Goal: Task Accomplishment & Management: Complete application form

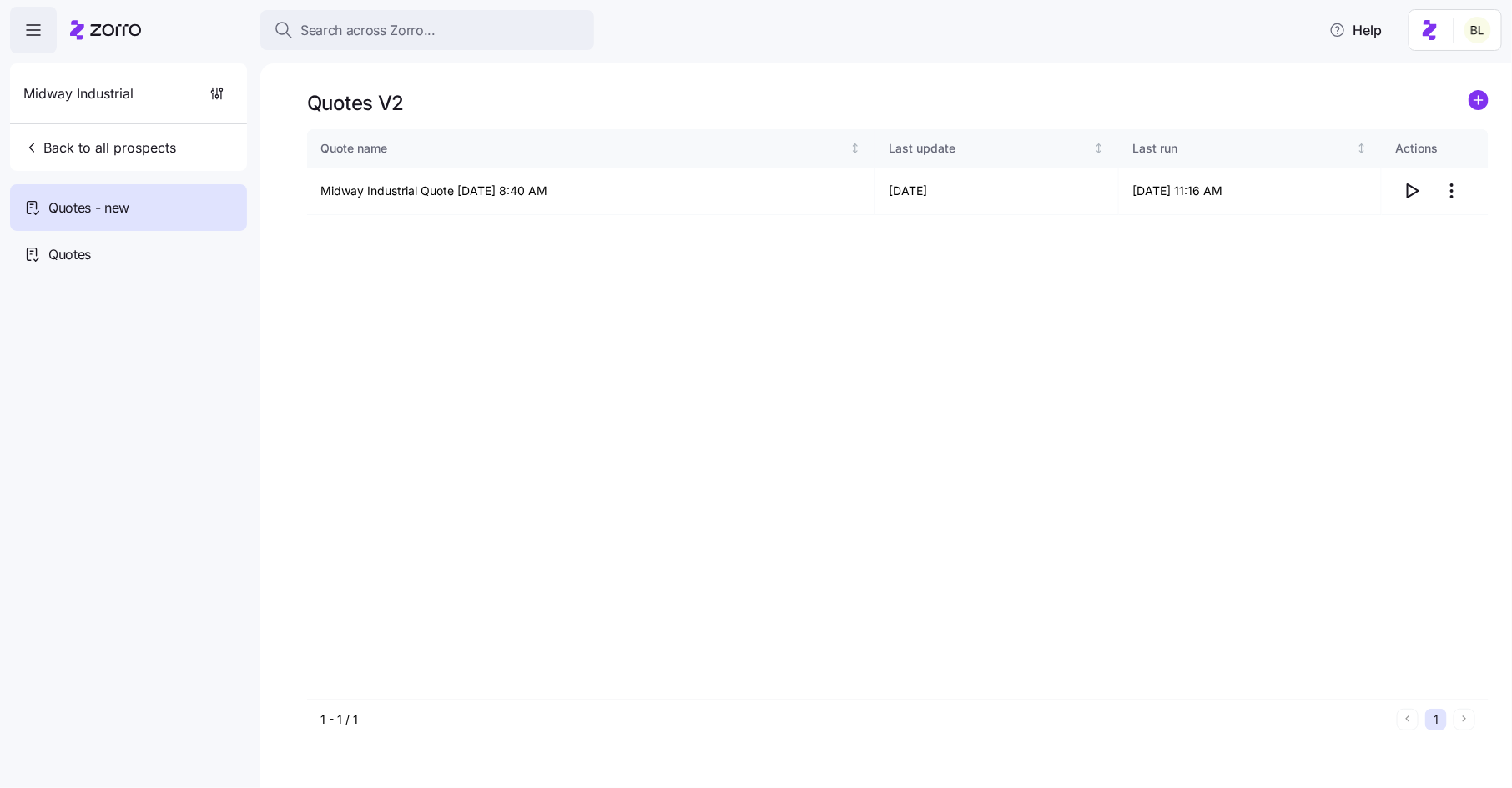
click at [1479, 98] on icon "add icon" at bounding box center [1479, 100] width 0 height 8
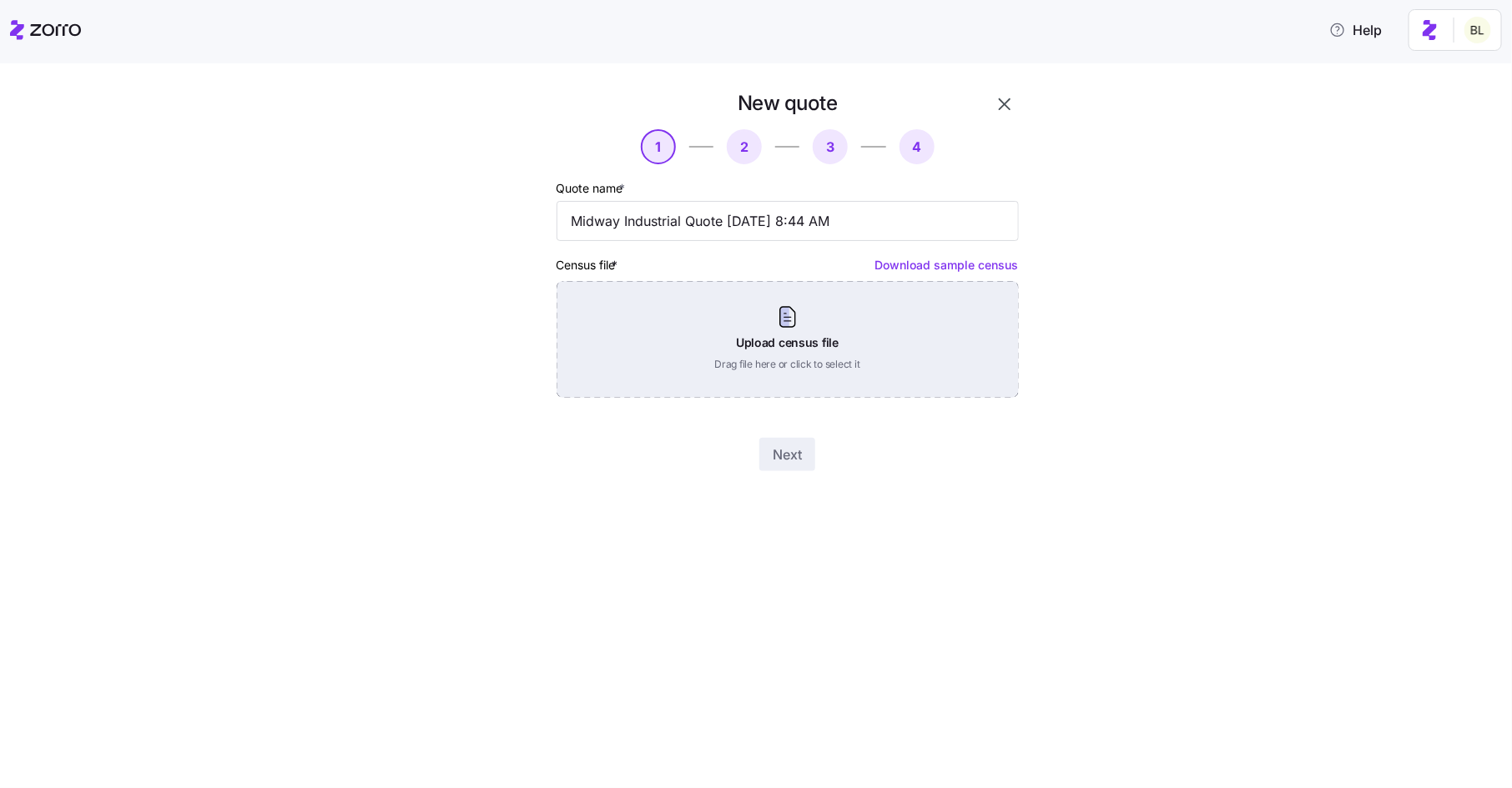
click at [813, 313] on div "Upload census file Drag file here or click to select it" at bounding box center [788, 339] width 463 height 117
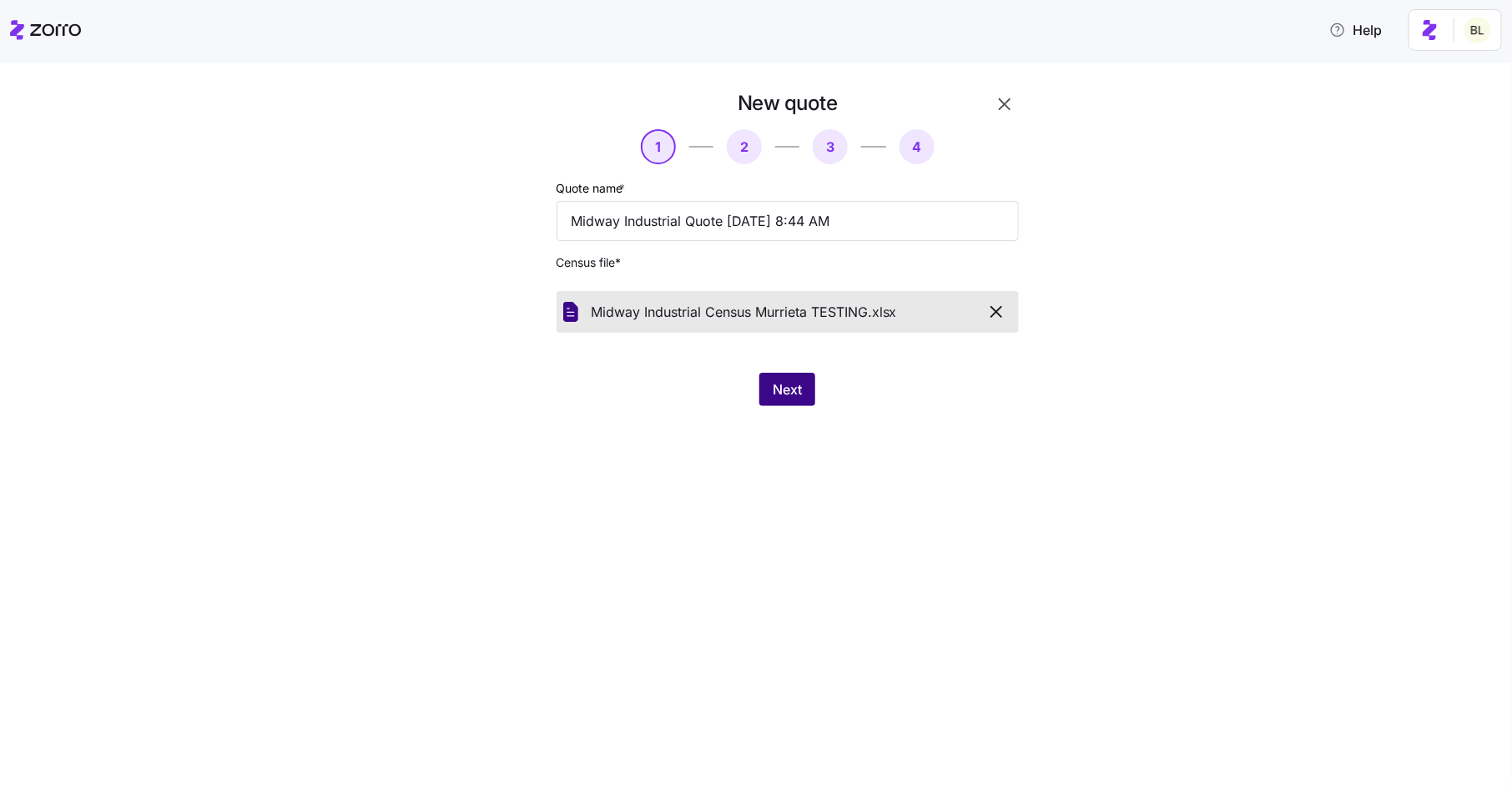
click at [804, 400] on button "Next" at bounding box center [788, 389] width 56 height 33
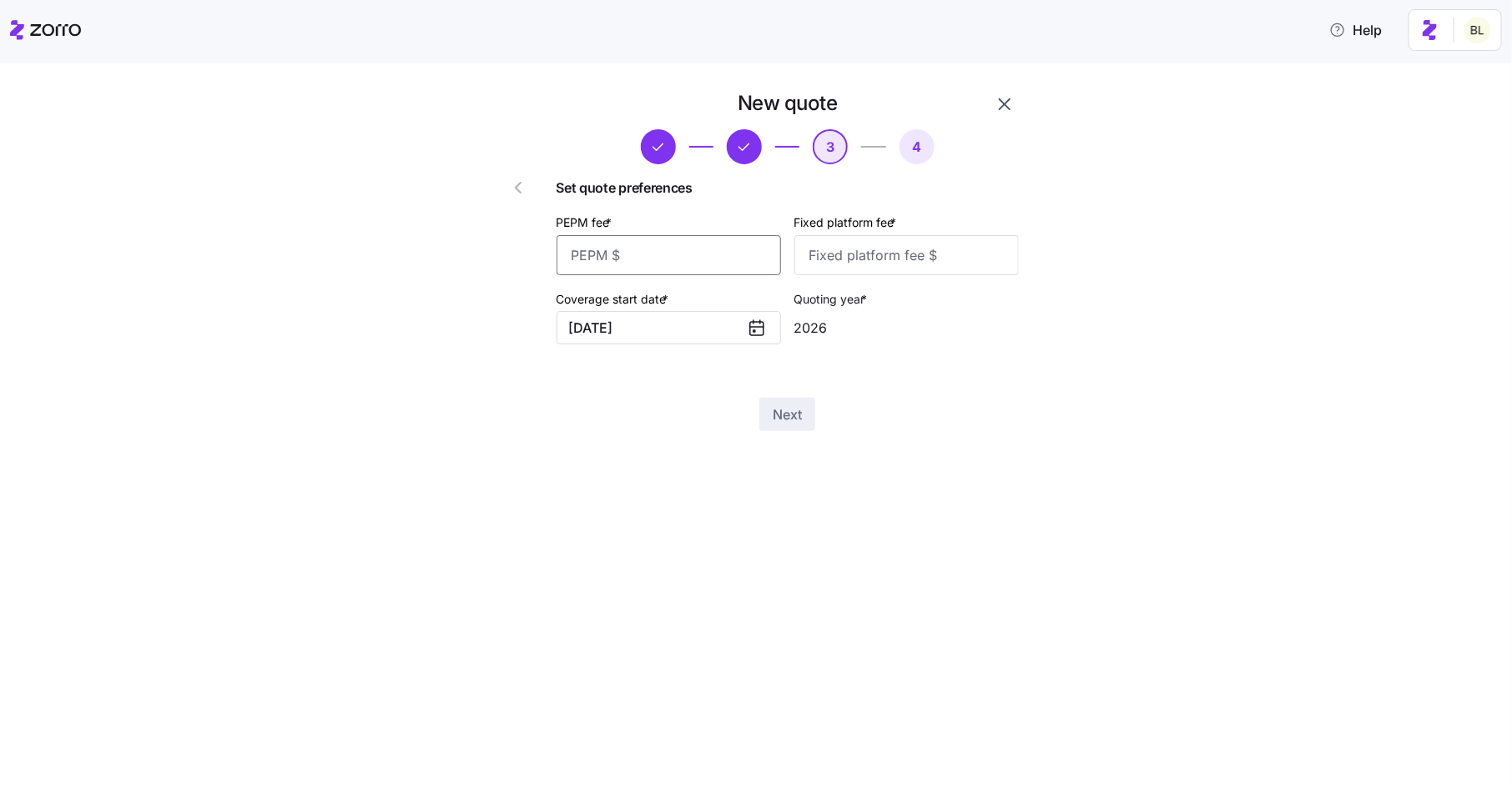
click at [665, 248] on input "PEPM fee *" at bounding box center [668, 255] width 224 height 40
type input "50"
type input "100"
click at [780, 418] on span "Next" at bounding box center [788, 415] width 29 height 20
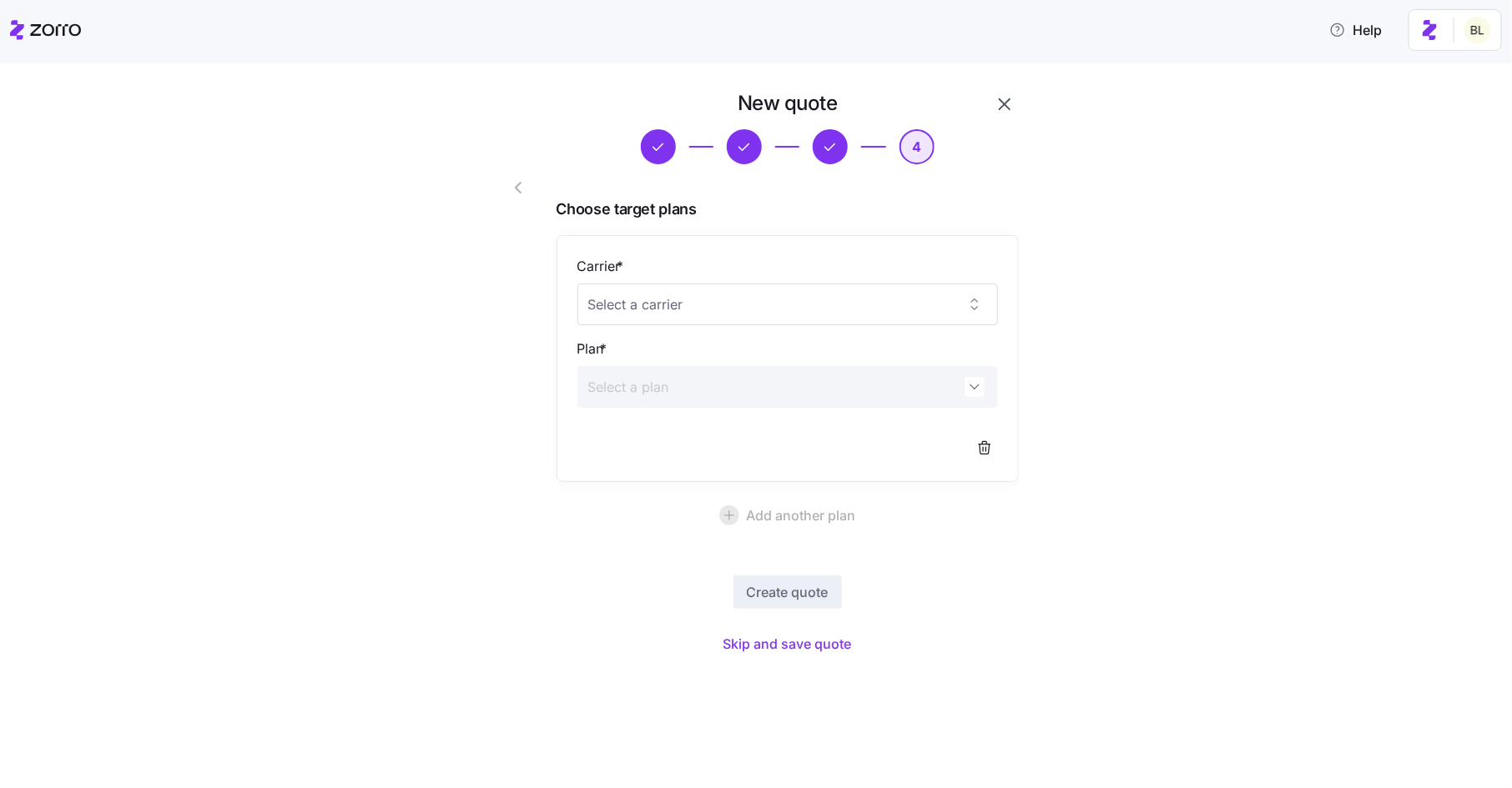
click at [1006, 103] on icon "button" at bounding box center [1004, 104] width 20 height 20
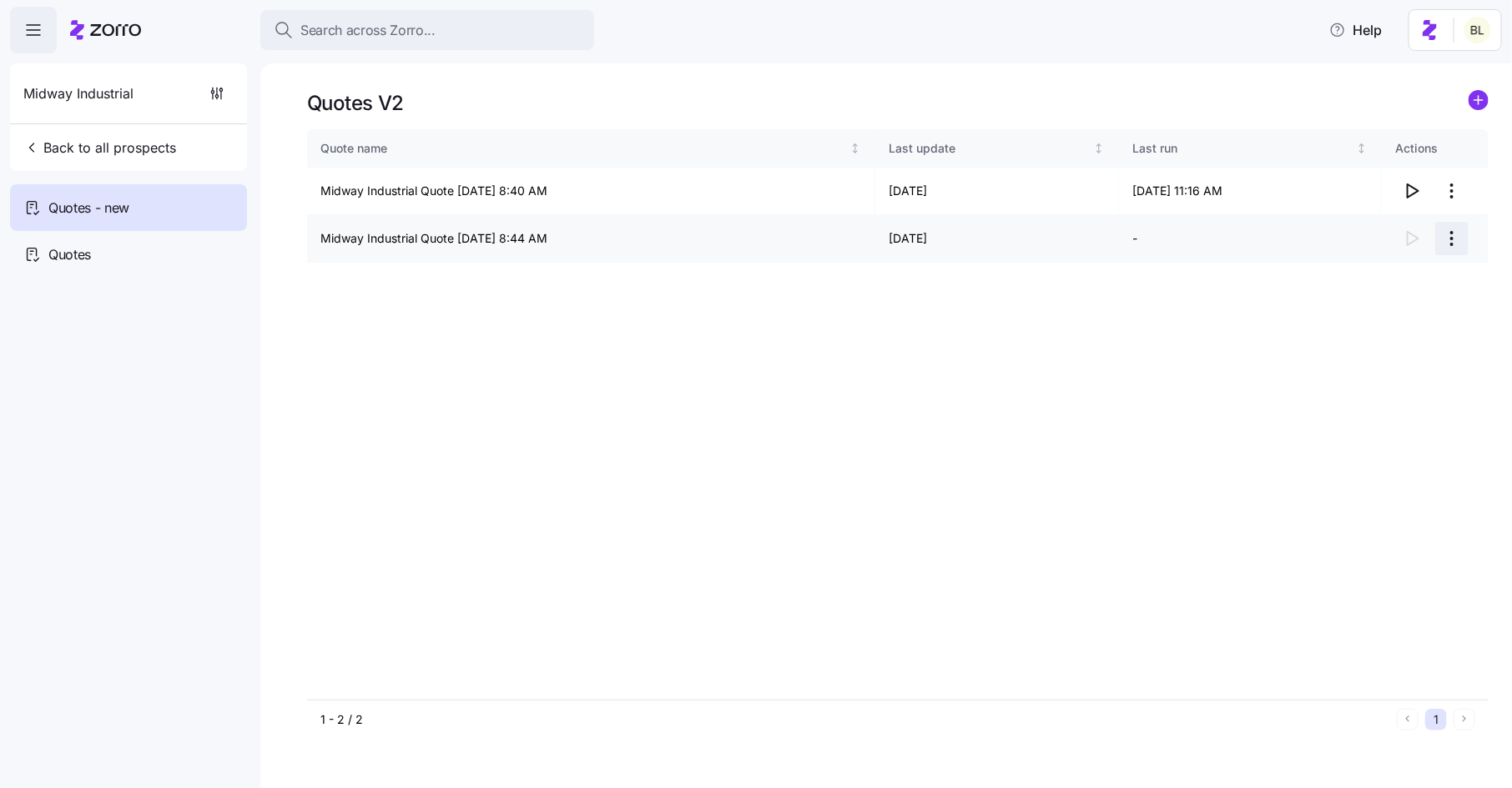
click at [1456, 241] on html "Search across Zorro... Help Midway Industrial Back to all prospects Quotes - ne…" at bounding box center [756, 389] width 1512 height 778
click at [1421, 311] on div "Delete quote" at bounding box center [1386, 306] width 154 height 27
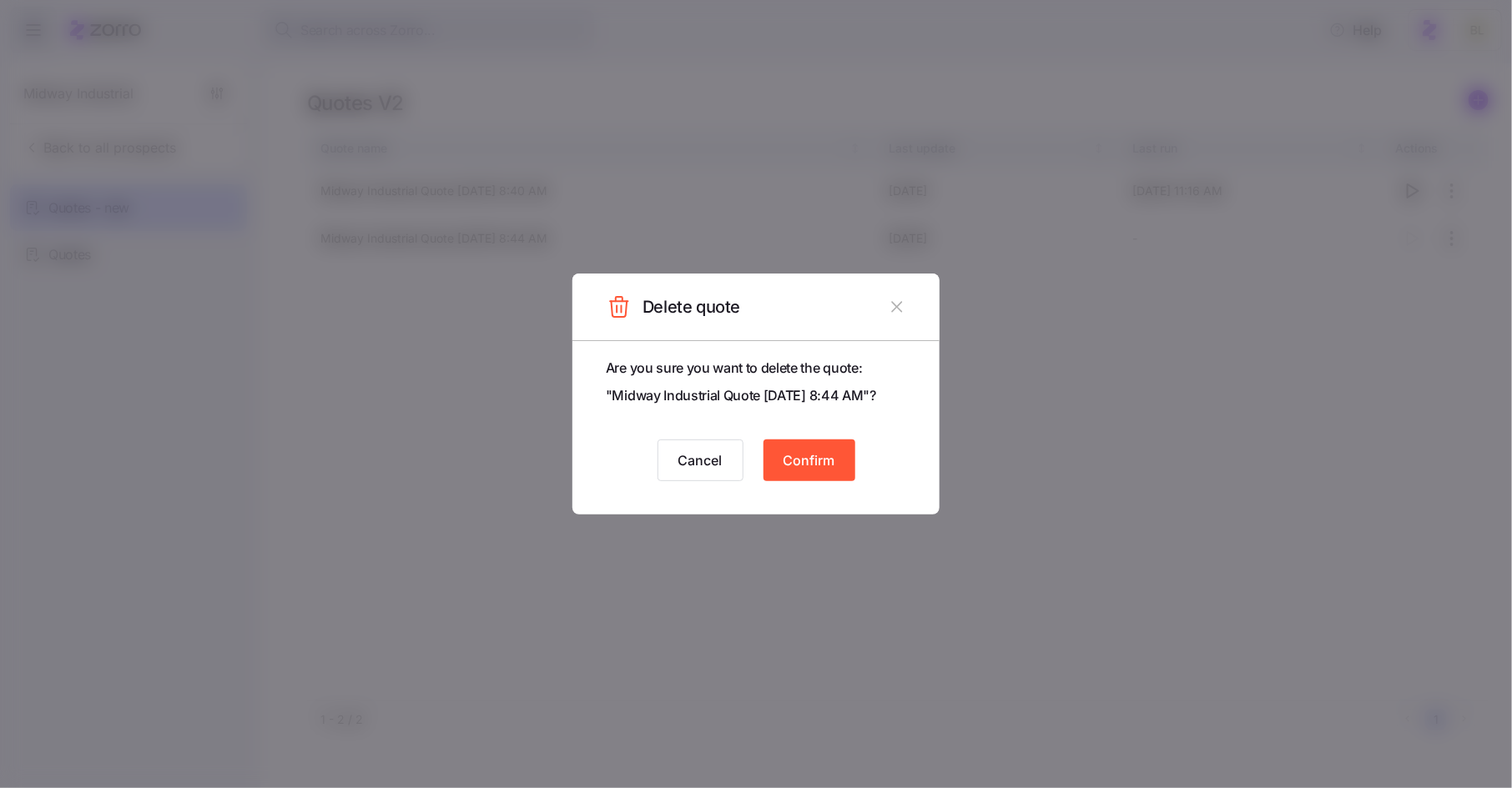
click at [793, 454] on span "Confirm" at bounding box center [809, 461] width 51 height 20
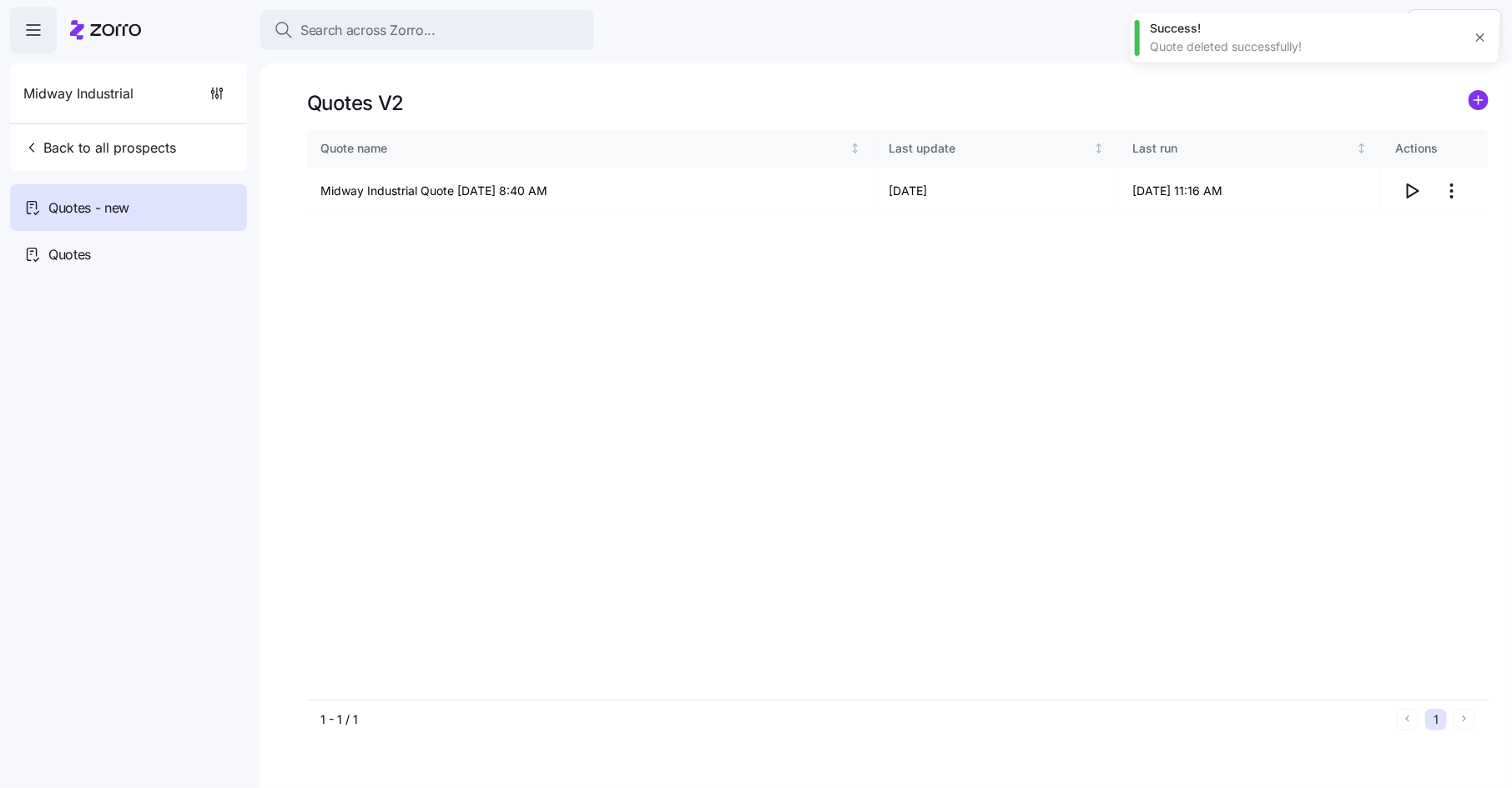
click at [1481, 34] on icon "button" at bounding box center [1480, 37] width 14 height 13
click at [140, 151] on span "Back to all prospects" at bounding box center [100, 148] width 153 height 20
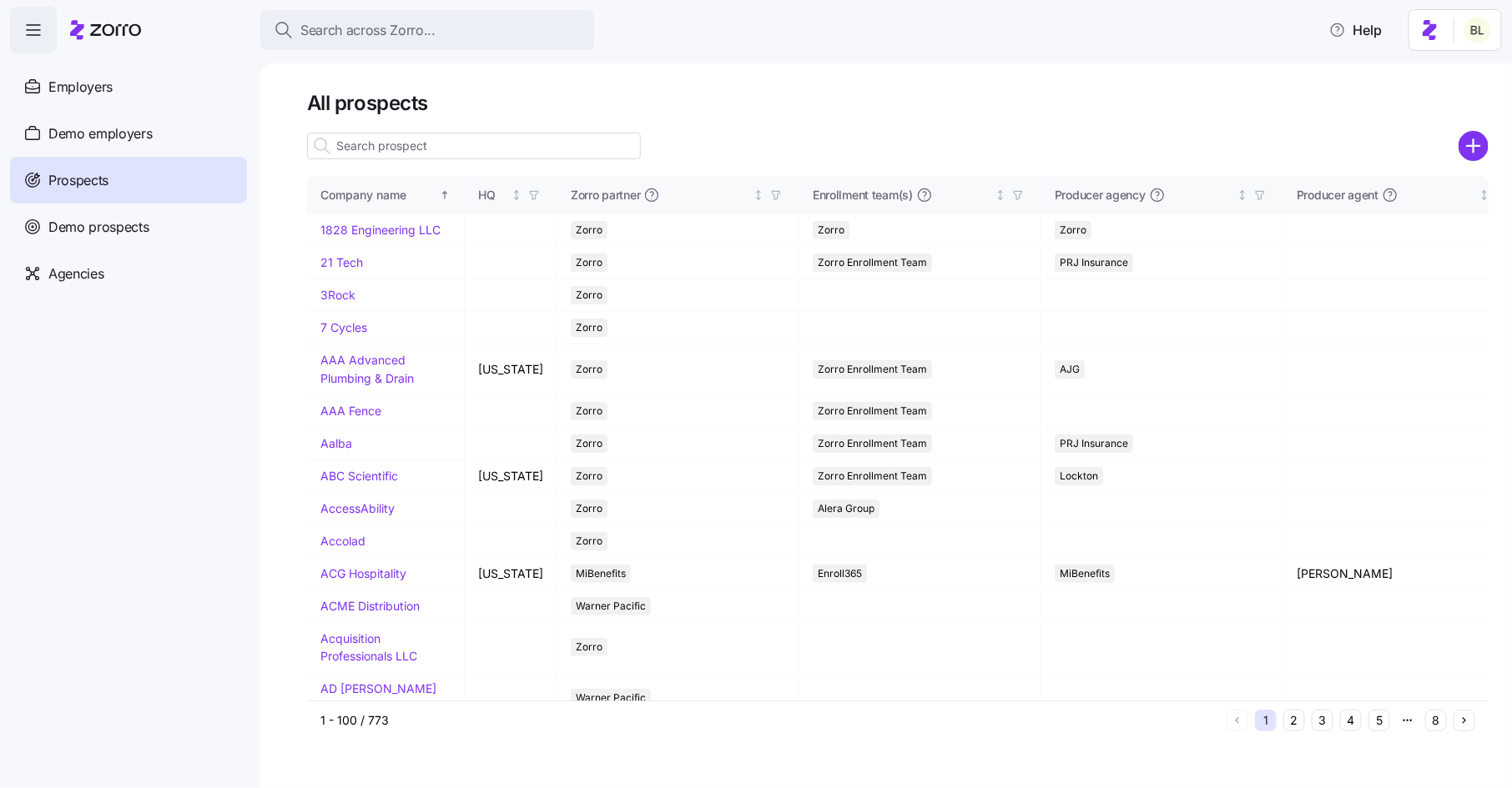
click at [407, 147] on input at bounding box center [473, 146] width 334 height 27
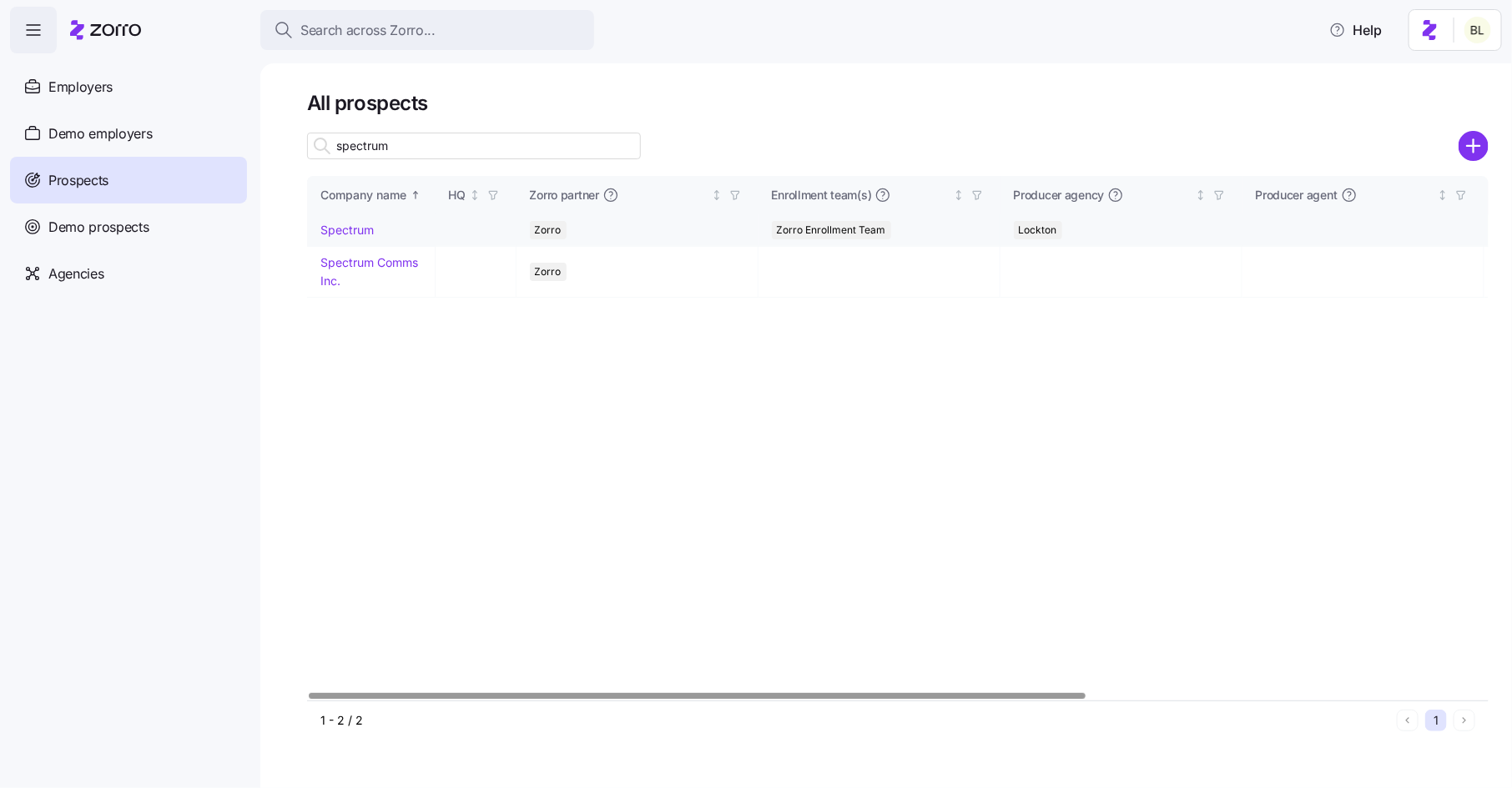
type input "spectrum"
click at [350, 226] on link "Spectrum" at bounding box center [346, 230] width 53 height 14
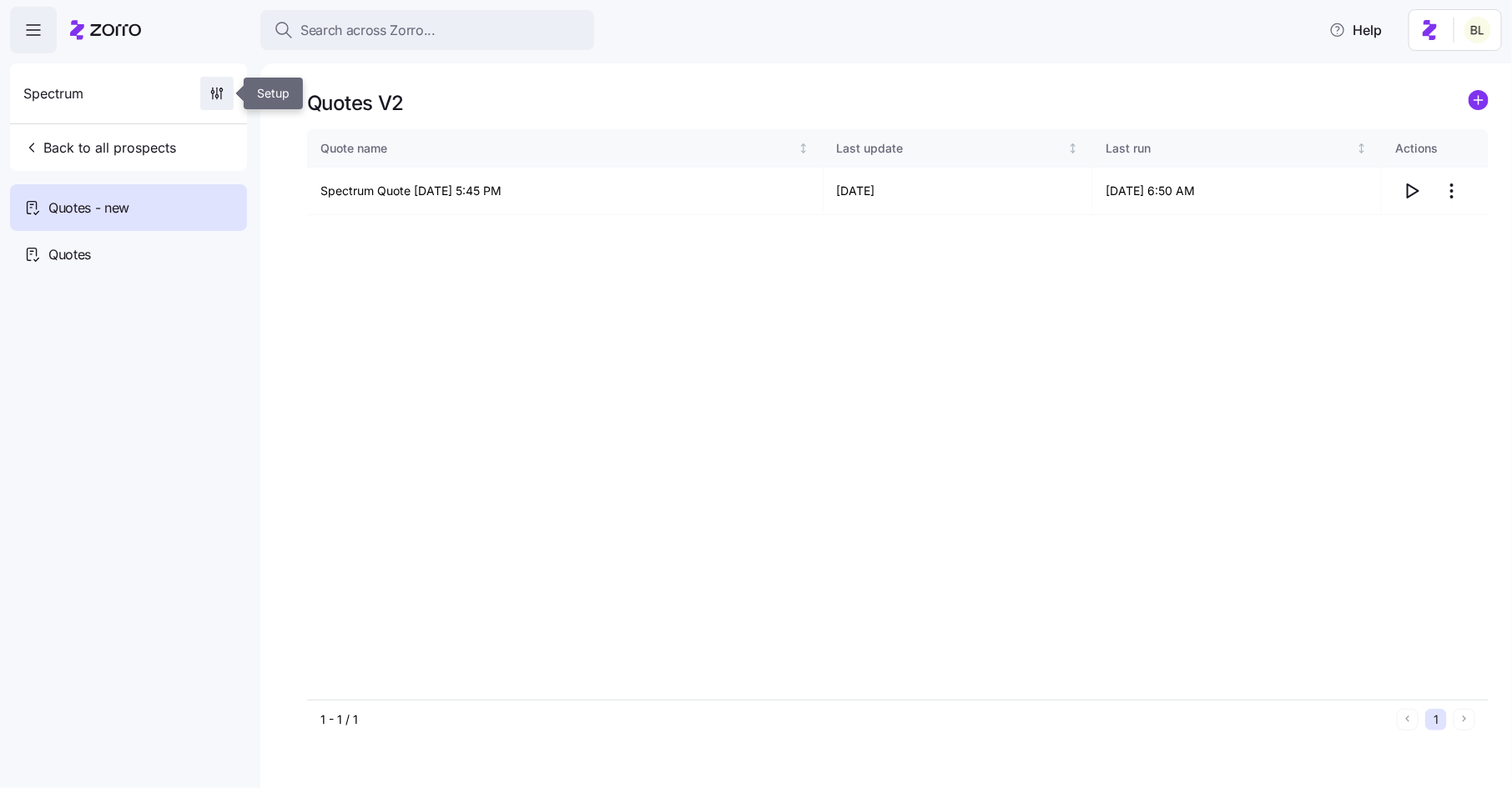
click at [218, 84] on span "button" at bounding box center [216, 93] width 32 height 31
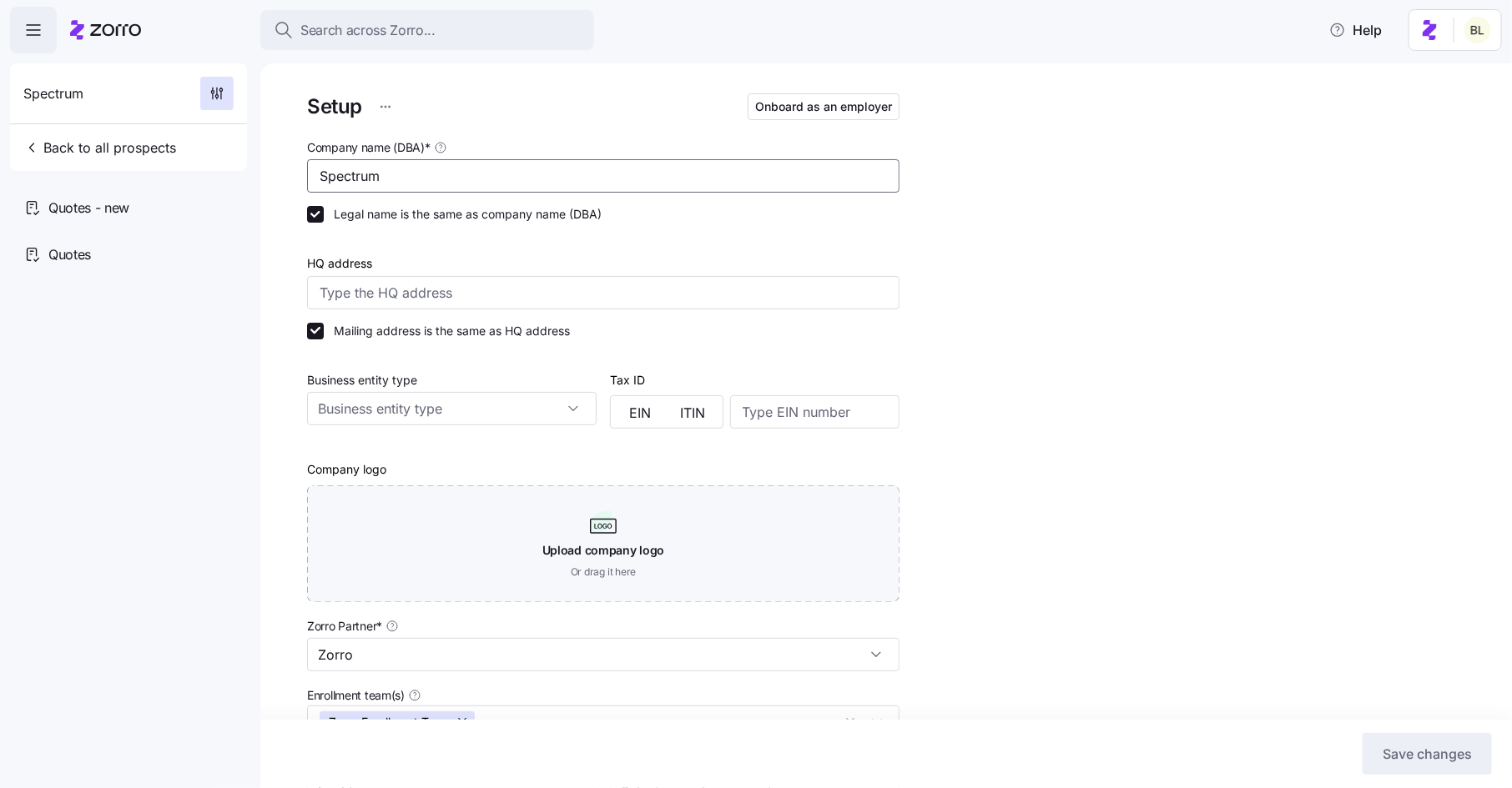
click at [396, 178] on input "Spectrum" at bounding box center [603, 175] width 592 height 33
type input "Spectrum Safety Solutions"
click at [1440, 743] on button "Save changes" at bounding box center [1427, 754] width 130 height 41
click at [141, 206] on div "Quotes - new" at bounding box center [128, 208] width 237 height 47
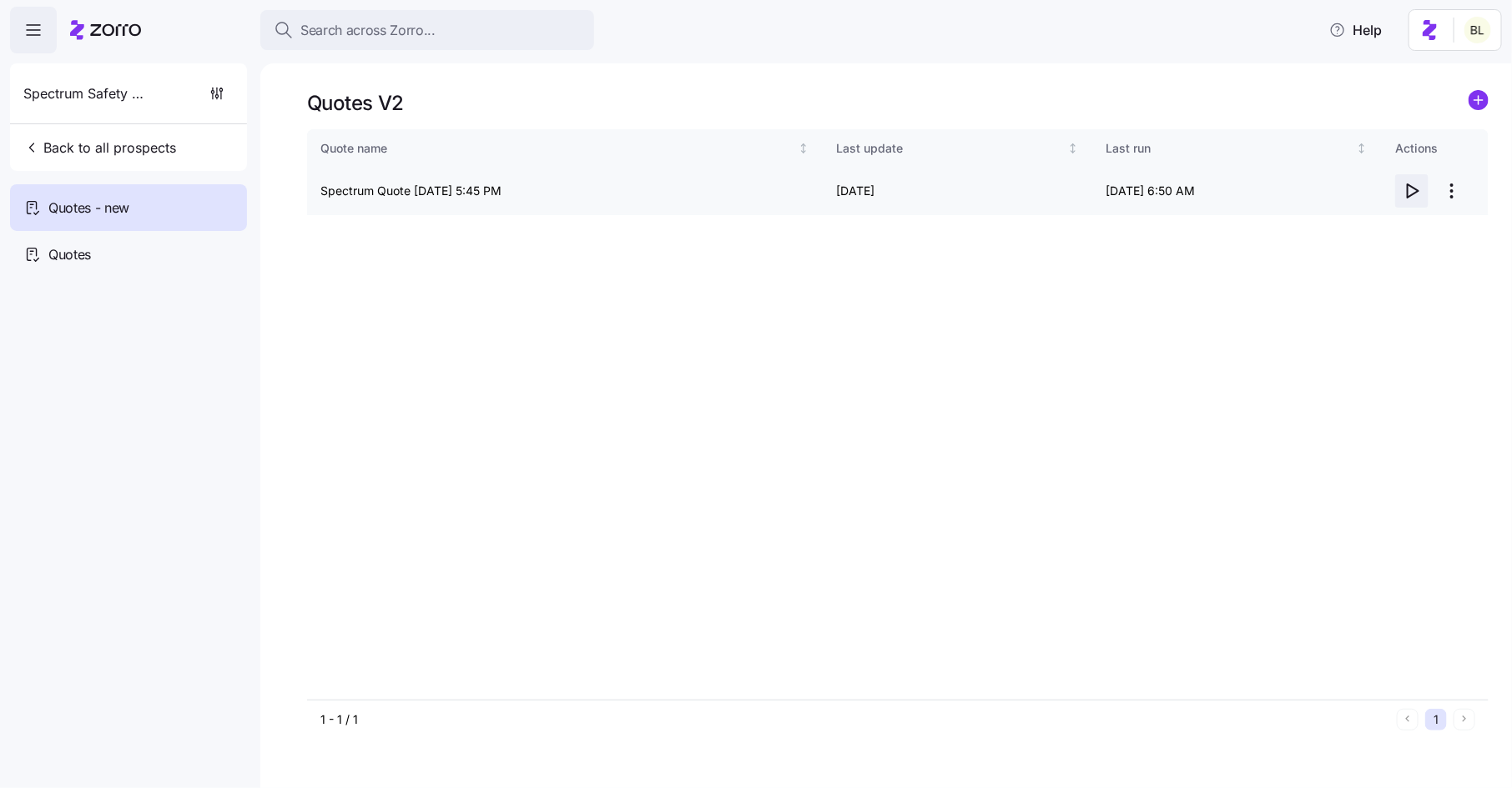
click at [1411, 189] on icon "button" at bounding box center [1412, 191] width 20 height 20
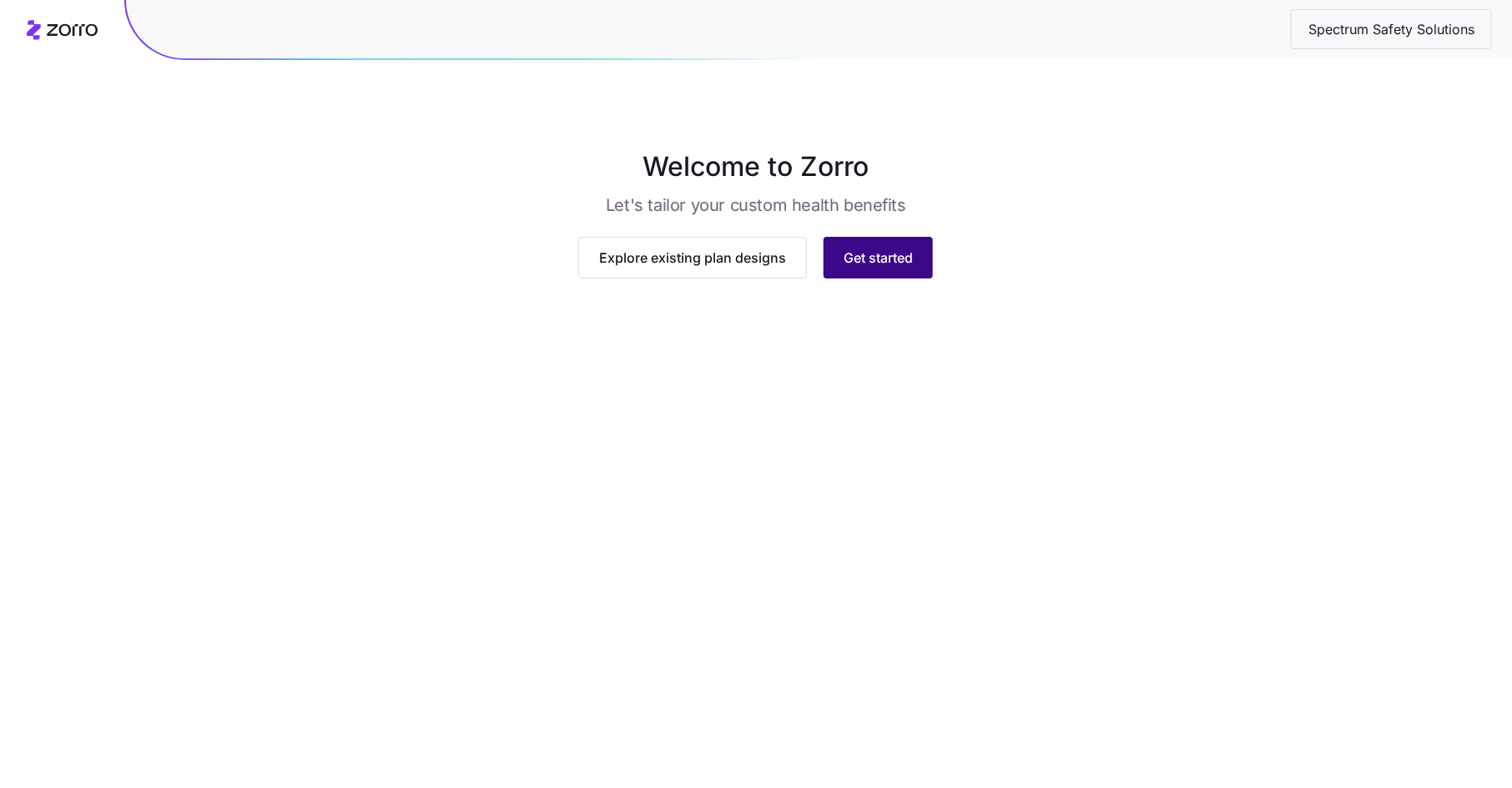
click at [862, 268] on span "Get started" at bounding box center [878, 257] width 69 height 20
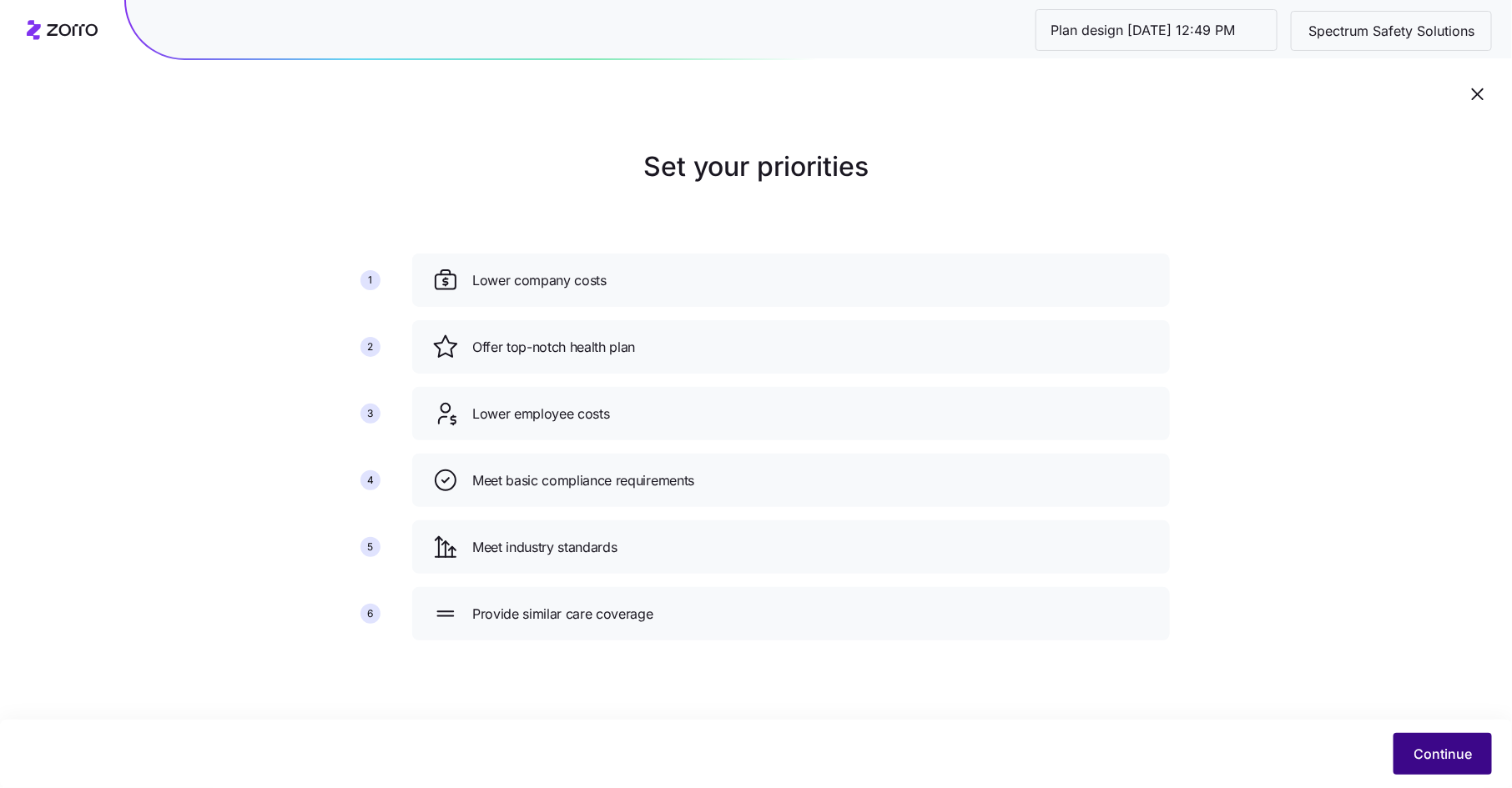
click at [1452, 751] on span "Continue" at bounding box center [1443, 754] width 58 height 20
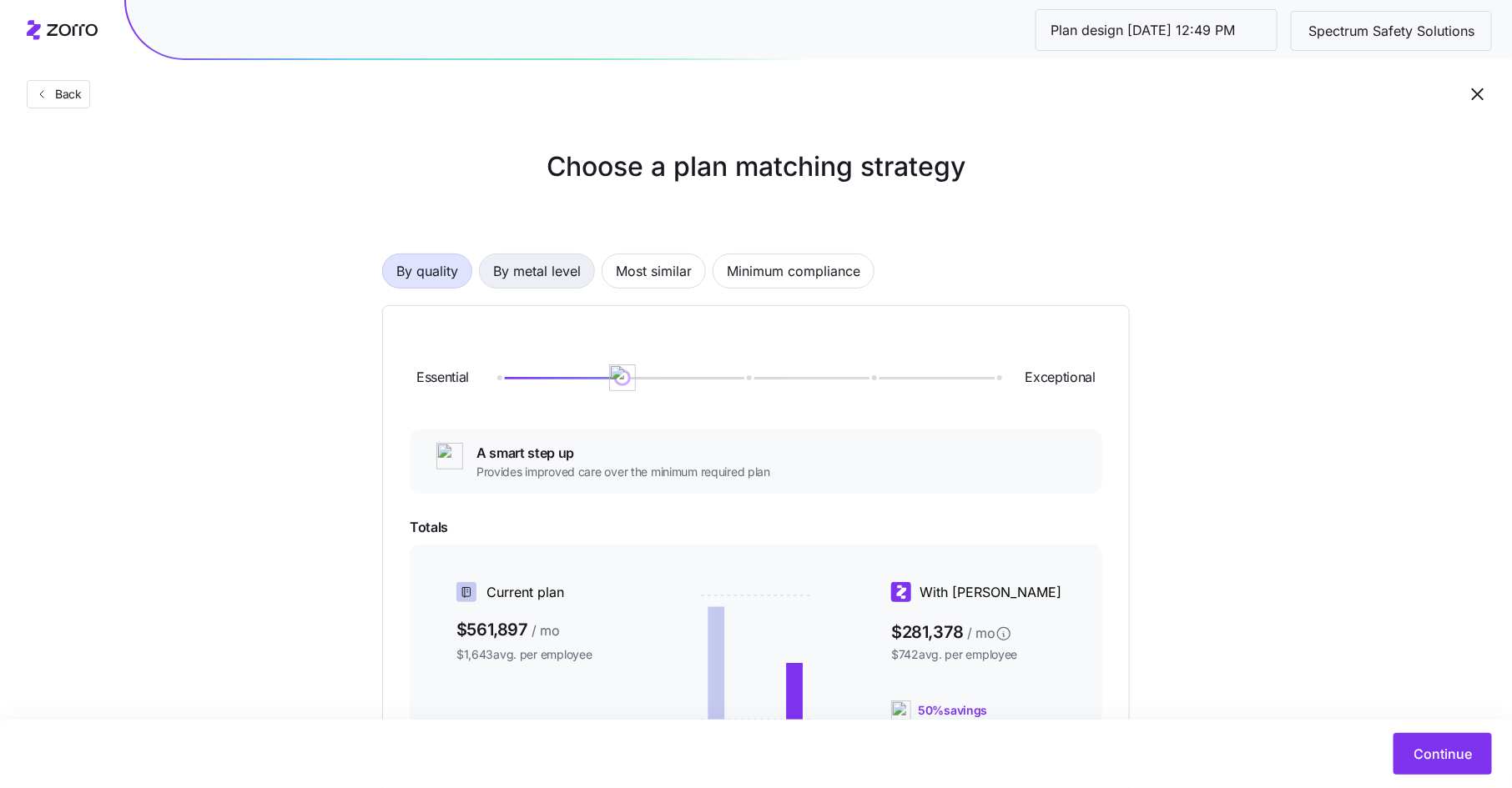
click at [542, 265] on span "By metal level" at bounding box center [536, 271] width 87 height 33
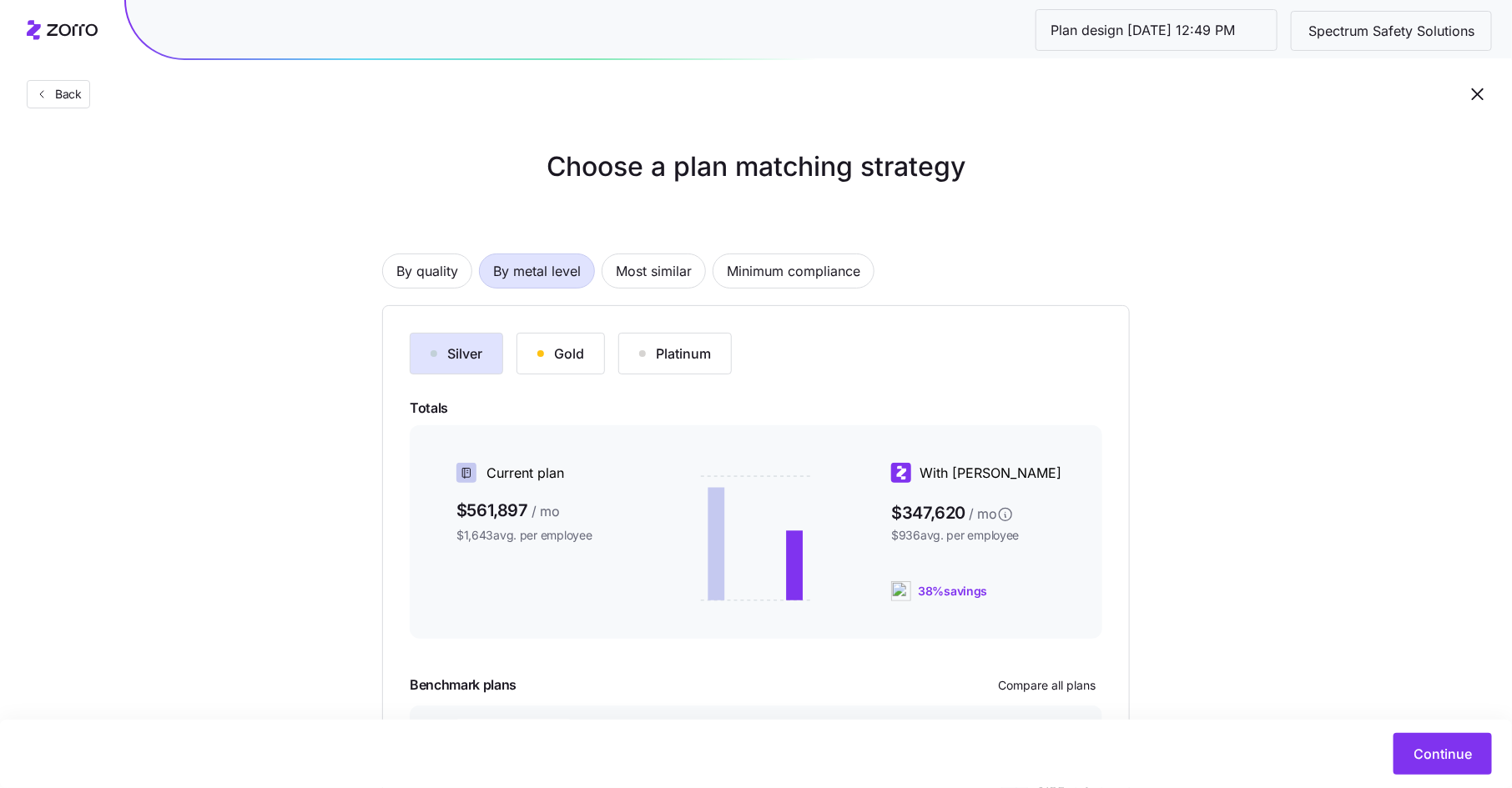
click at [580, 345] on div "Gold" at bounding box center [561, 354] width 47 height 20
click at [1439, 748] on span "Continue" at bounding box center [1443, 754] width 58 height 20
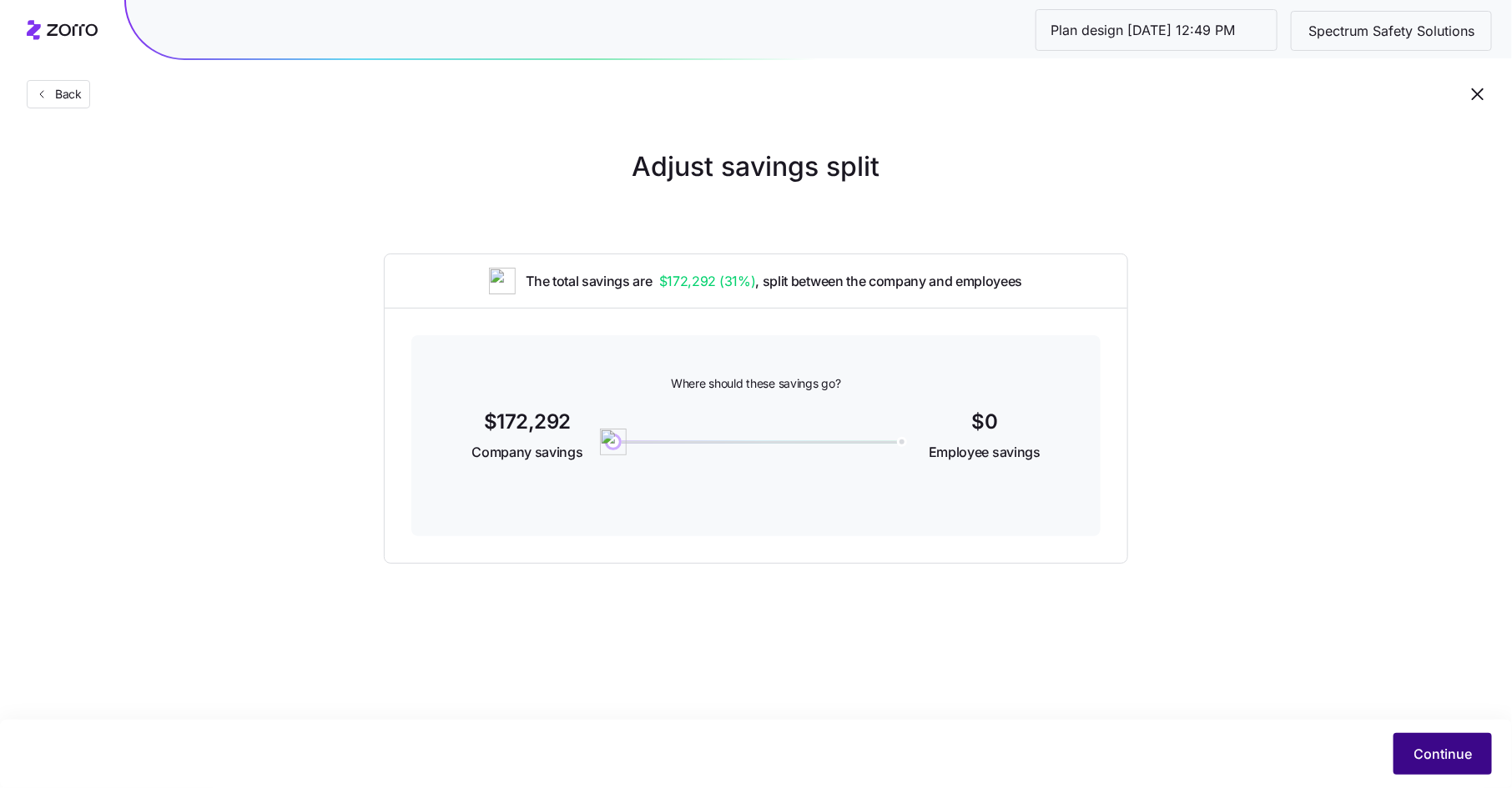
click at [1452, 750] on span "Continue" at bounding box center [1443, 754] width 58 height 20
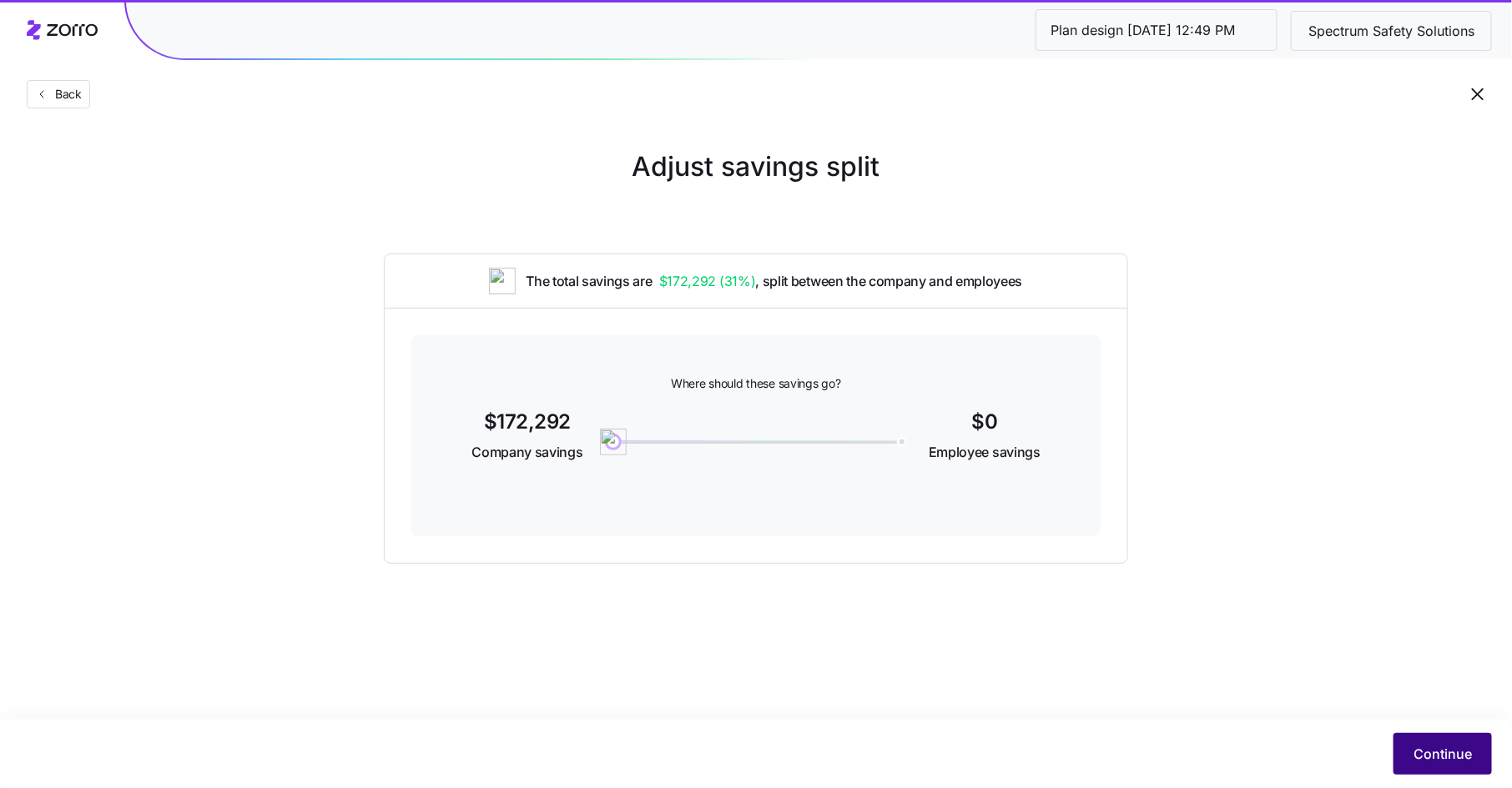
click at [1442, 757] on span "Continue" at bounding box center [1443, 754] width 58 height 20
click at [1444, 752] on span "Continue" at bounding box center [1443, 754] width 58 height 20
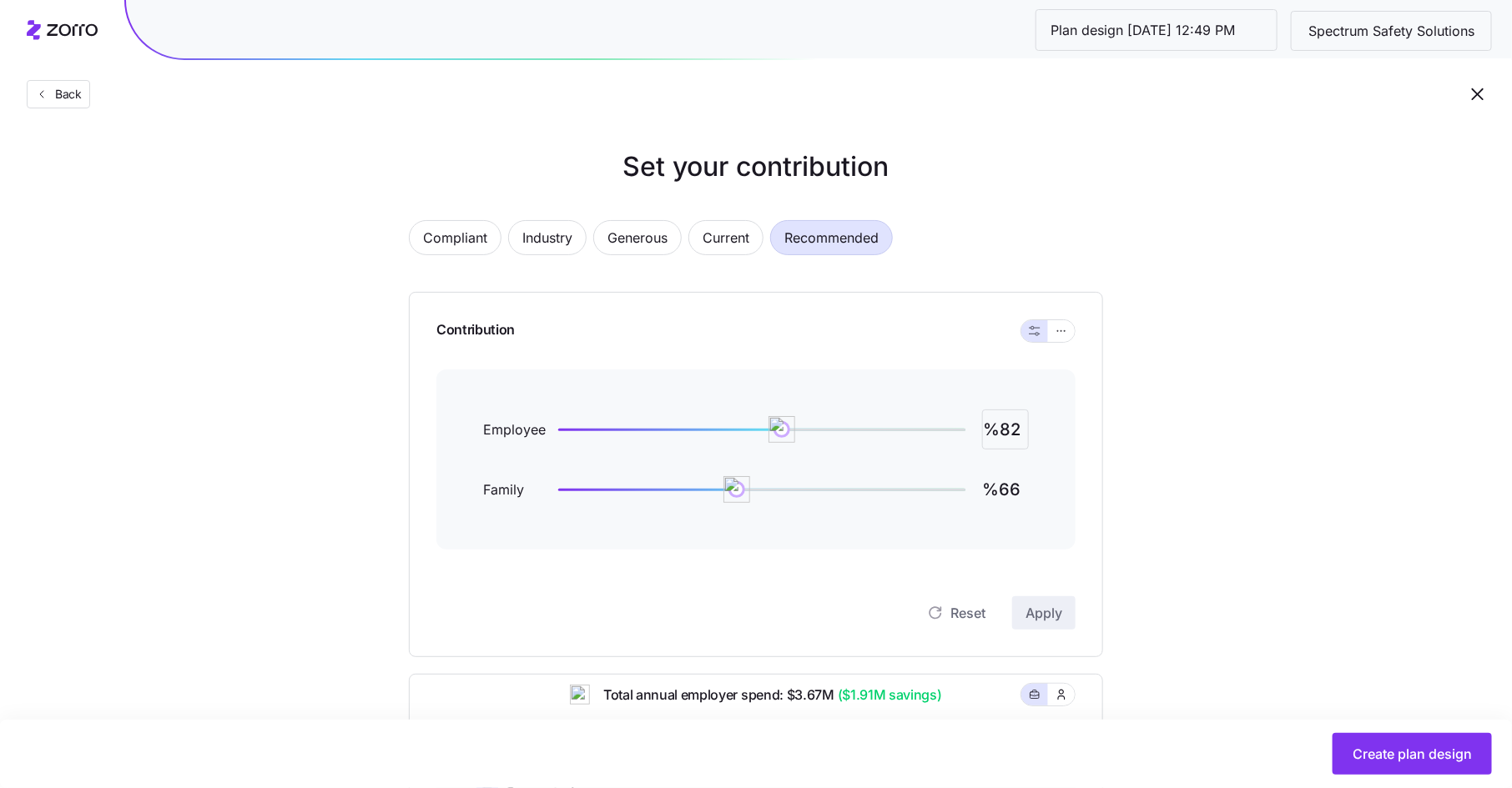
click at [1012, 430] on input "%82" at bounding box center [1005, 429] width 47 height 40
type input "%100"
type input "%85"
click at [1038, 612] on span "Apply" at bounding box center [1044, 613] width 37 height 20
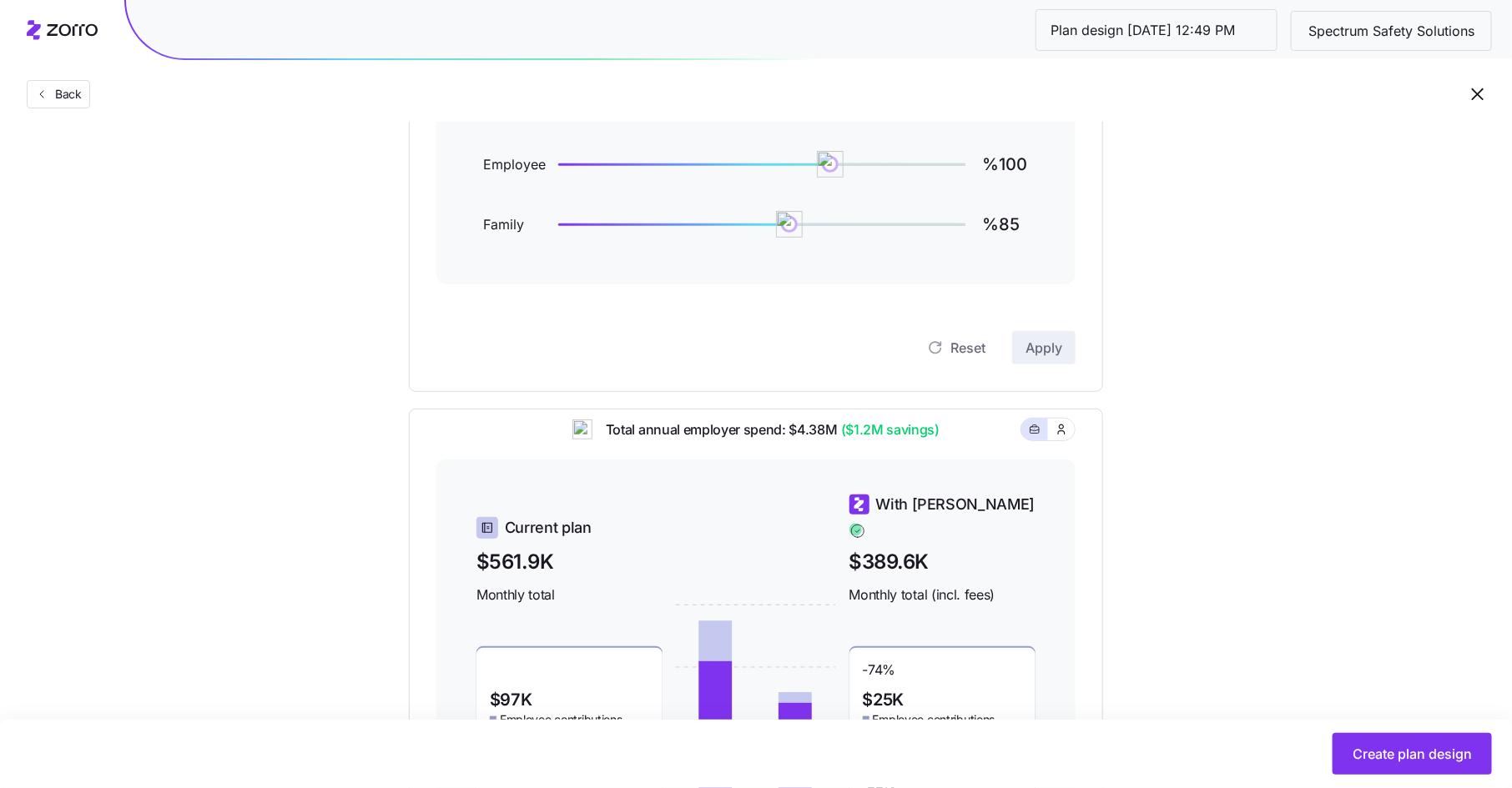
scroll to position [276, 0]
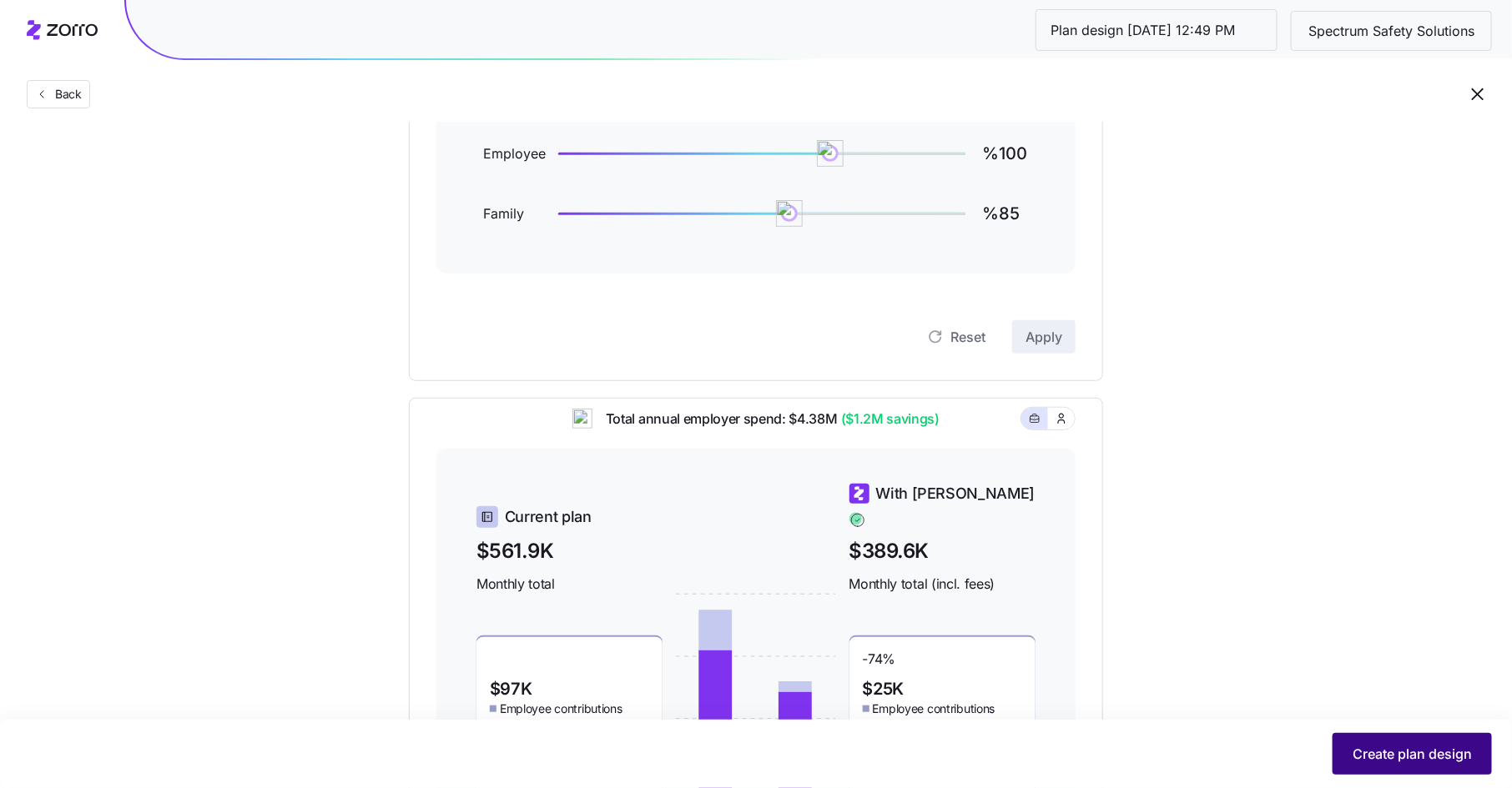
click at [1410, 745] on span "Create plan design" at bounding box center [1412, 754] width 120 height 20
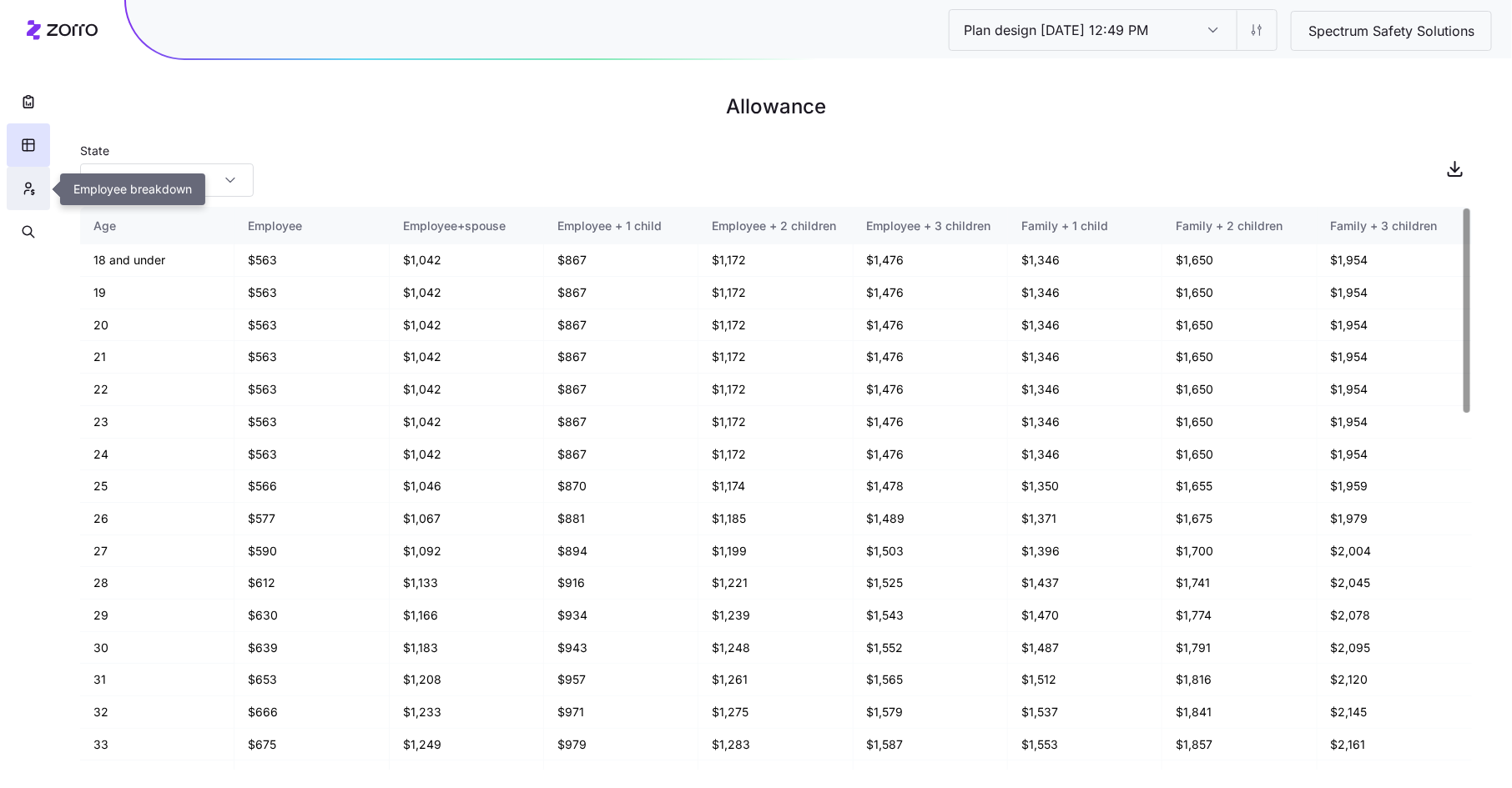
click at [35, 181] on icon "button" at bounding box center [28, 188] width 15 height 17
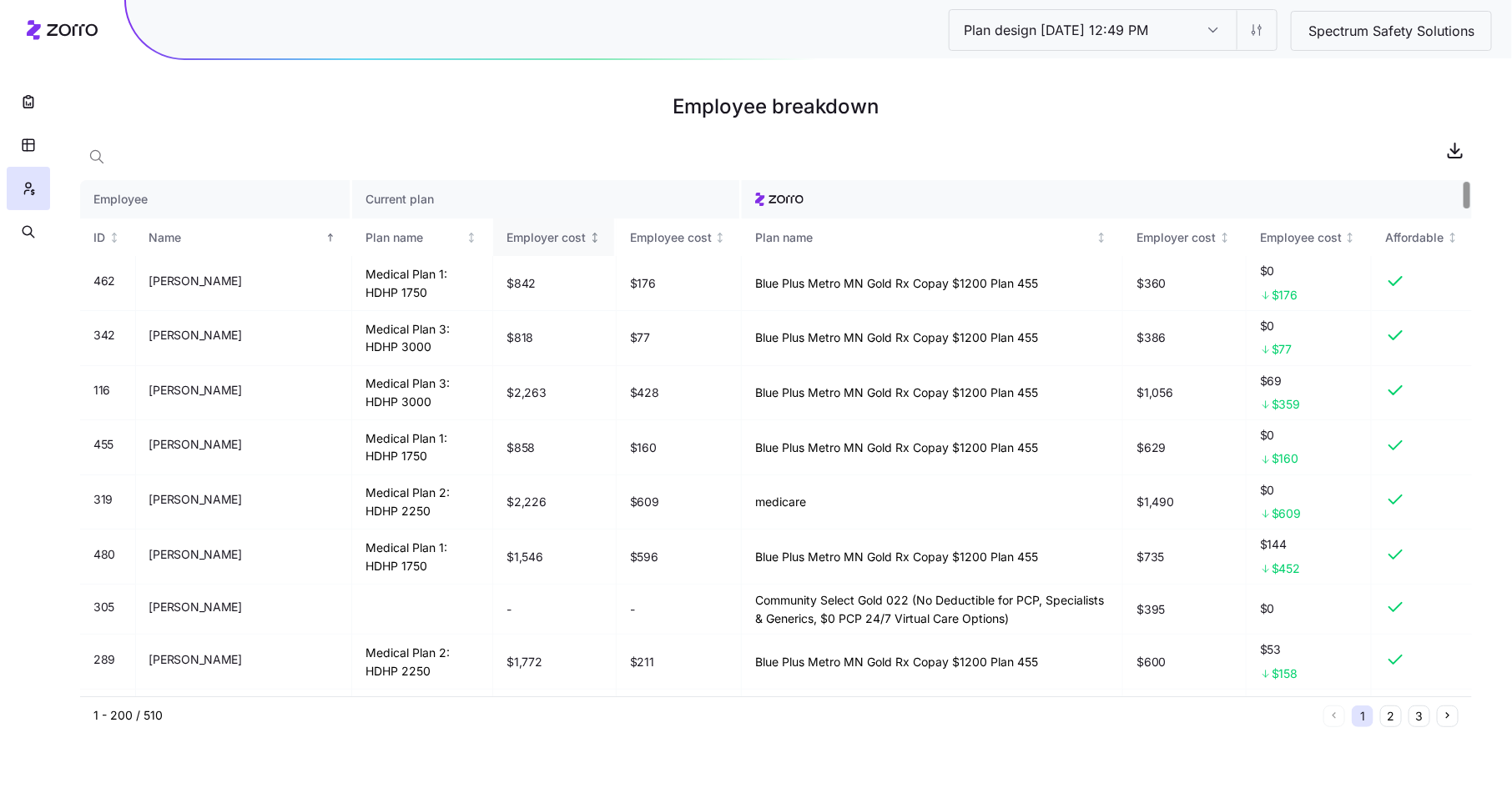
click at [523, 238] on div "Employer cost" at bounding box center [546, 237] width 79 height 18
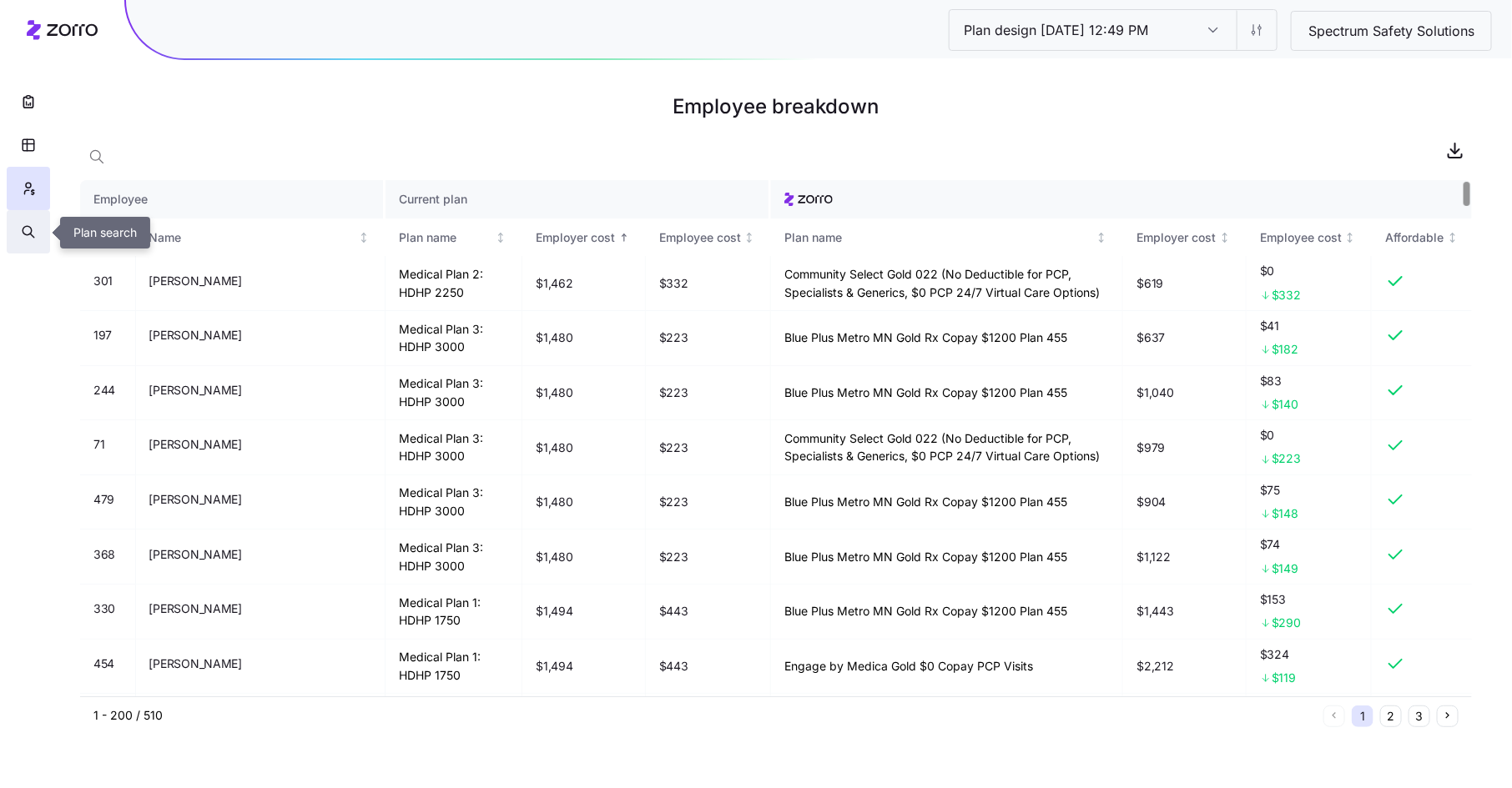
click at [29, 227] on icon "button" at bounding box center [28, 232] width 15 height 17
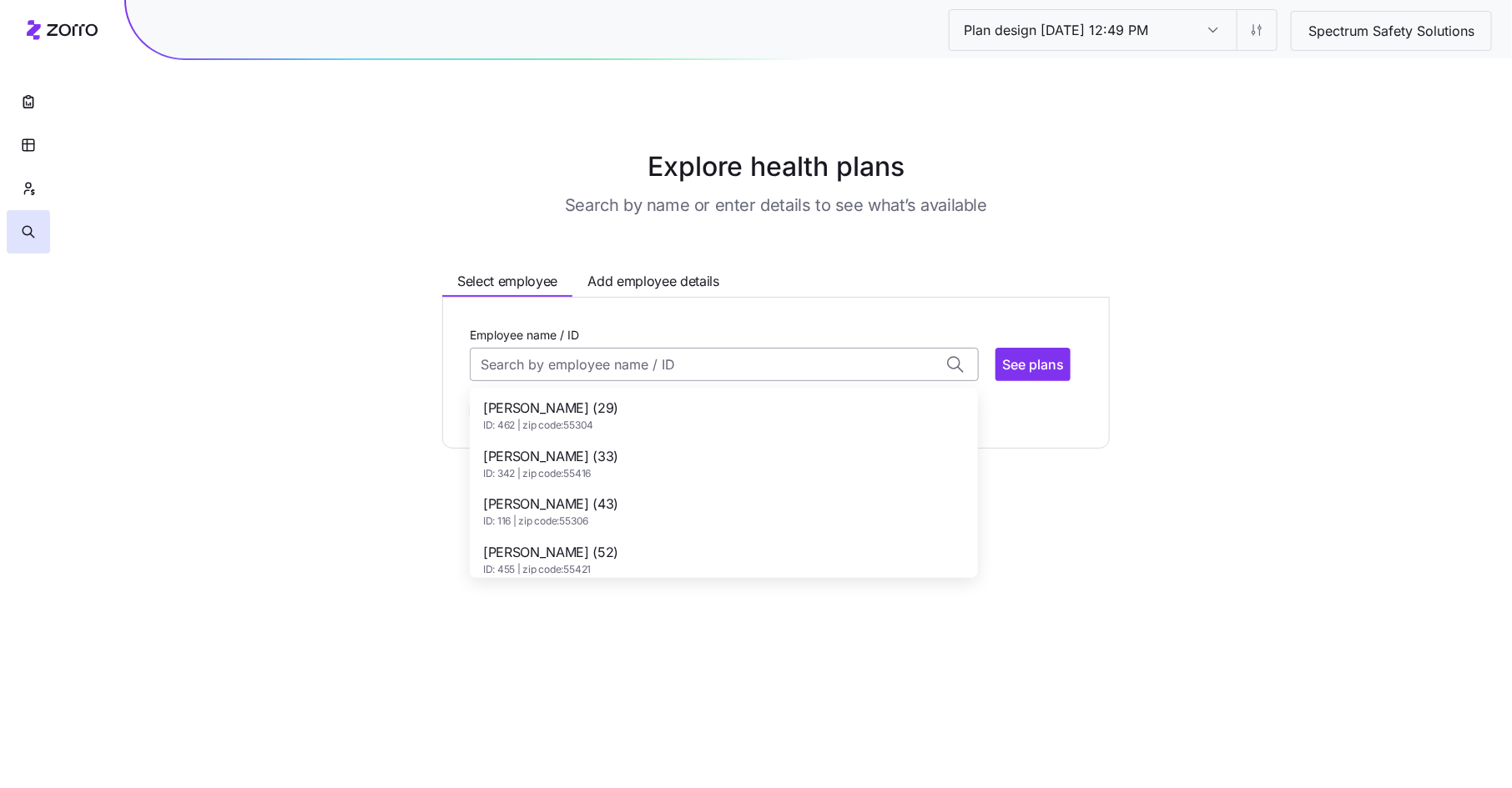
click at [534, 371] on input "Employee name / ID" at bounding box center [724, 364] width 509 height 33
type input "e"
click at [541, 407] on span "Erin Lemke (34)" at bounding box center [551, 407] width 135 height 21
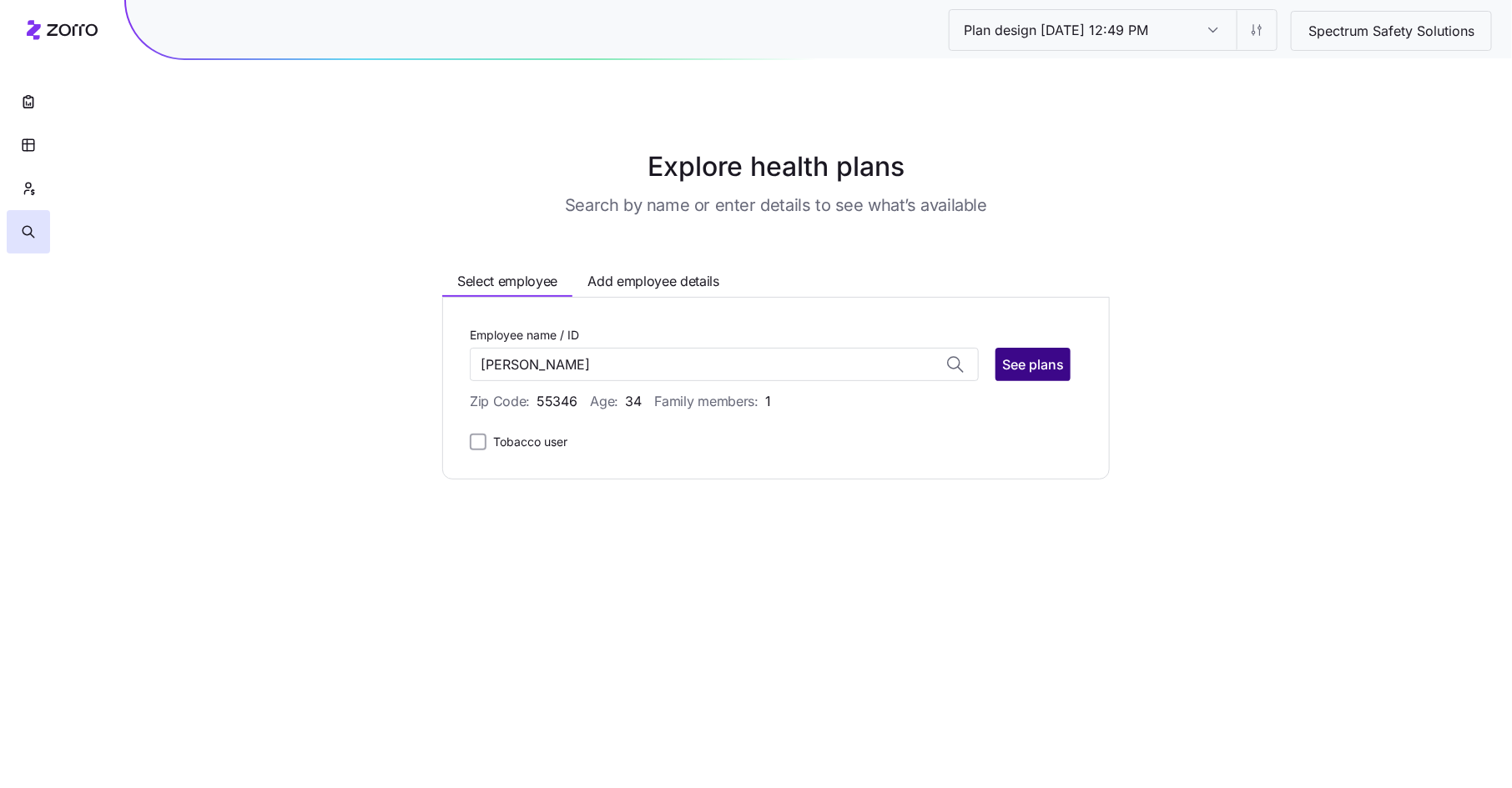
click at [1033, 361] on span "See plans" at bounding box center [1033, 364] width 62 height 20
type input "Erin Lemke (ID: 197)"
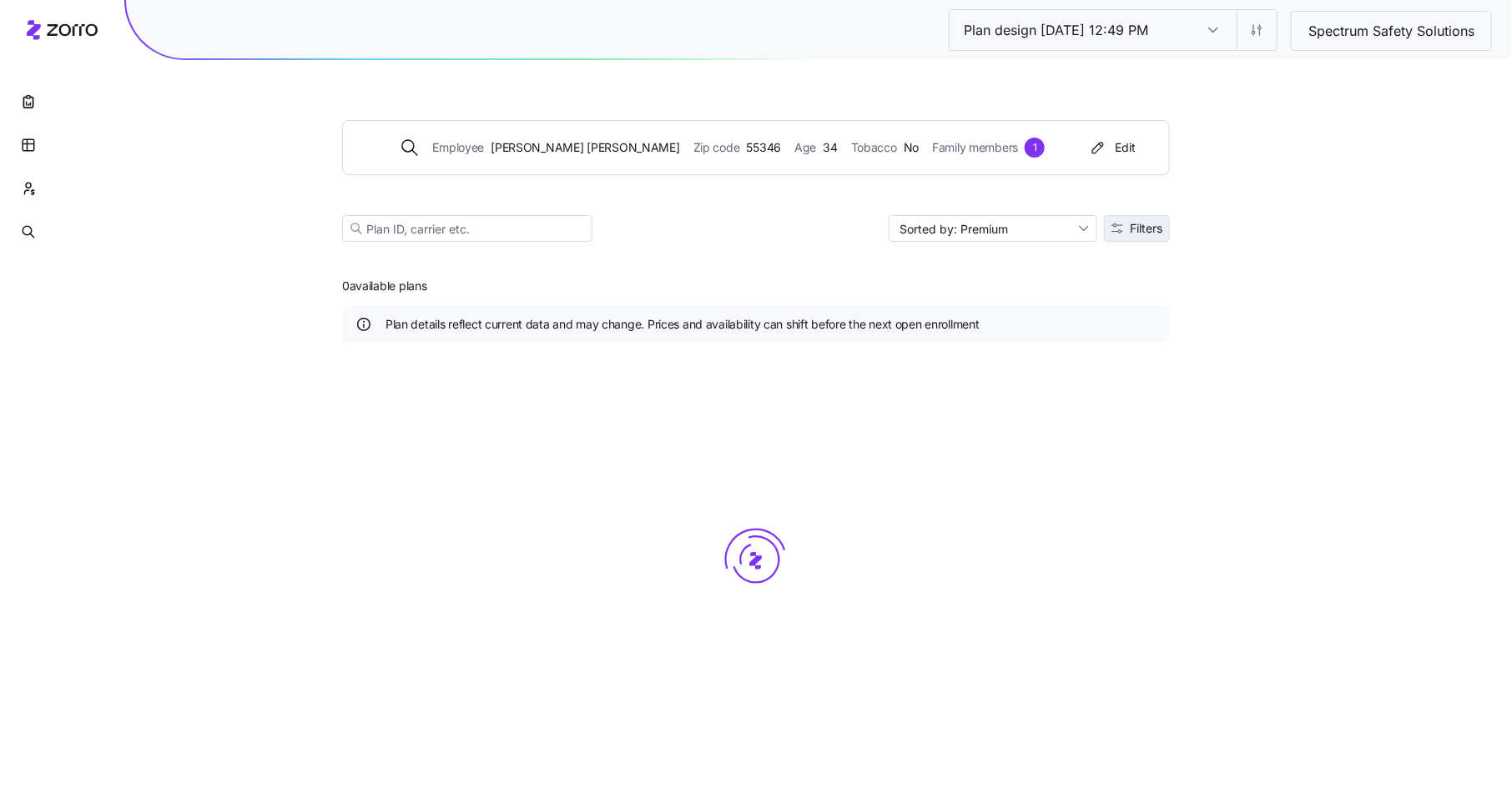
click at [1147, 224] on span "Filters" at bounding box center [1147, 228] width 32 height 12
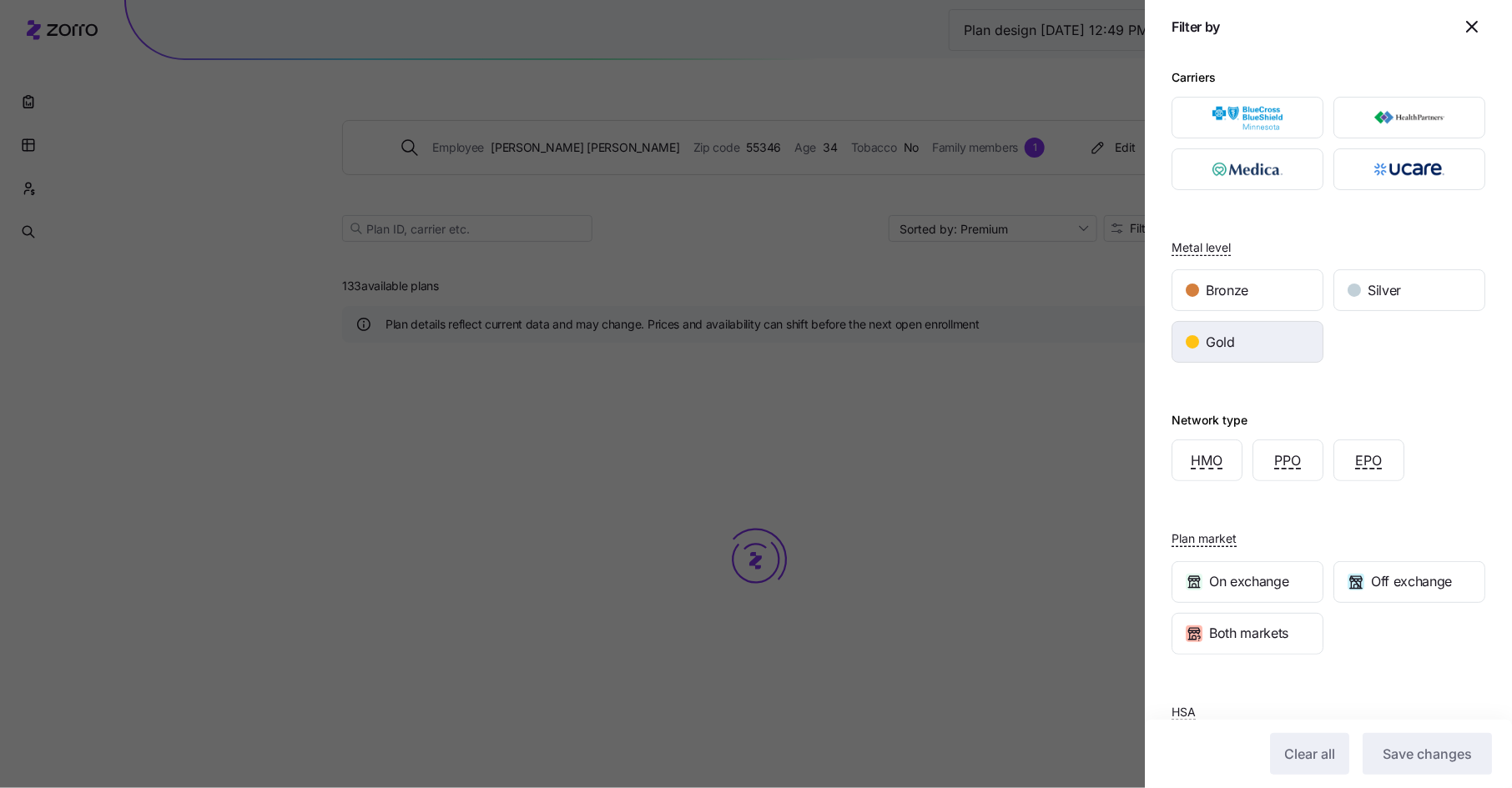
click at [1259, 335] on div "Gold" at bounding box center [1247, 342] width 150 height 40
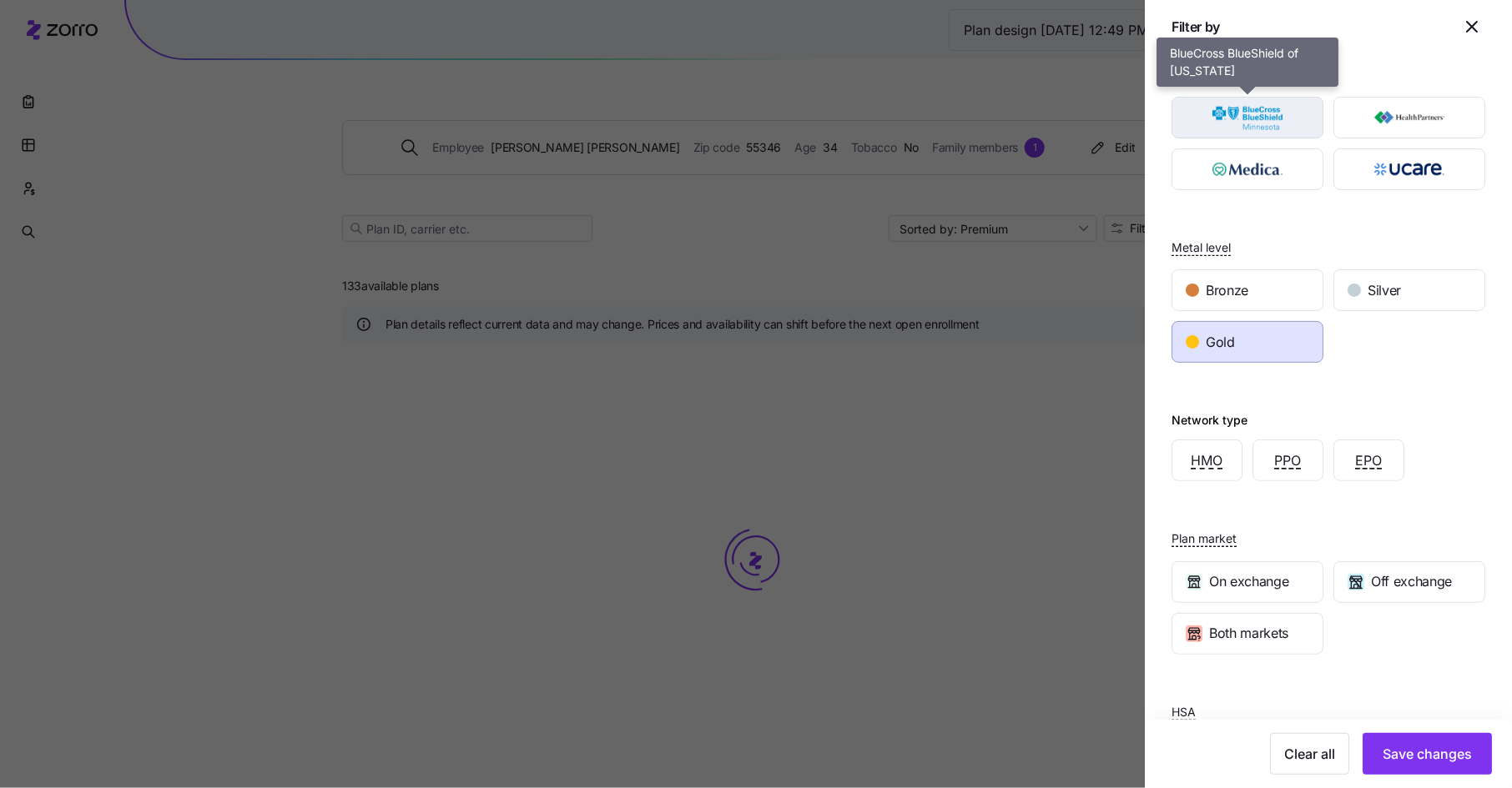
click at [1297, 119] on img "button" at bounding box center [1248, 117] width 122 height 33
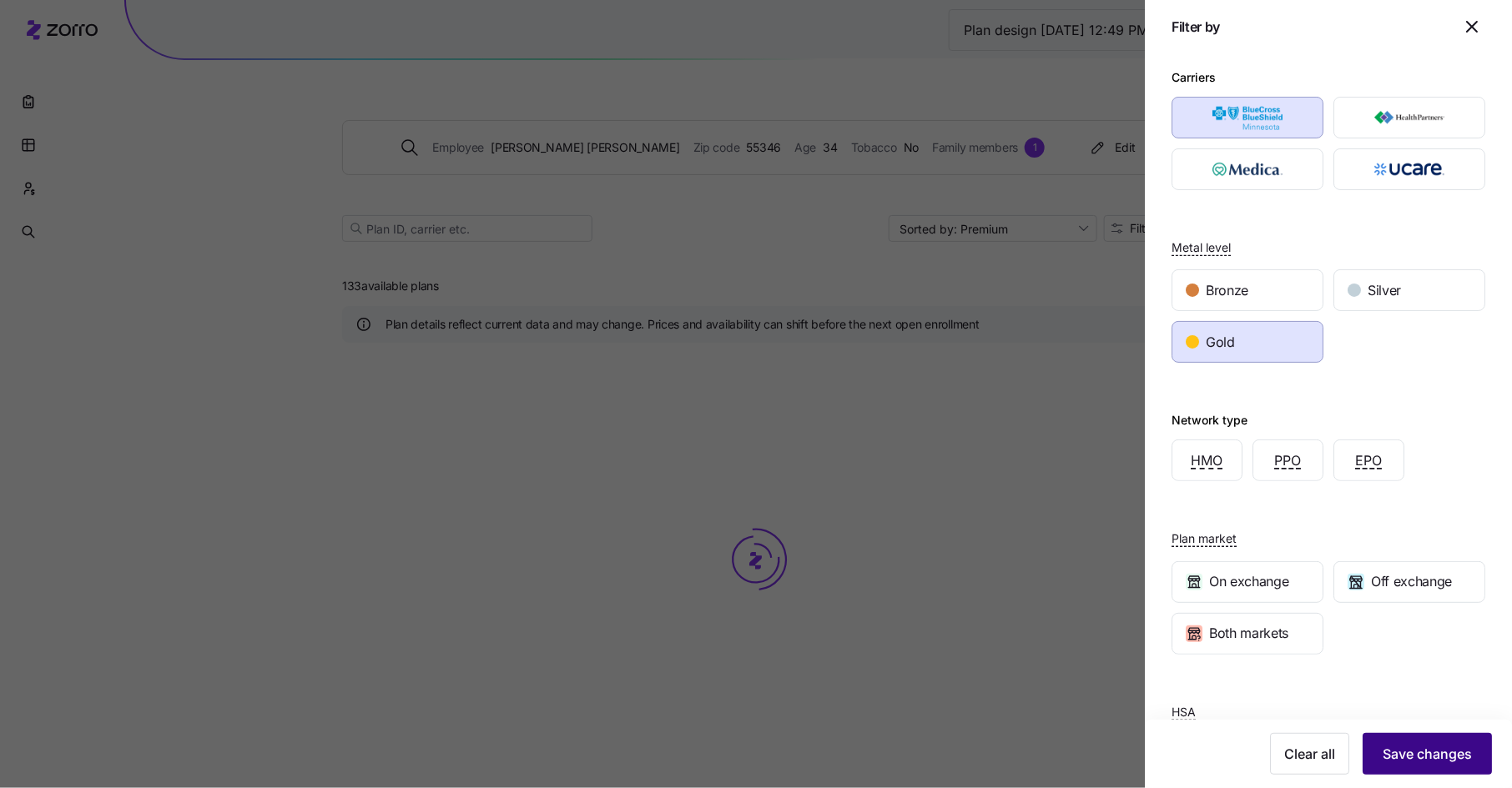
click at [1416, 742] on button "Save changes" at bounding box center [1427, 754] width 130 height 41
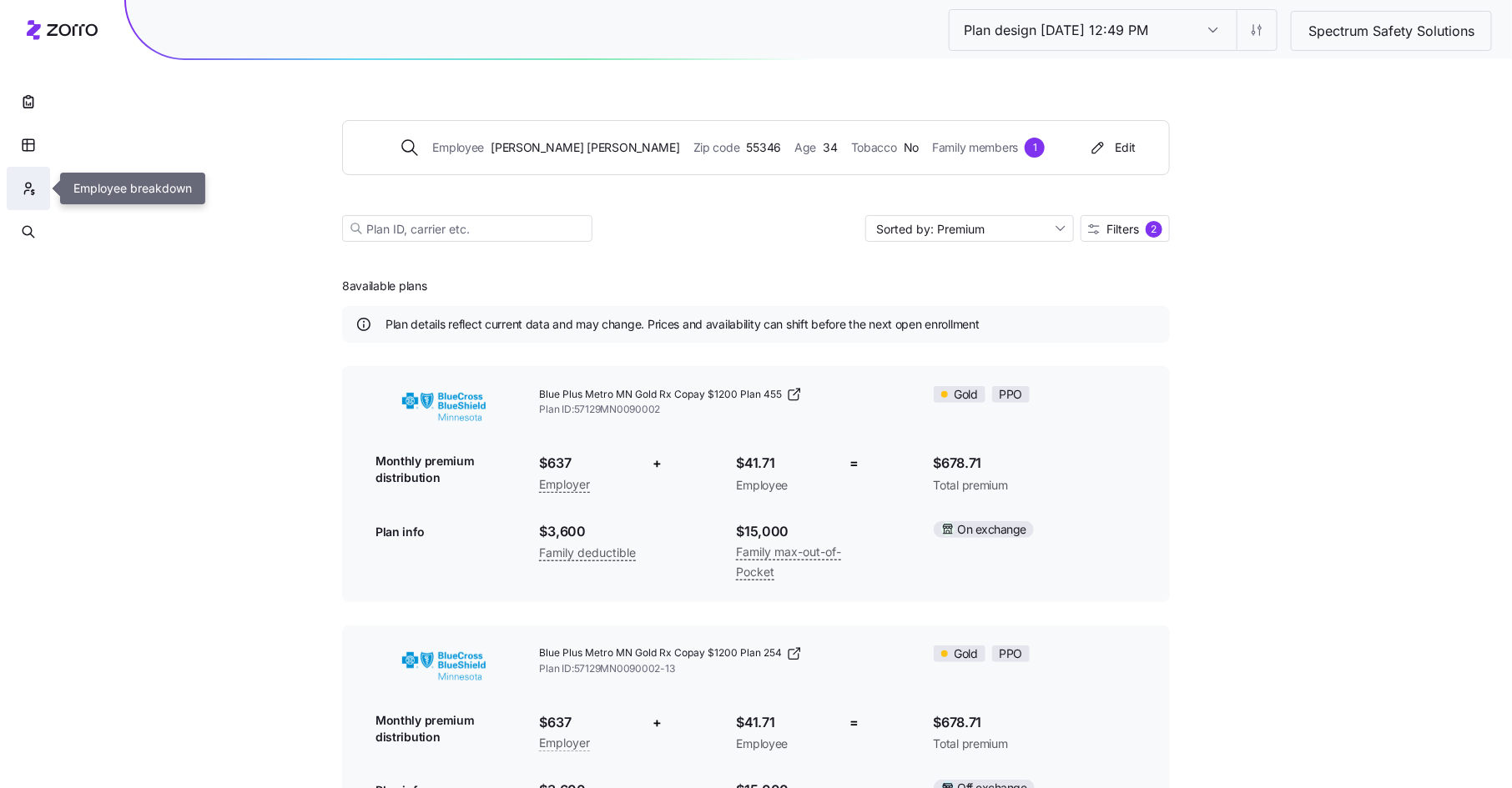
click at [31, 198] on button "button" at bounding box center [28, 188] width 43 height 43
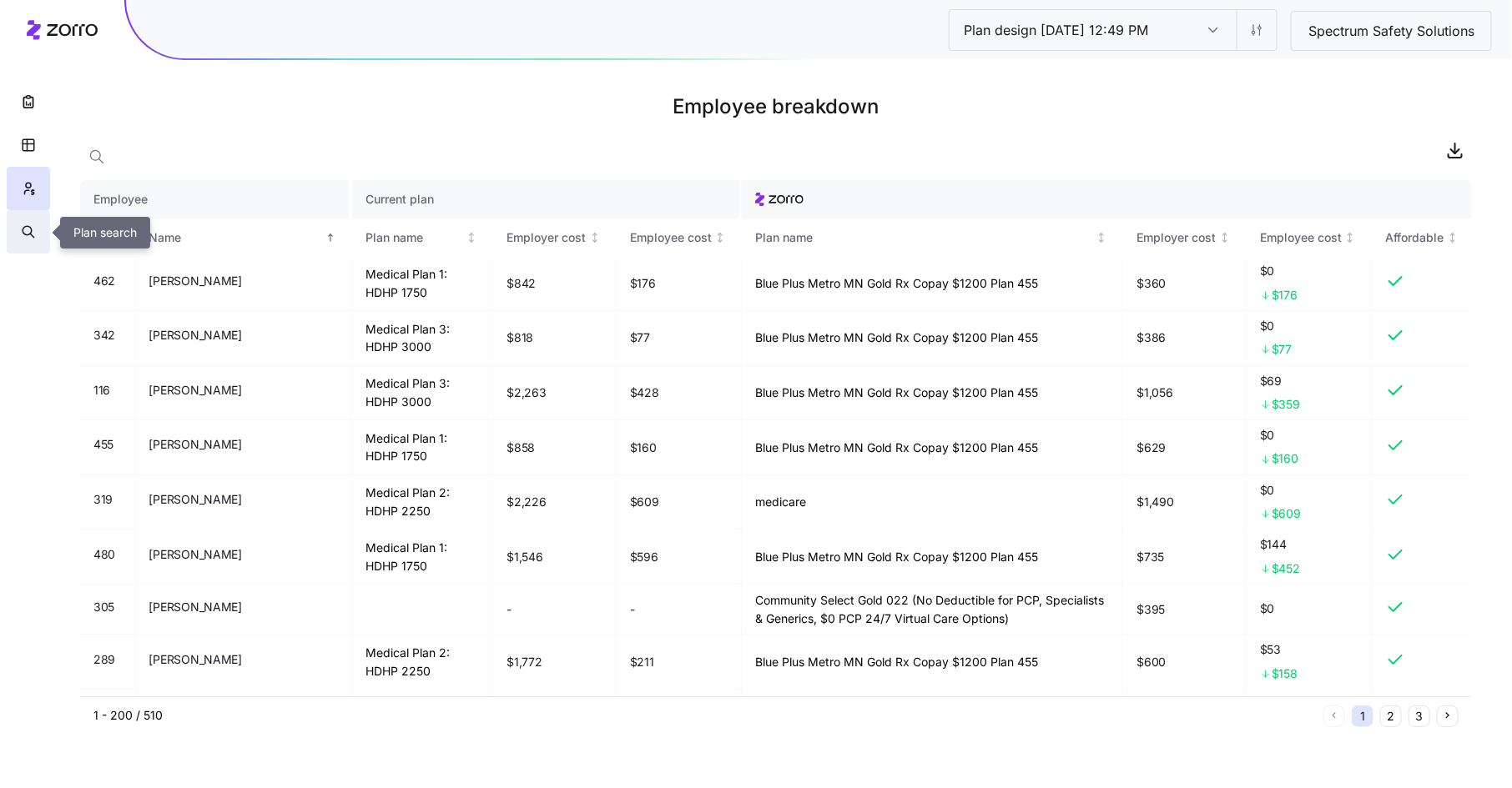
click at [29, 224] on icon "button" at bounding box center [28, 232] width 15 height 17
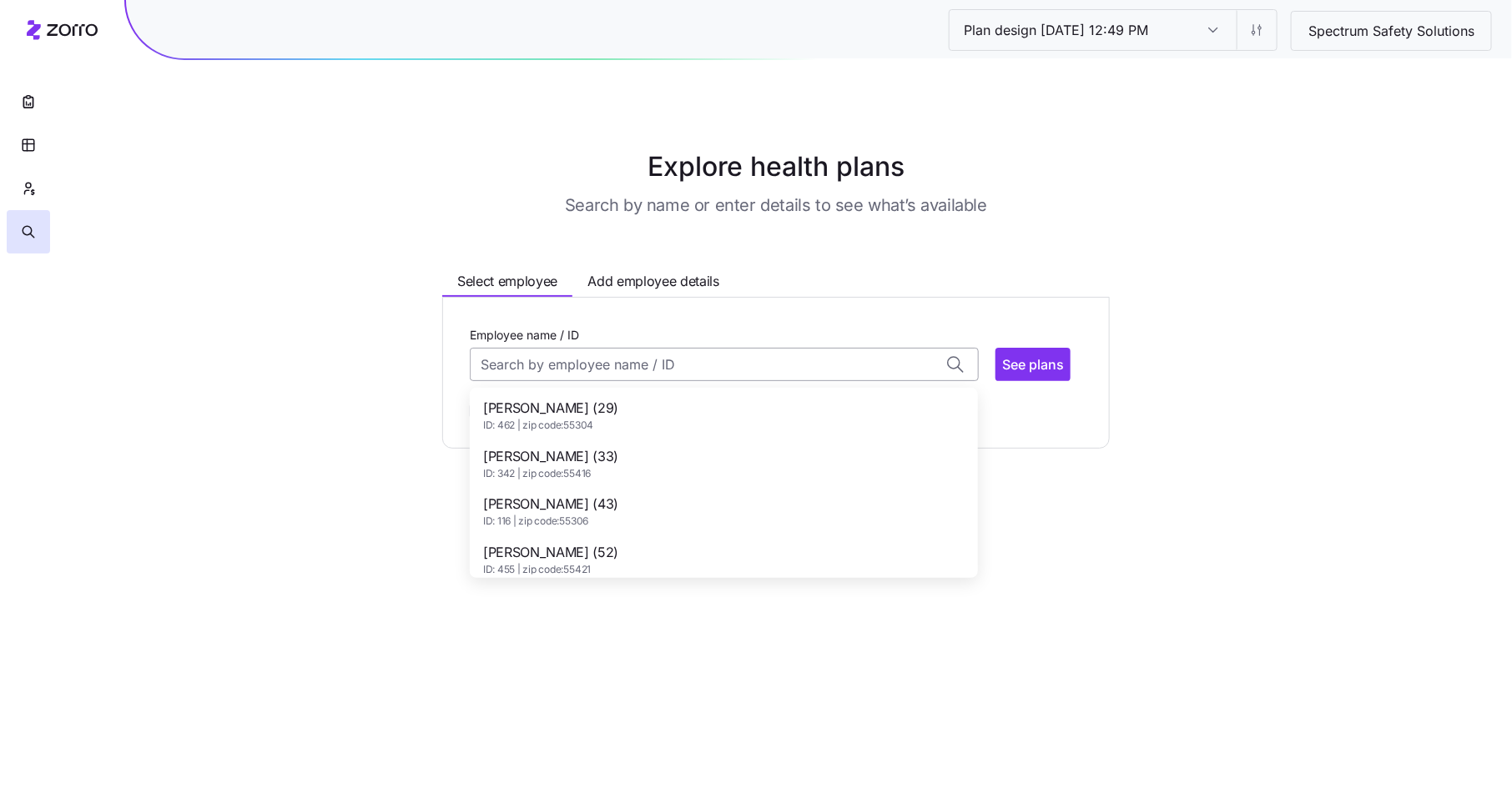
click at [585, 360] on input "Employee name / ID" at bounding box center [724, 364] width 509 height 33
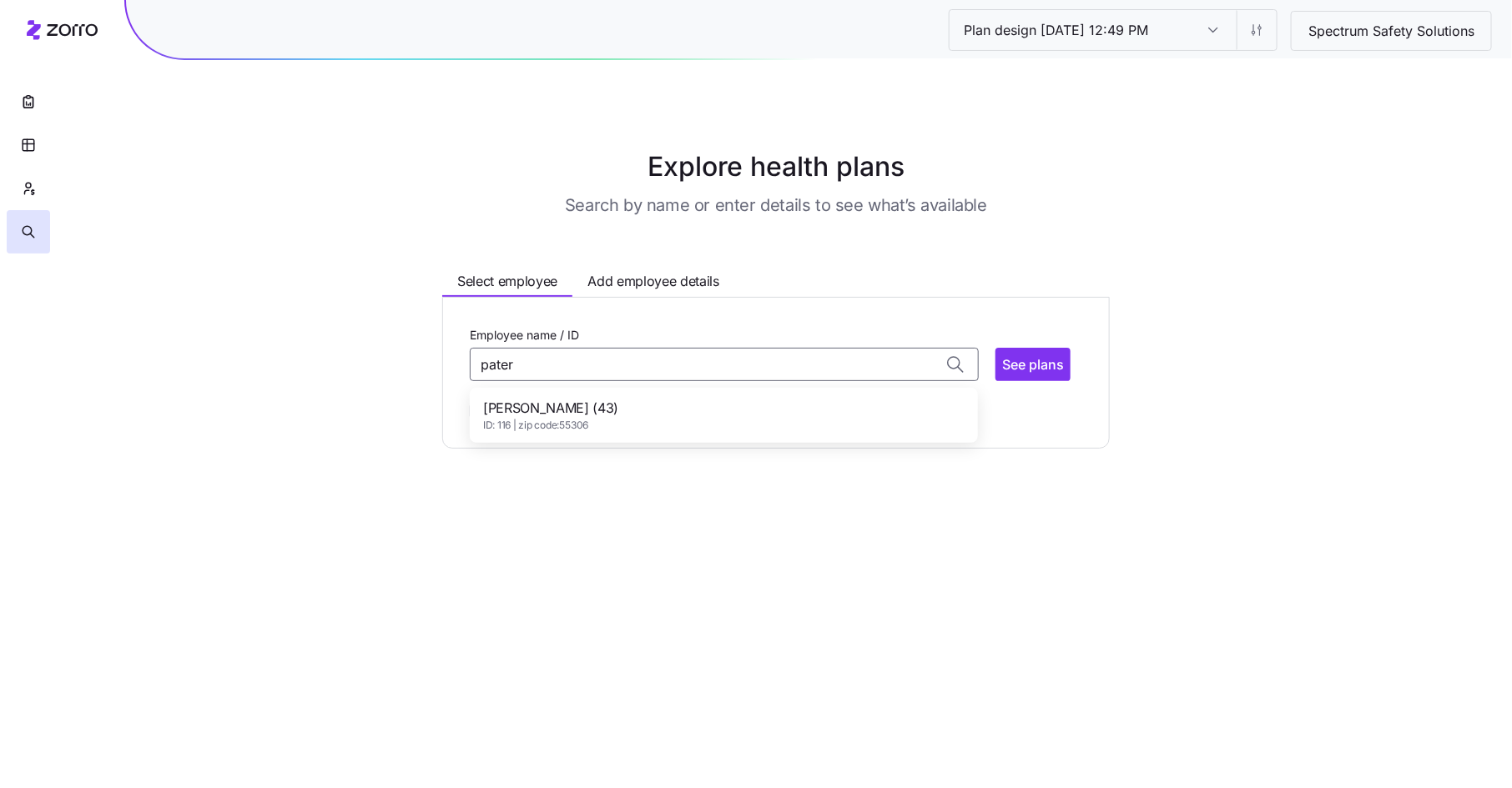
click at [568, 400] on span "Aaron Paterson (43)" at bounding box center [551, 407] width 135 height 21
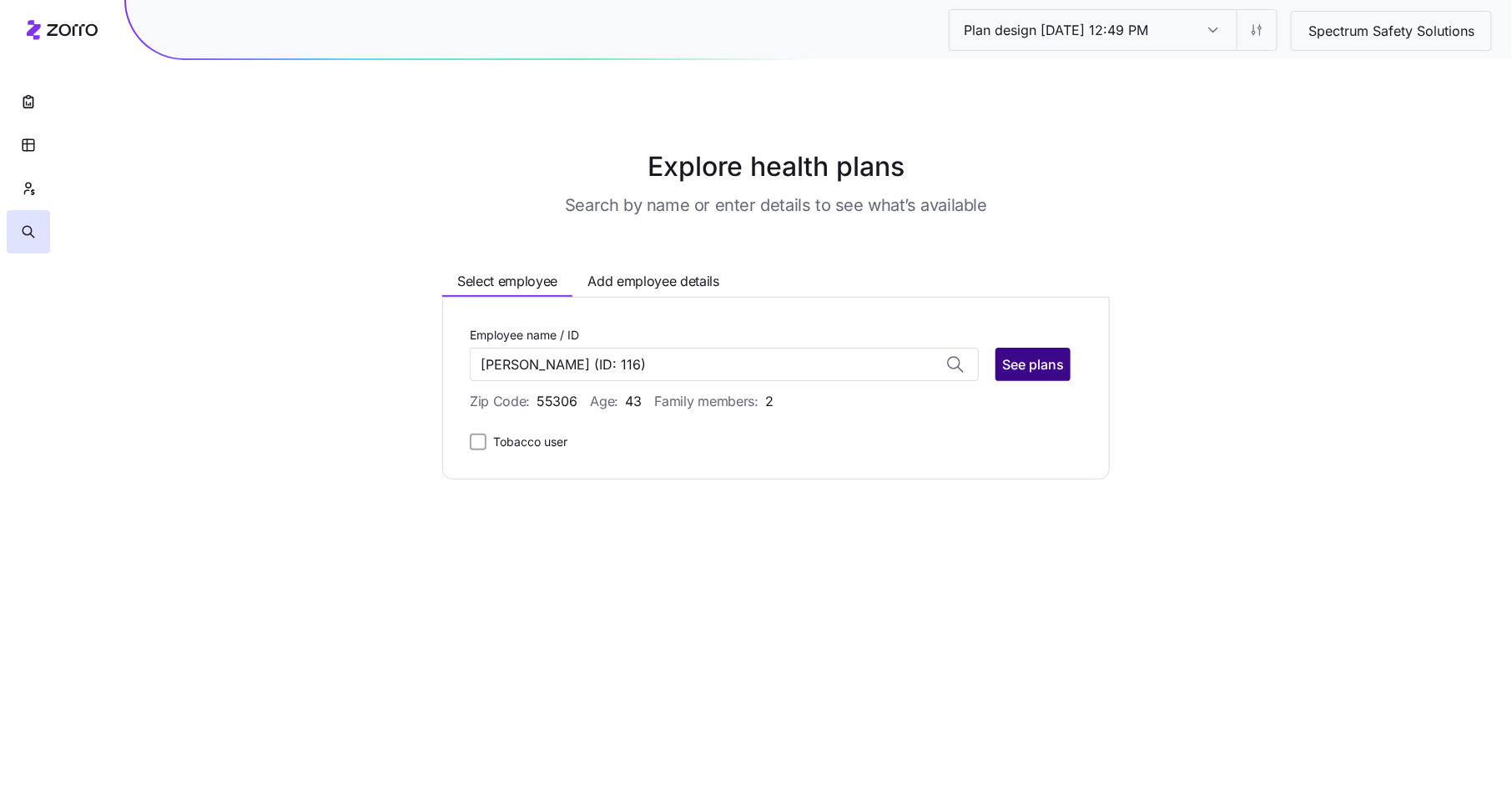
type input "Aaron Paterson"
click at [1038, 367] on span "See plans" at bounding box center [1033, 364] width 62 height 20
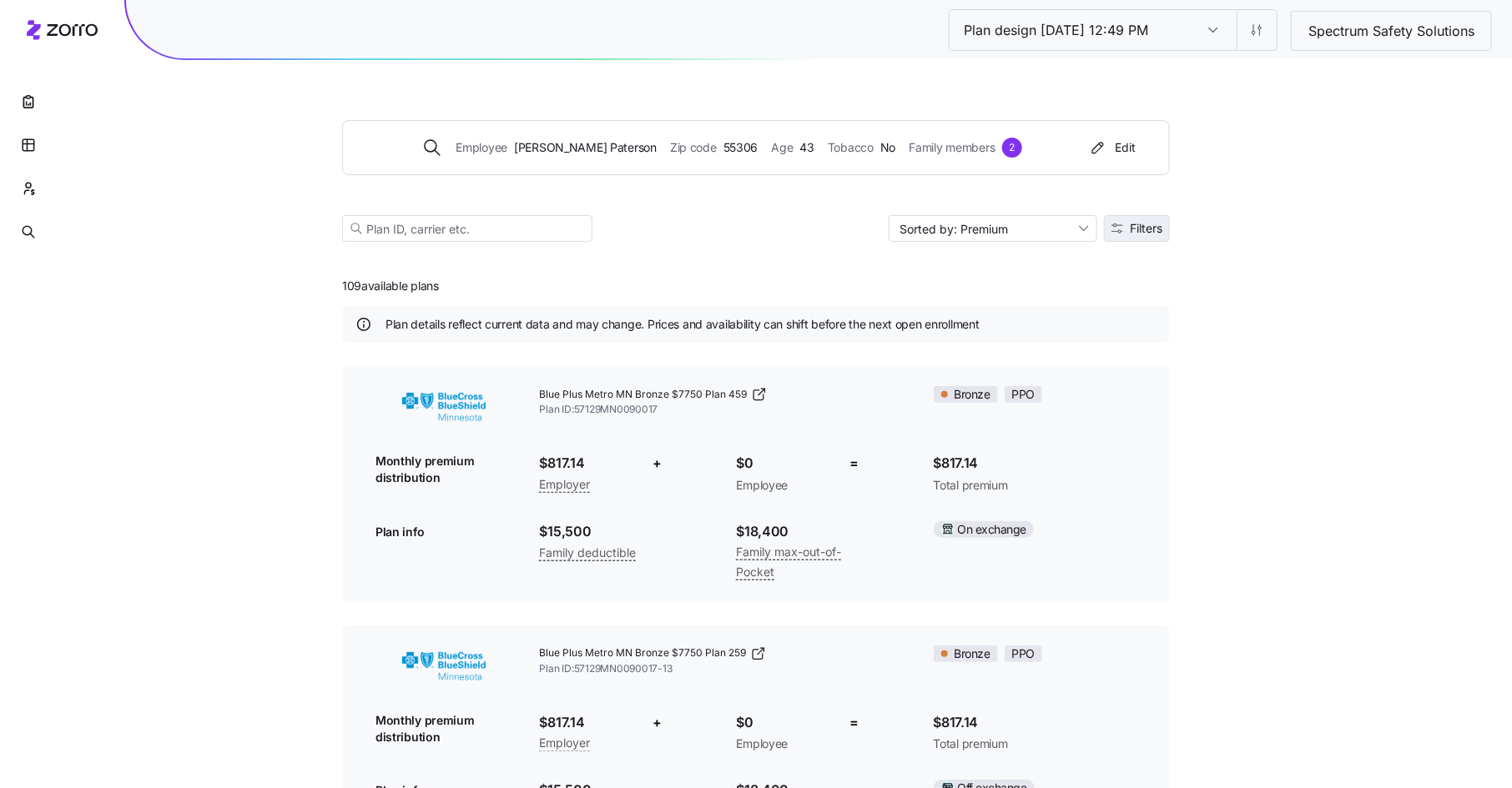
click at [1162, 217] on button "Filters" at bounding box center [1137, 228] width 66 height 27
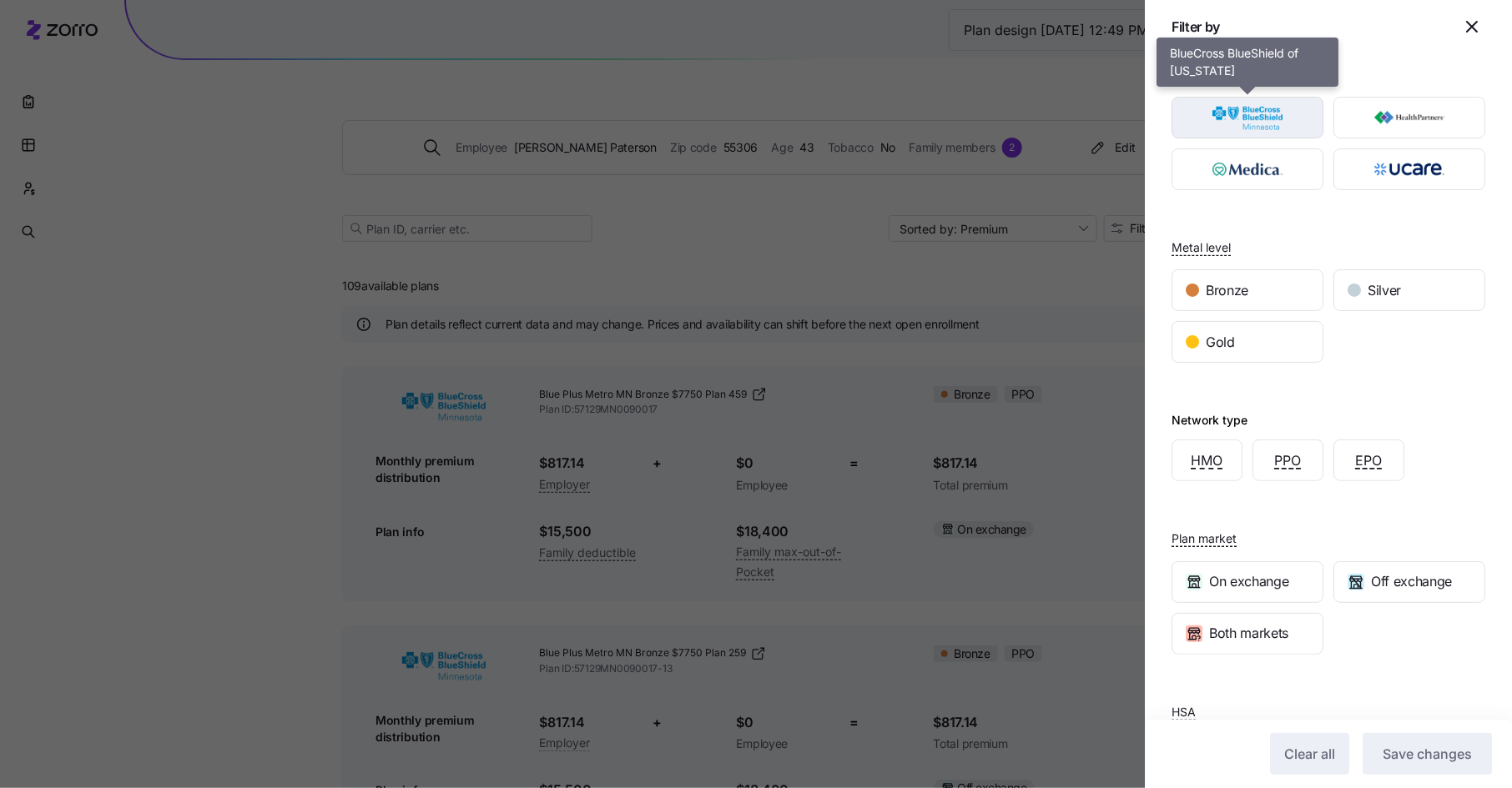
click at [1268, 110] on img "button" at bounding box center [1248, 117] width 122 height 33
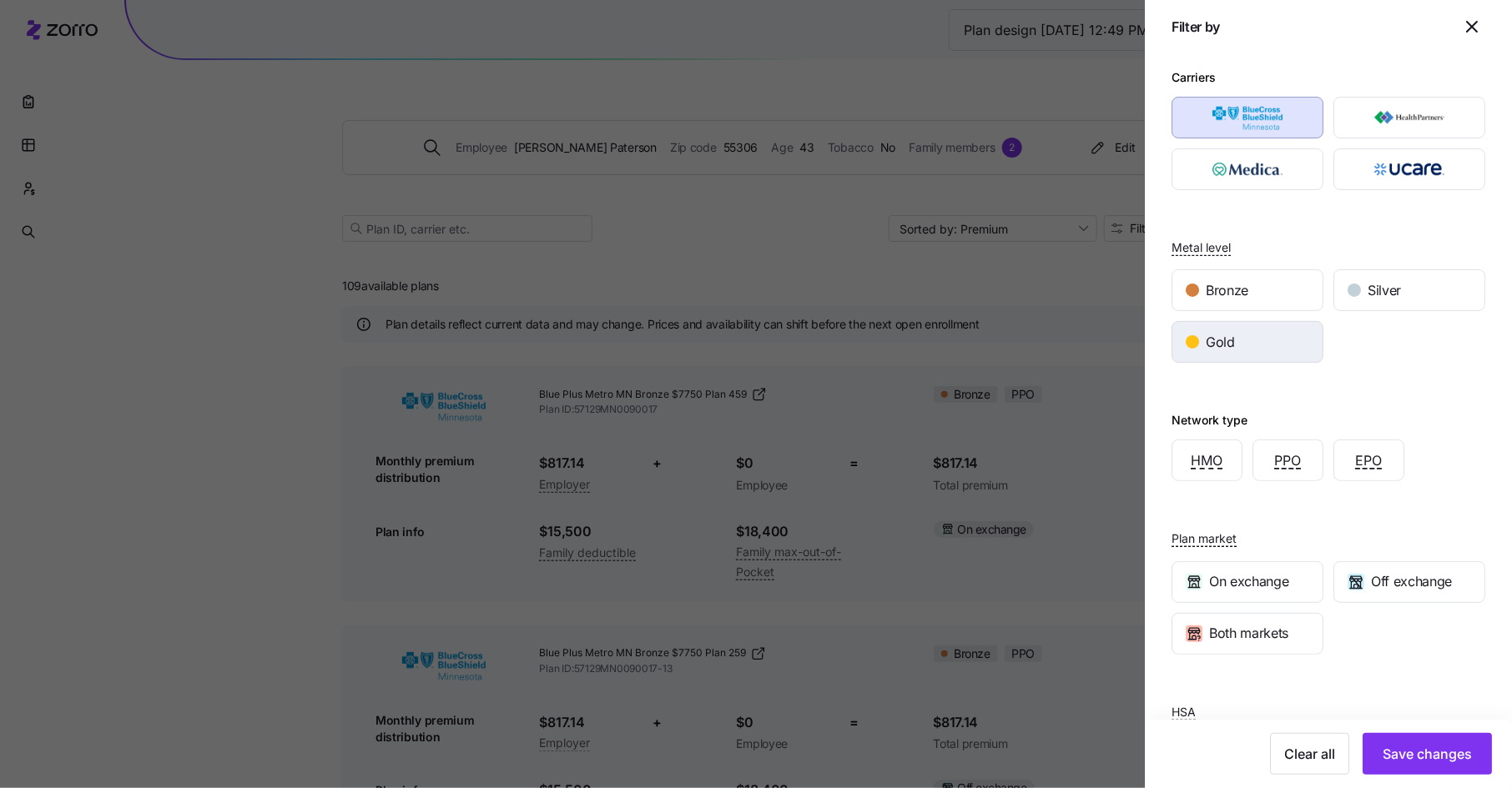
click at [1233, 333] on span "Gold" at bounding box center [1220, 342] width 29 height 21
click at [1415, 756] on span "Save changes" at bounding box center [1426, 754] width 89 height 20
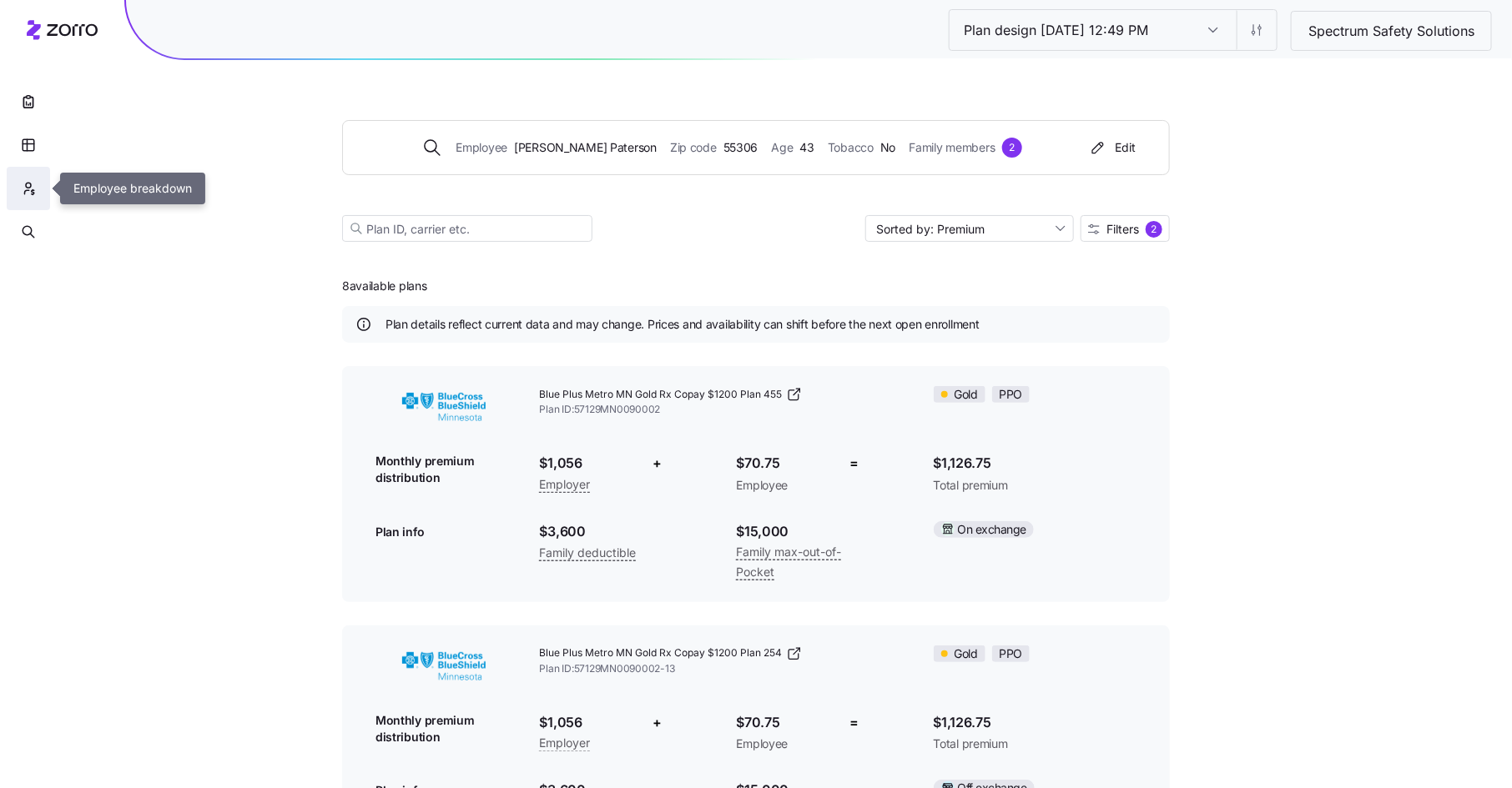
click at [31, 179] on button "button" at bounding box center [28, 188] width 43 height 43
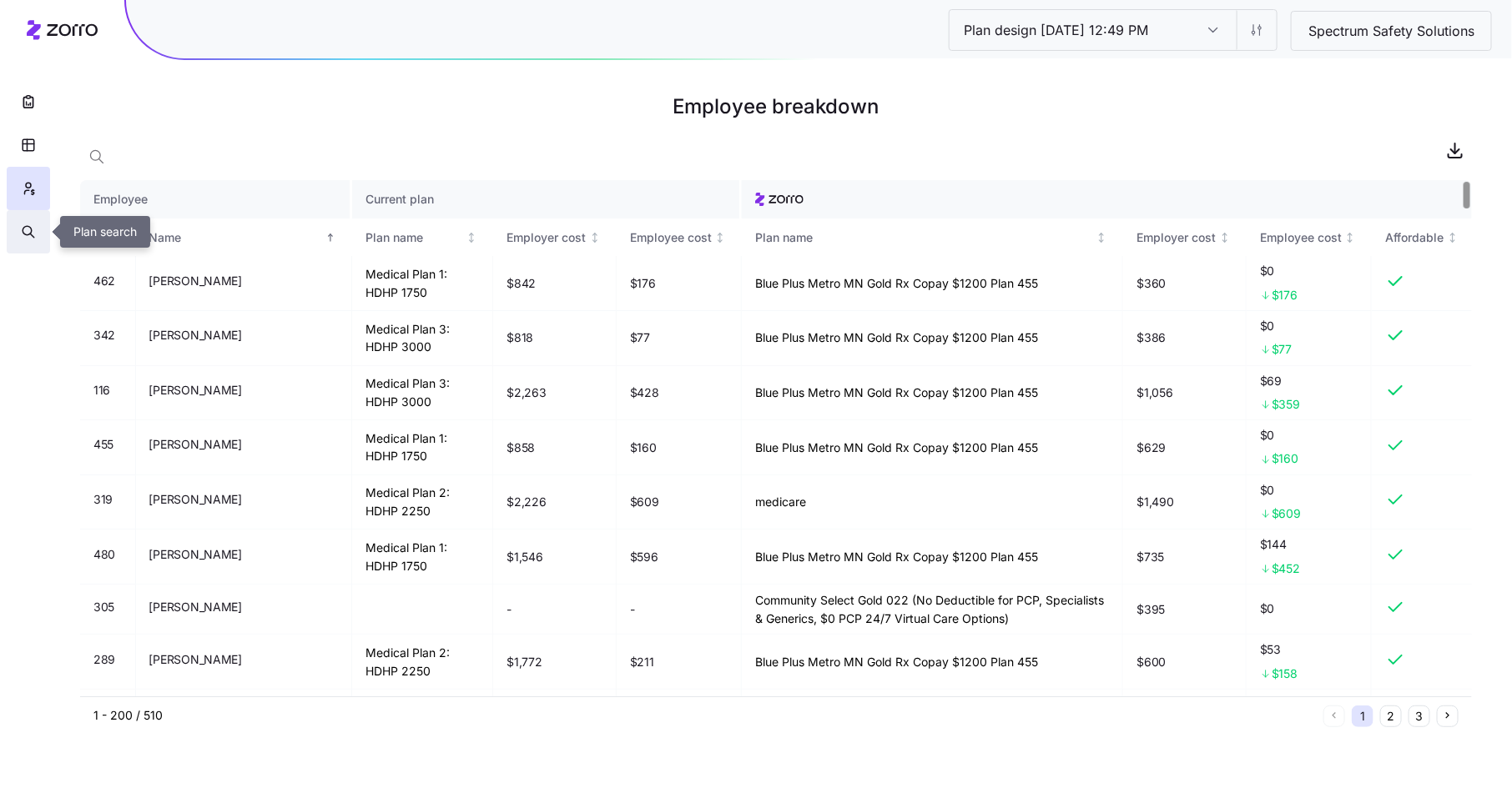
click at [29, 226] on icon "button" at bounding box center [28, 232] width 15 height 17
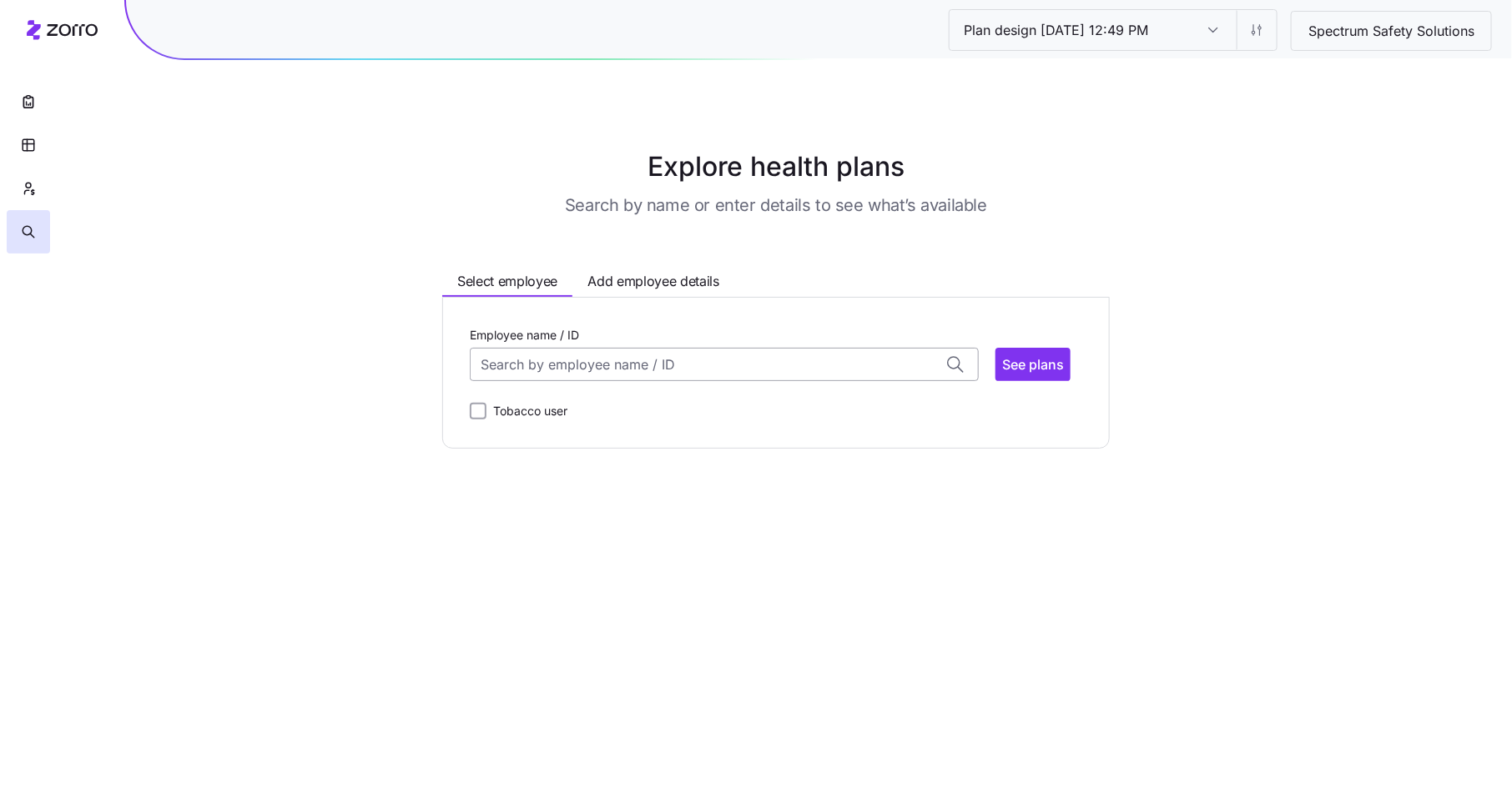
click at [562, 372] on input "Employee name / ID" at bounding box center [724, 364] width 509 height 33
click at [543, 409] on span "Aaron Paterson (43)" at bounding box center [551, 407] width 135 height 21
click at [1014, 371] on span "See plans" at bounding box center [1033, 364] width 62 height 20
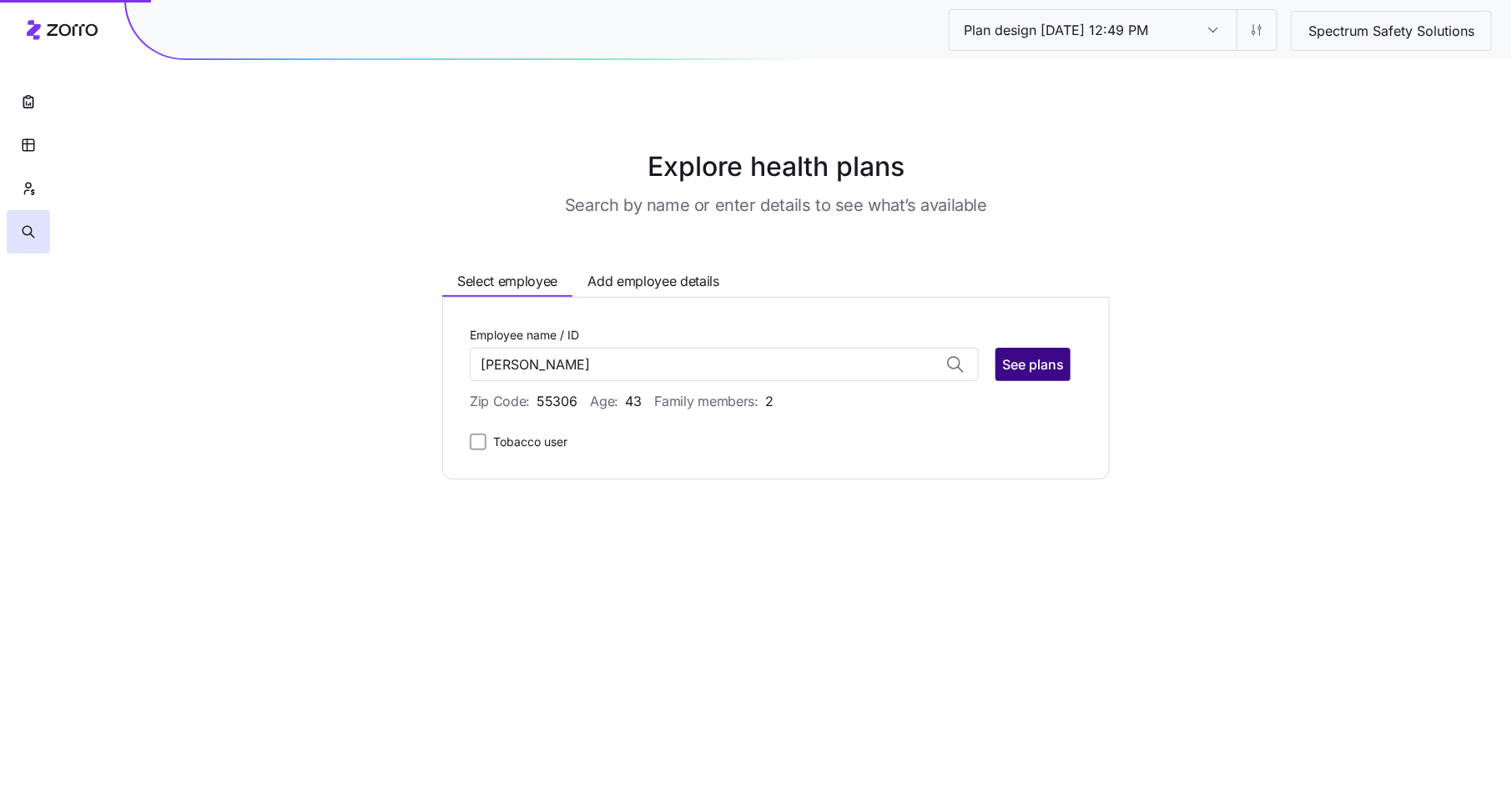
type input "Aaron Paterson (ID: 116)"
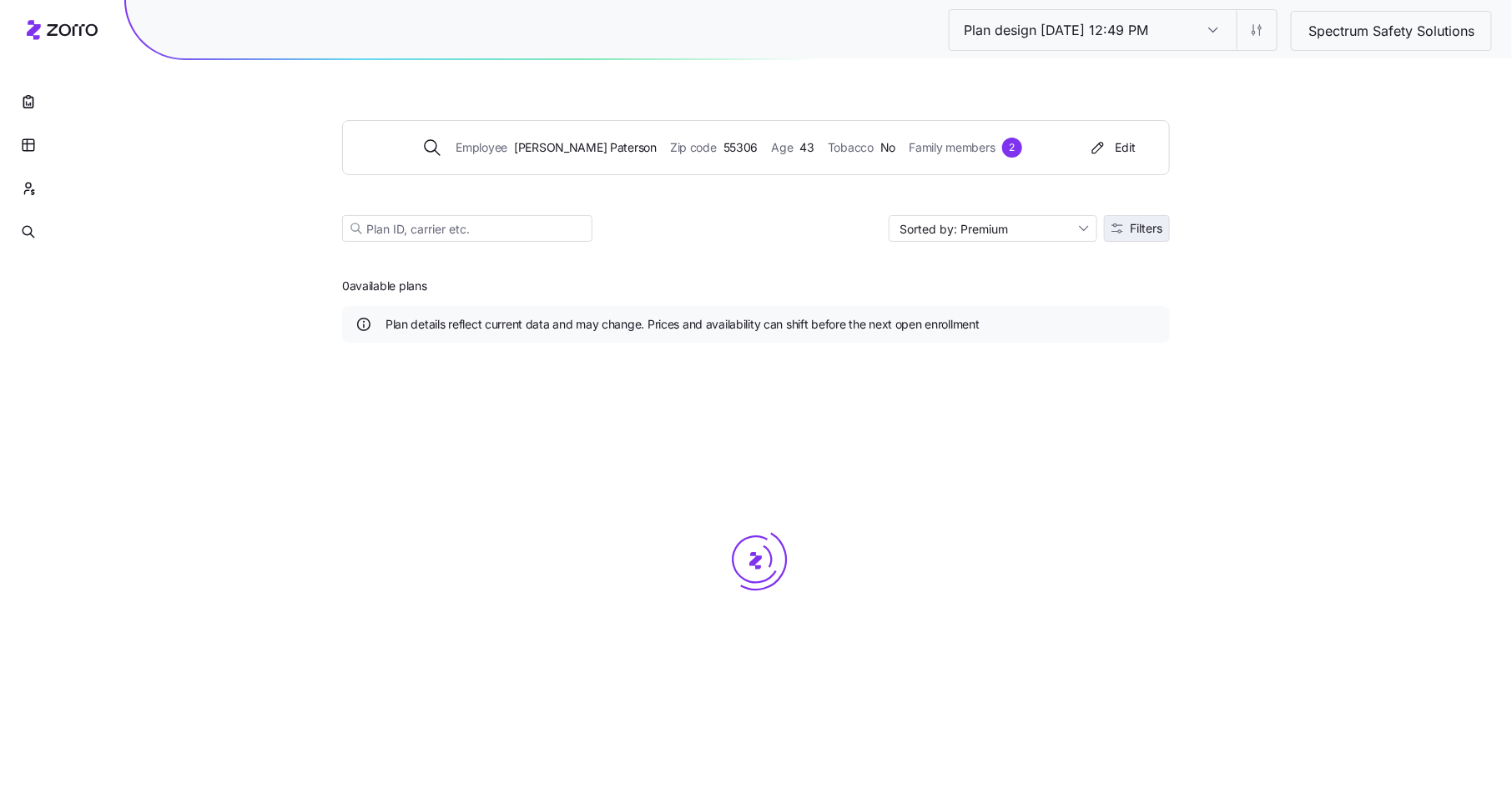
click at [1130, 223] on span "Filters" at bounding box center [1147, 228] width 32 height 12
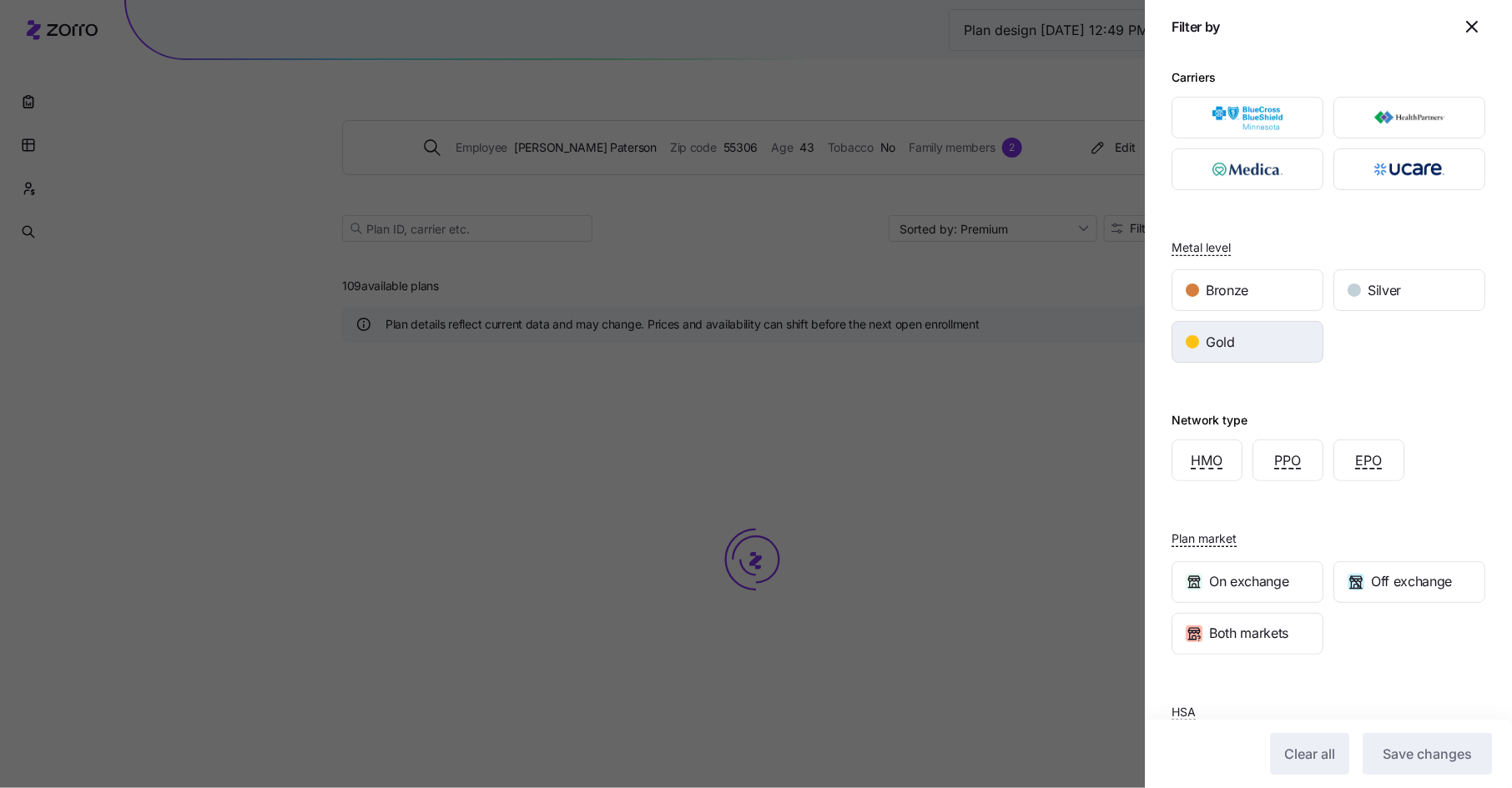
click at [1259, 322] on div "Gold" at bounding box center [1247, 342] width 150 height 40
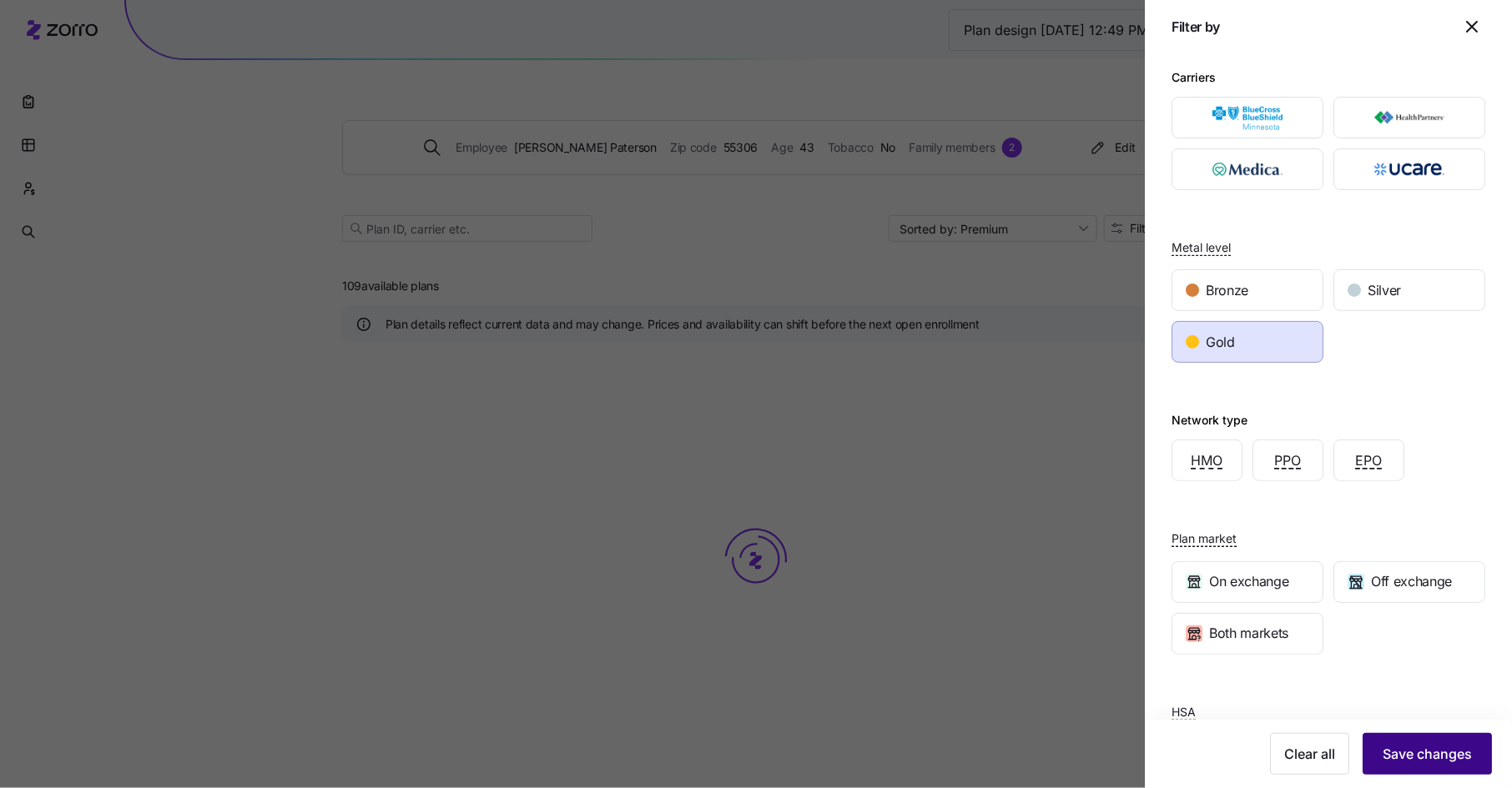
click at [1421, 745] on span "Save changes" at bounding box center [1426, 754] width 89 height 20
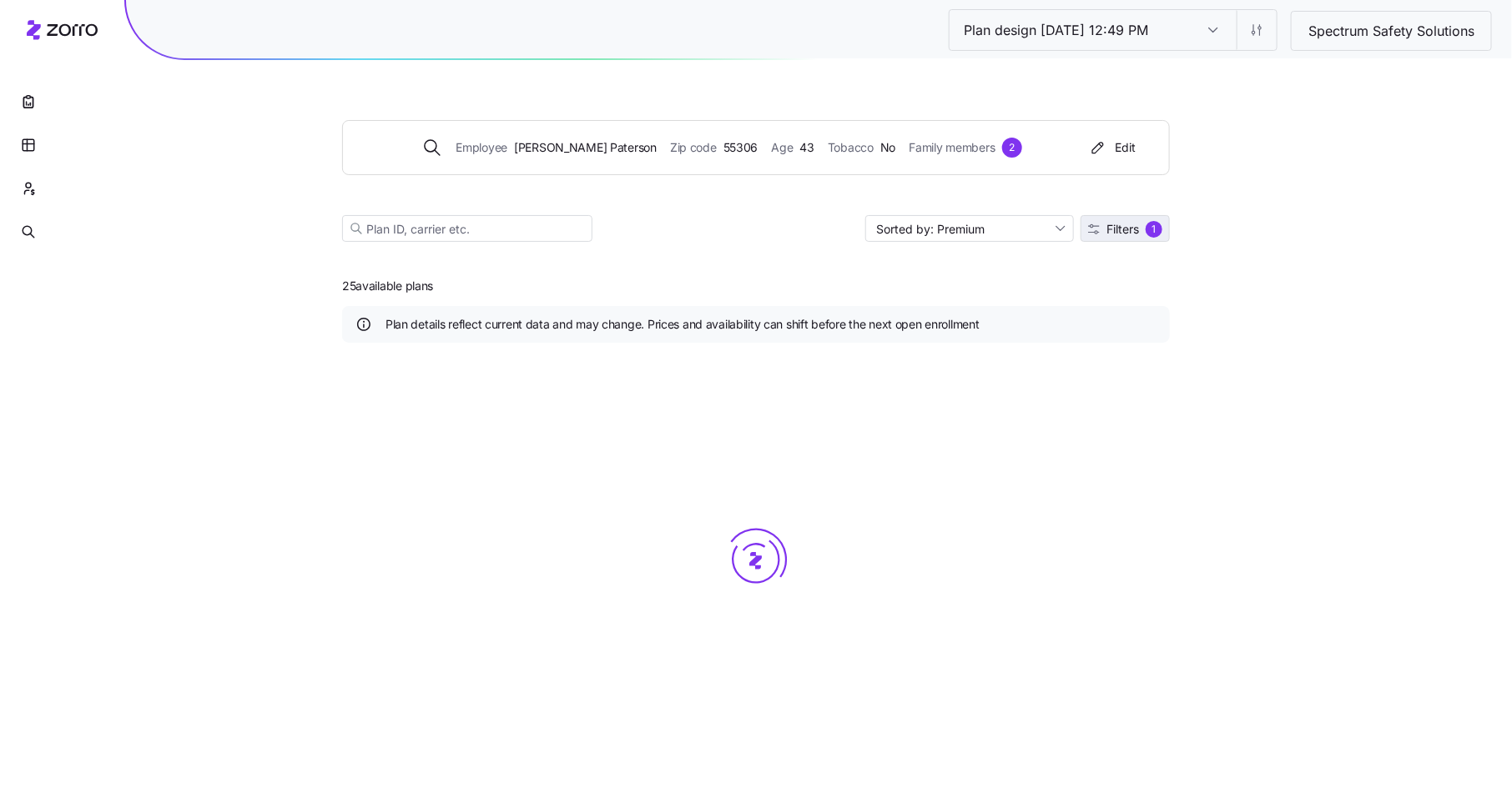
click at [1127, 224] on span "Filters" at bounding box center [1123, 229] width 32 height 12
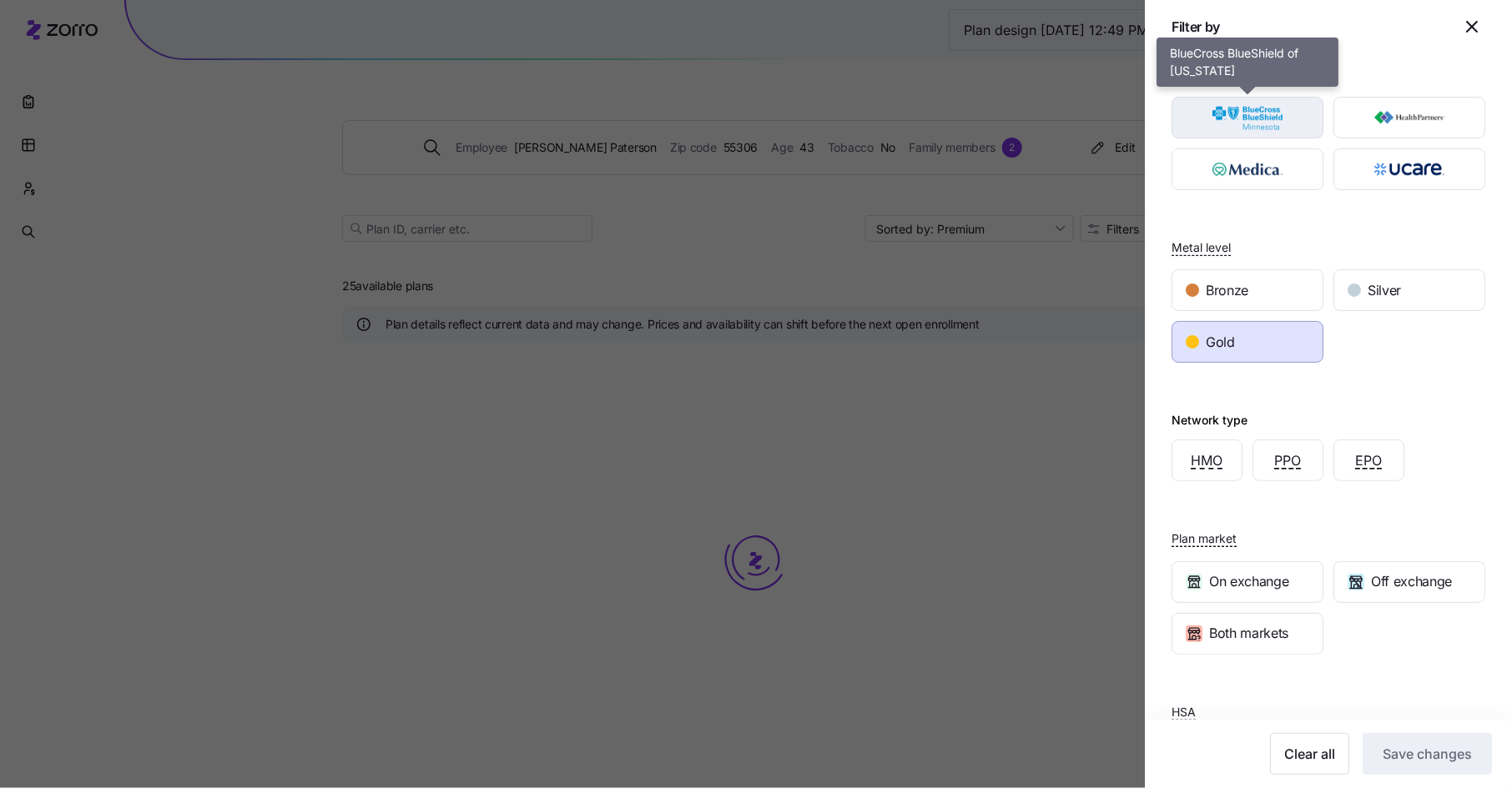
click at [1290, 130] on img "button" at bounding box center [1248, 117] width 122 height 33
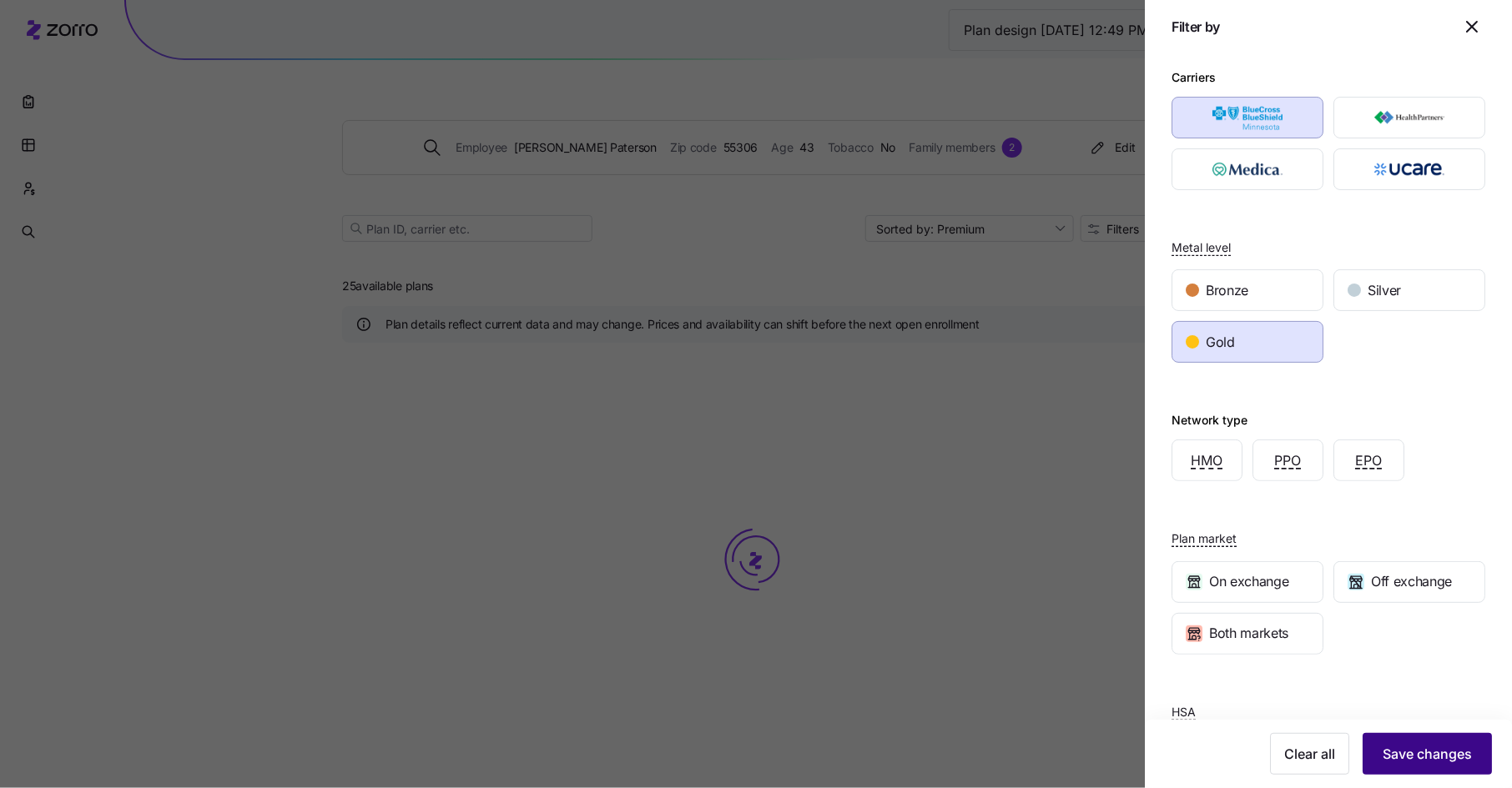
click at [1409, 752] on span "Save changes" at bounding box center [1426, 754] width 89 height 20
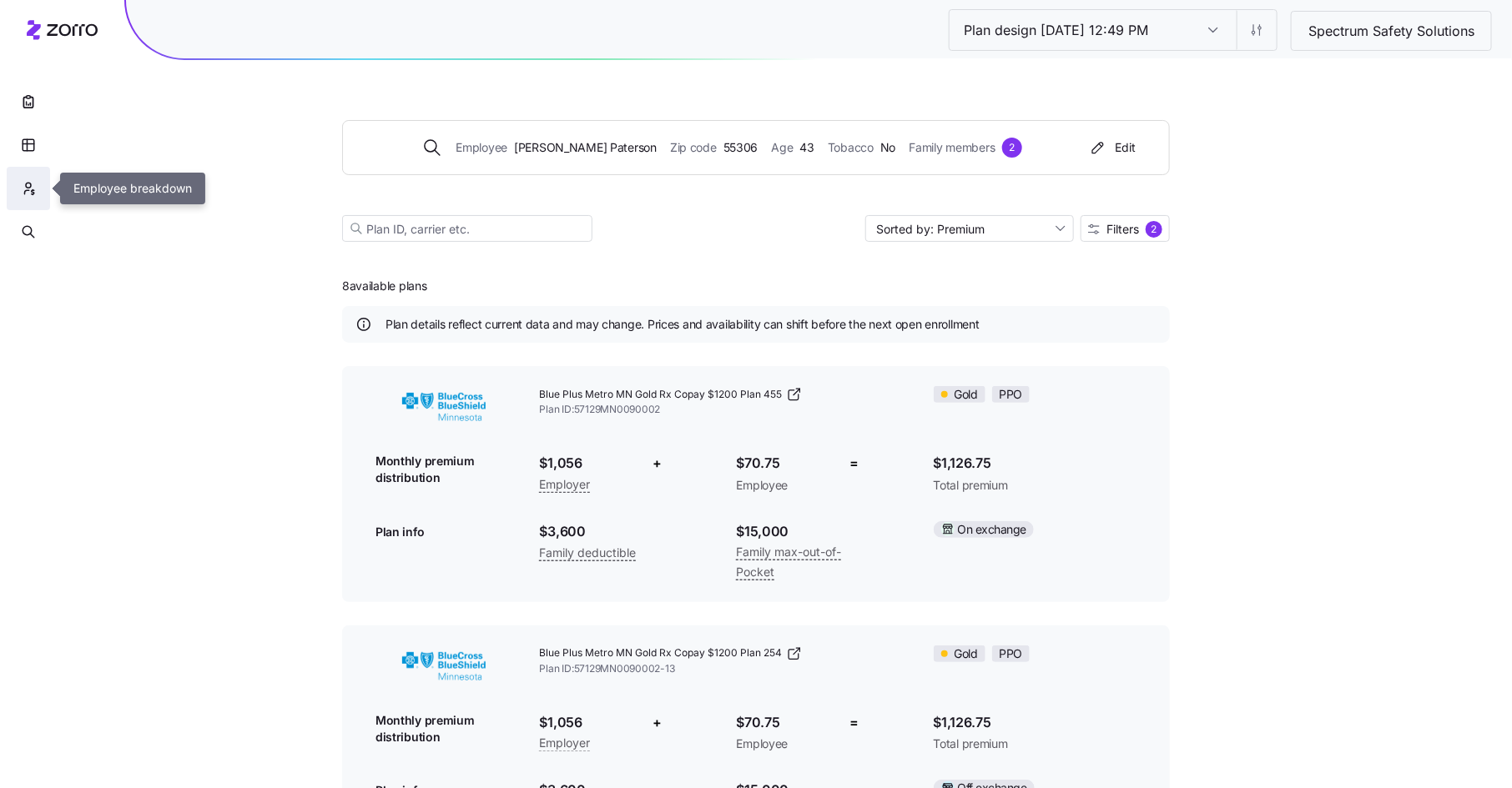
click at [22, 184] on icon "button" at bounding box center [28, 188] width 15 height 17
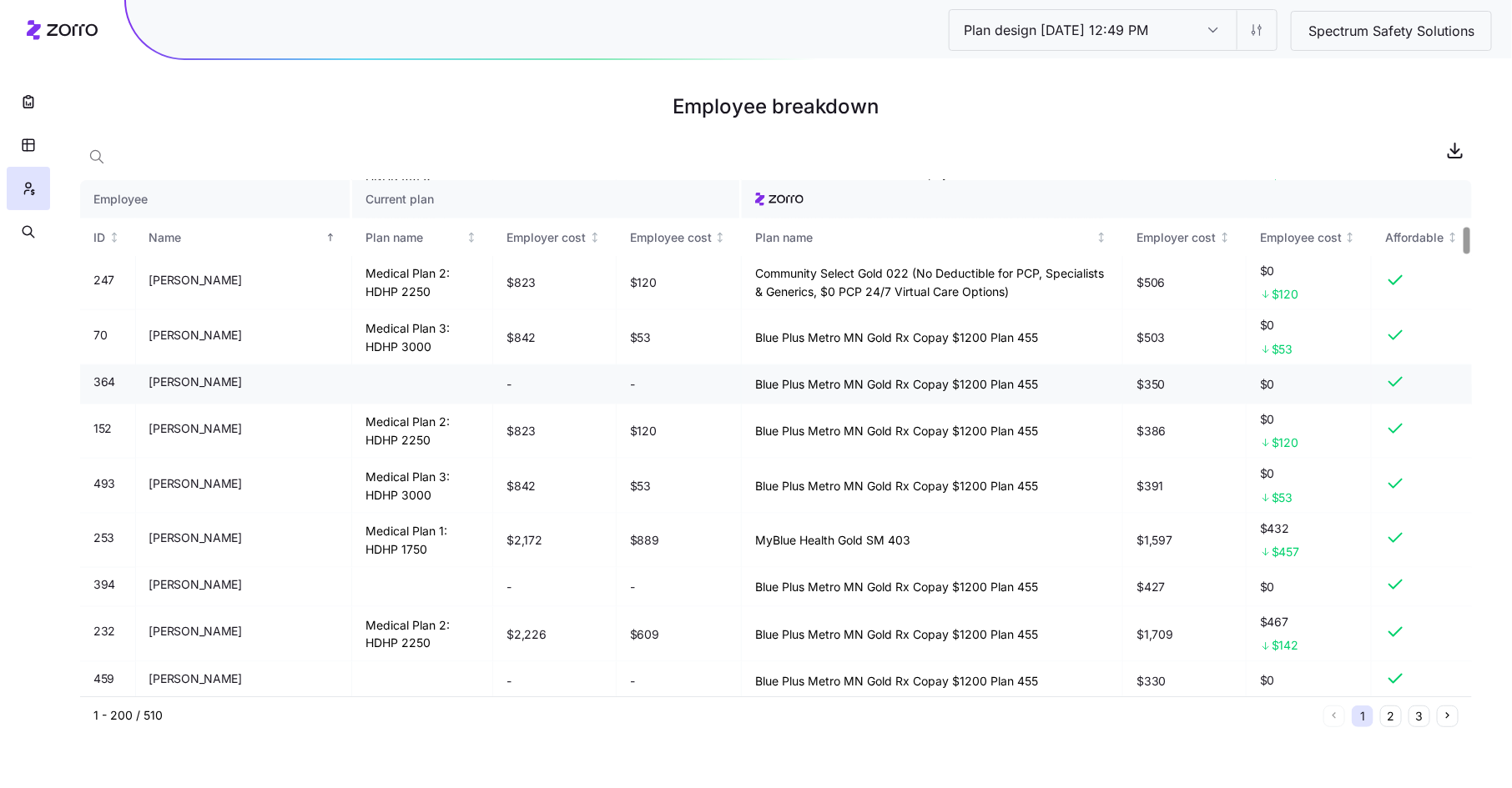
scroll to position [897, 0]
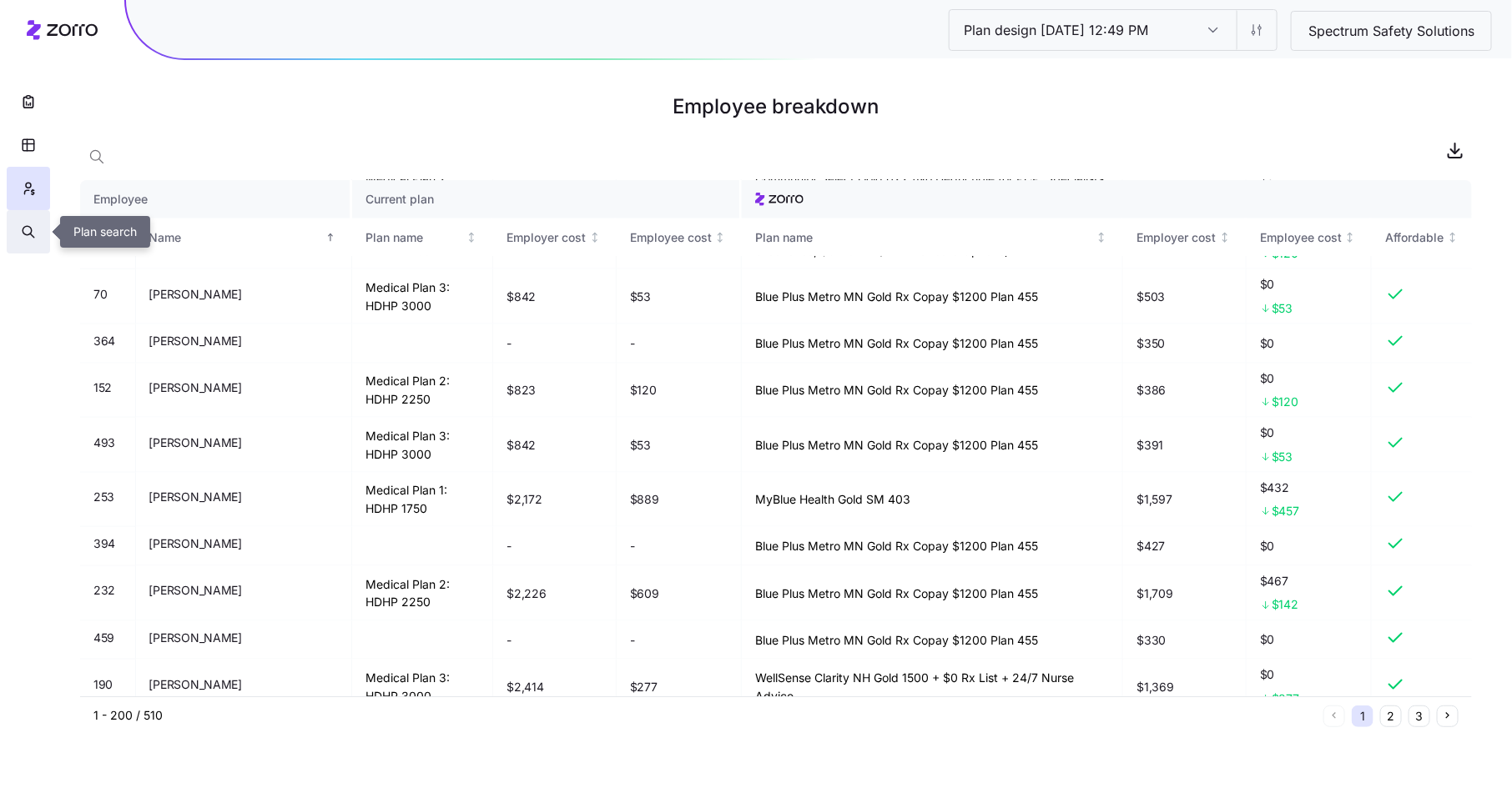
click at [30, 227] on icon "button" at bounding box center [27, 230] width 9 height 9
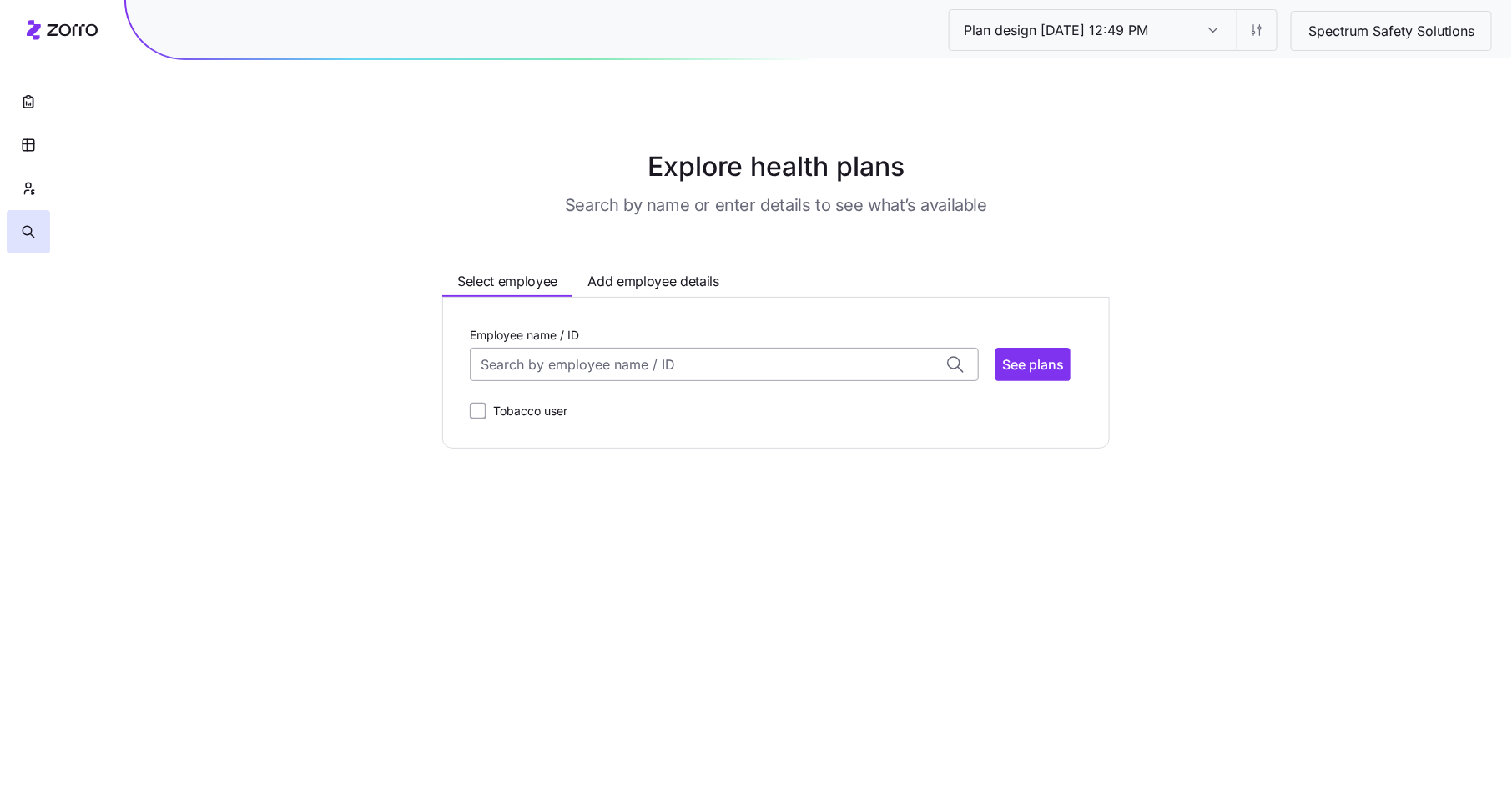
click at [529, 372] on input "Employee name / ID" at bounding box center [724, 364] width 509 height 33
click at [544, 407] on span "Amit Deshmukh (49)" at bounding box center [551, 407] width 135 height 21
click at [1018, 373] on span "See plans" at bounding box center [1033, 364] width 62 height 20
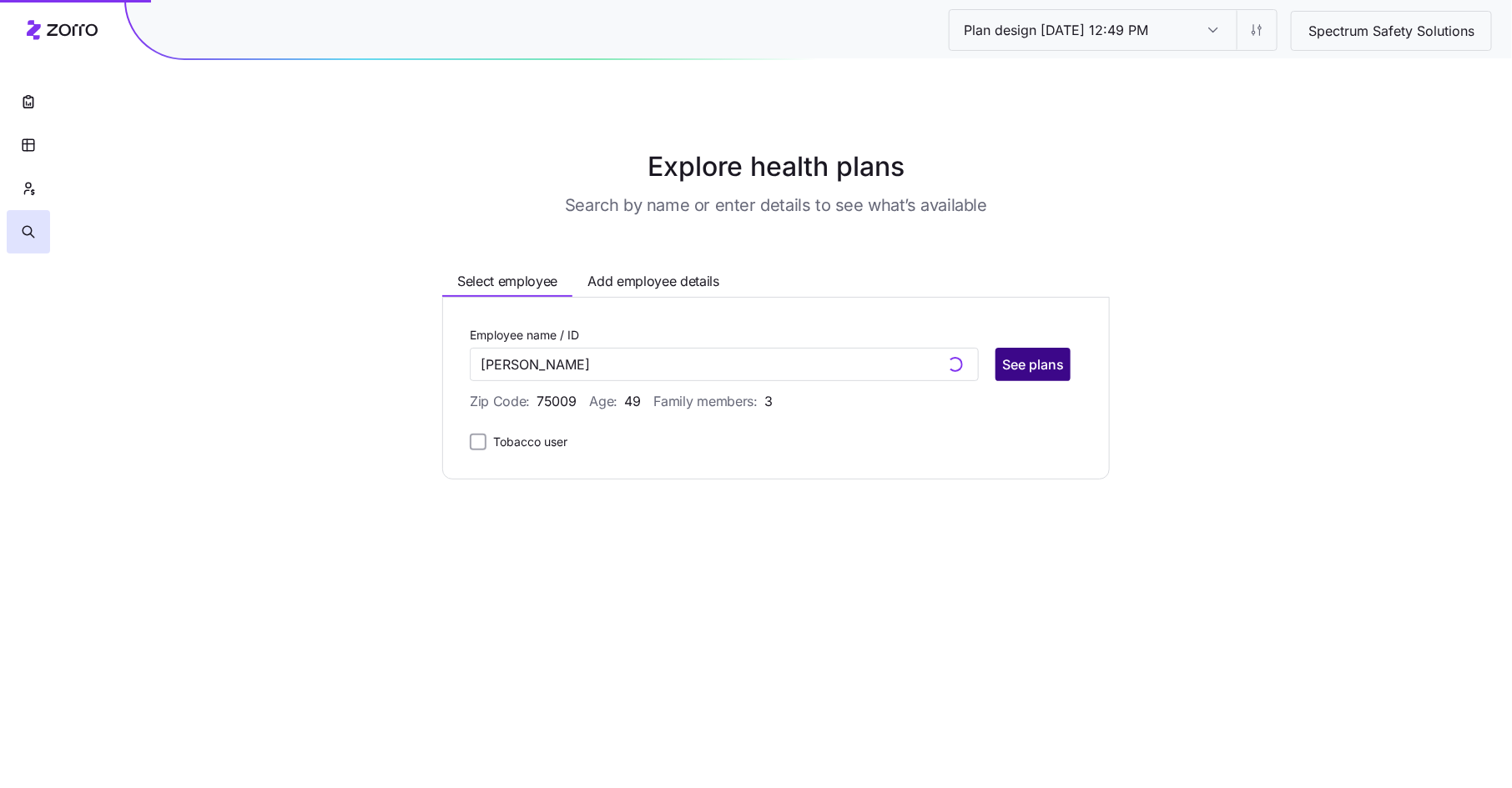
type input "Amit Deshmukh (ID: 253)"
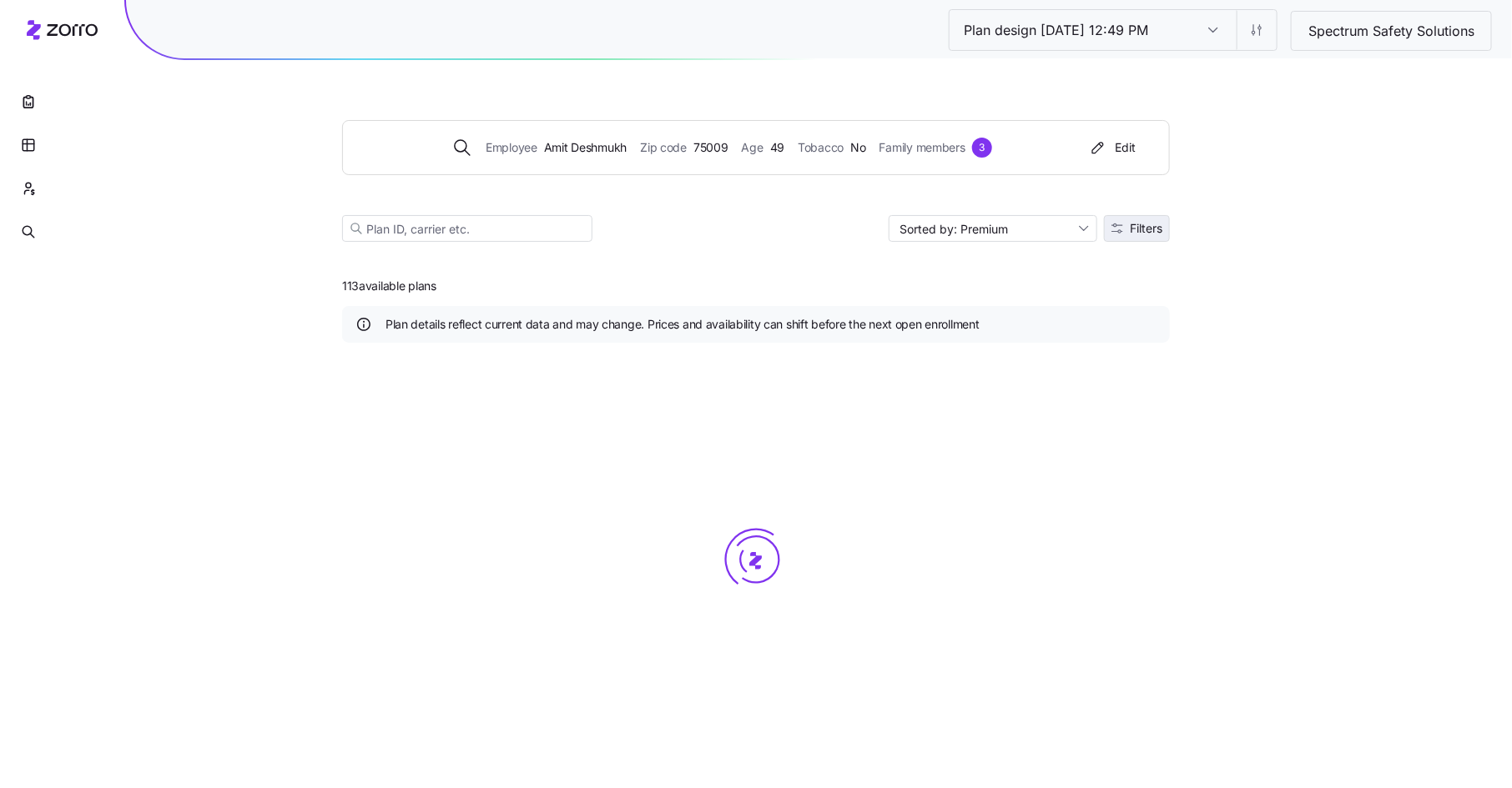
click at [1142, 230] on span "Filters" at bounding box center [1147, 228] width 32 height 12
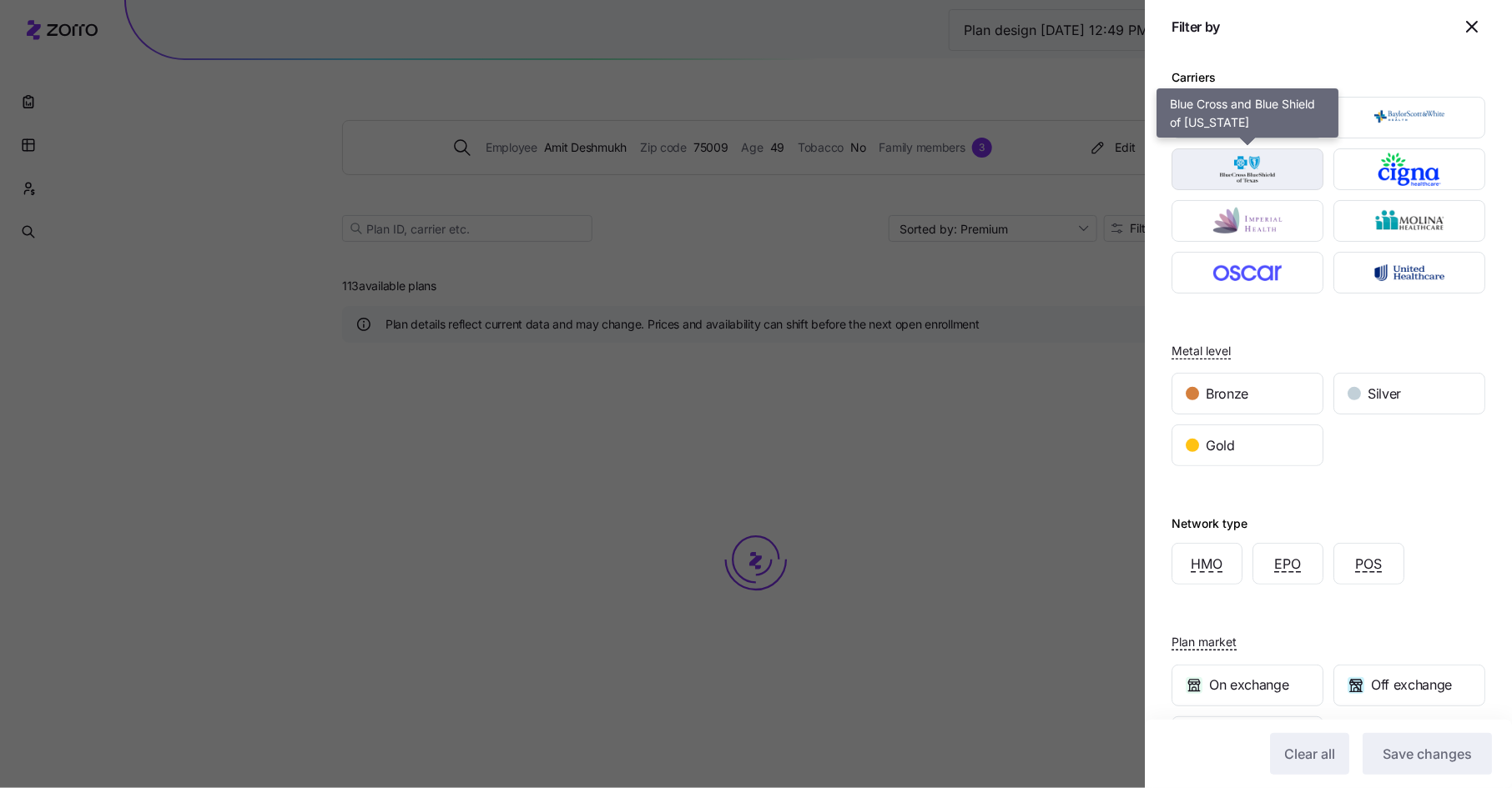
click at [1259, 168] on img "button" at bounding box center [1248, 169] width 122 height 33
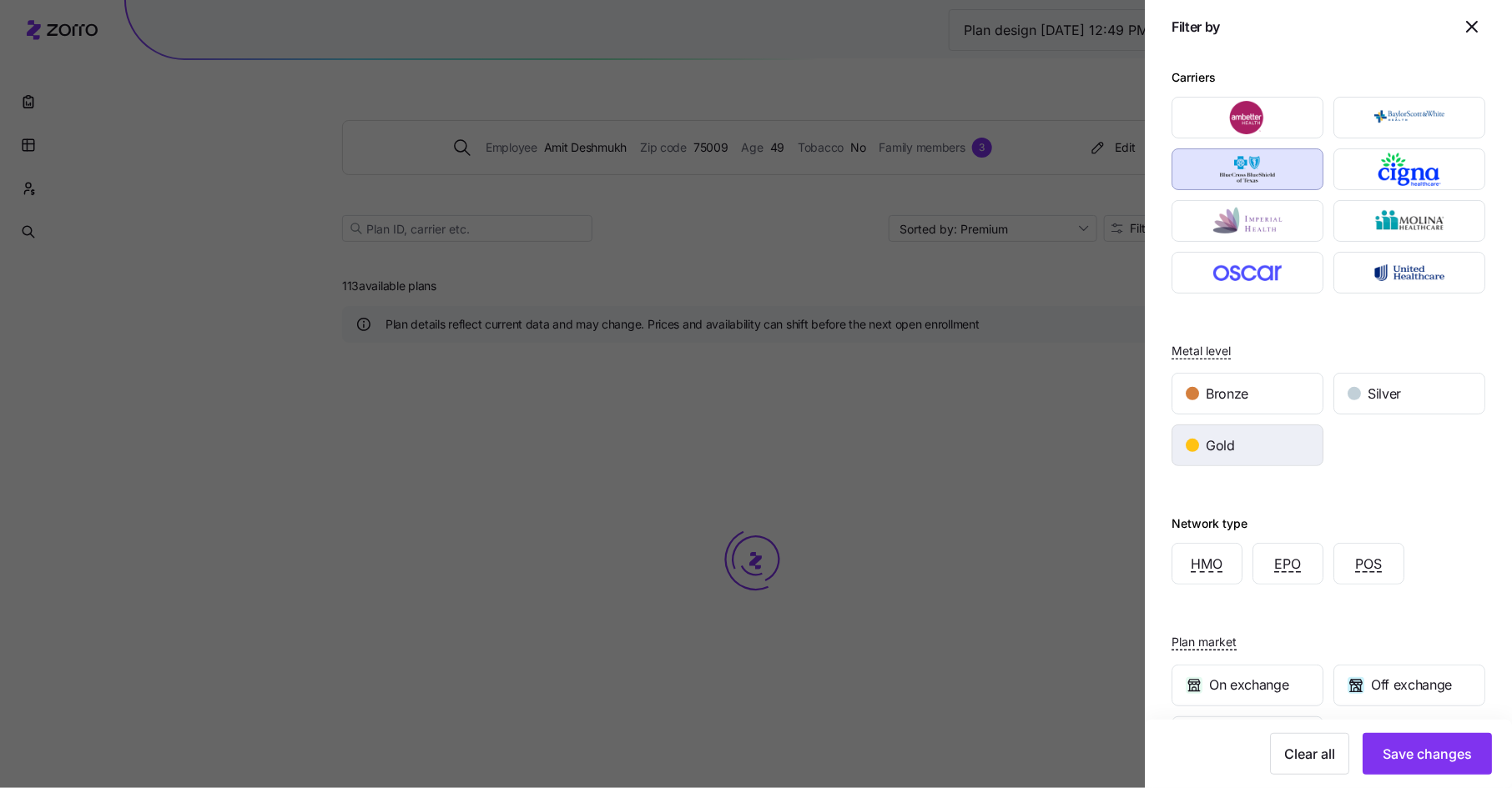
click at [1264, 436] on div "Gold" at bounding box center [1247, 445] width 150 height 40
click at [1413, 748] on span "Save changes" at bounding box center [1426, 754] width 89 height 20
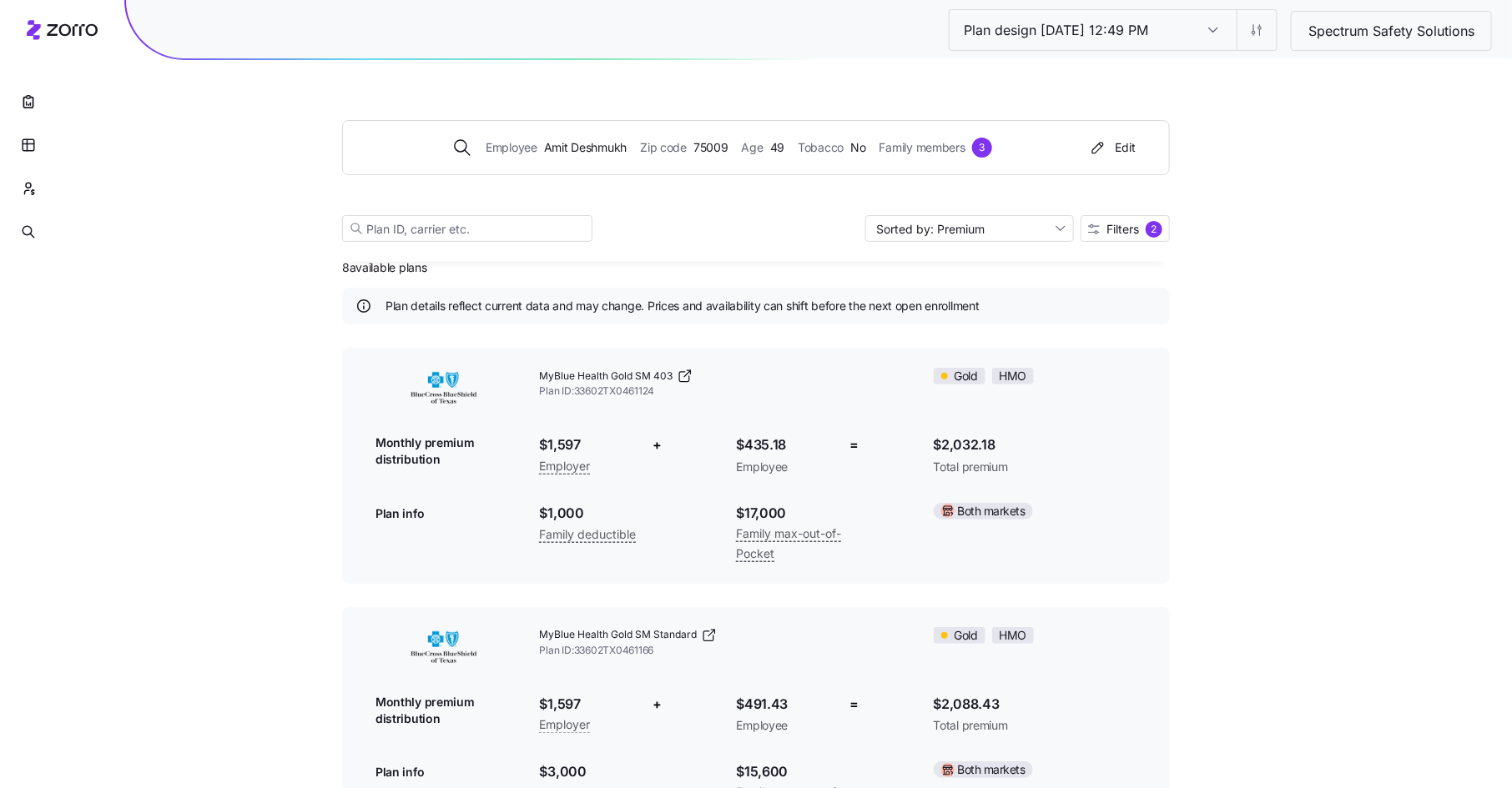
scroll to position [17, 0]
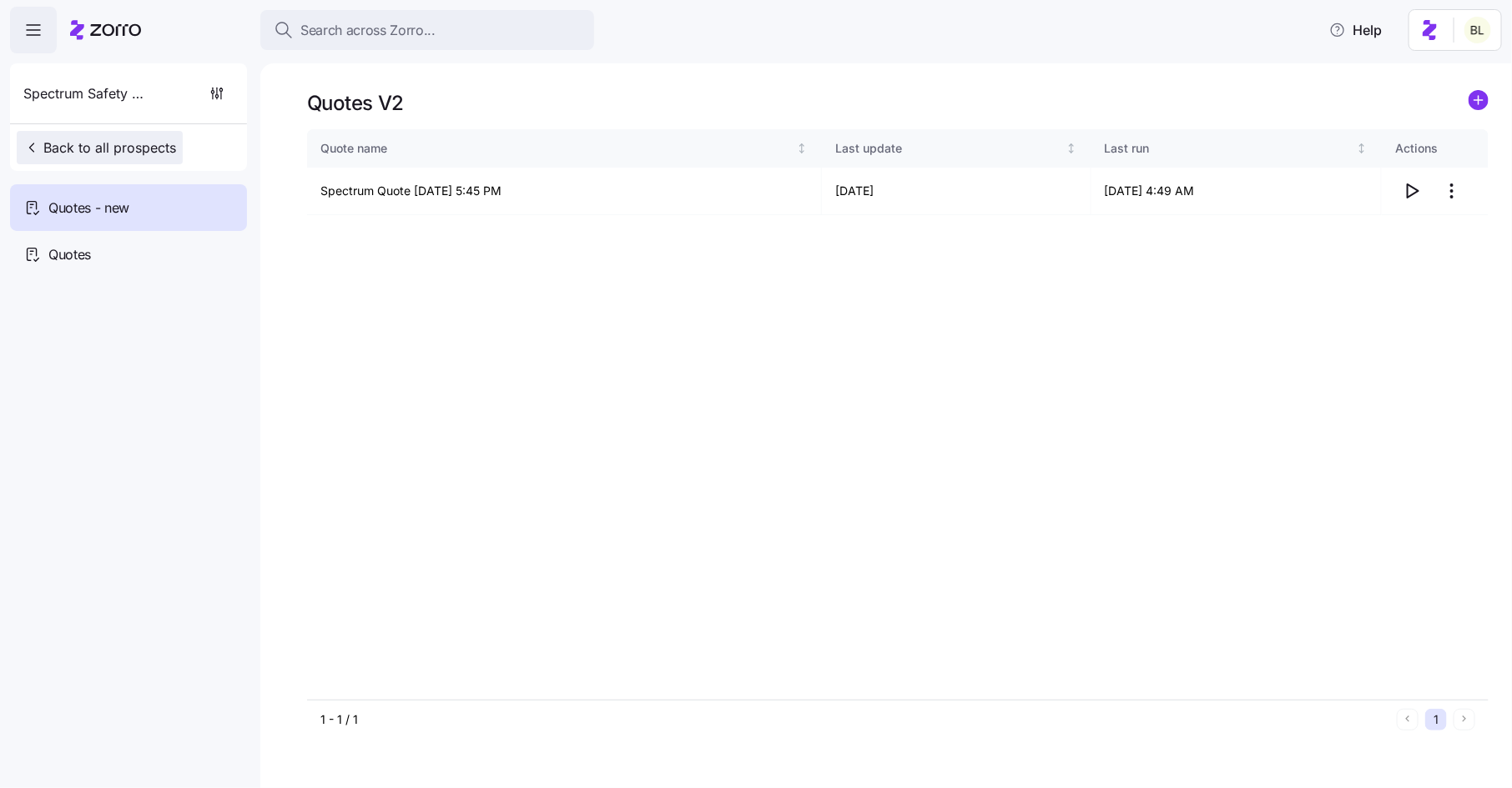
click at [142, 143] on span "Back to all prospects" at bounding box center [100, 148] width 153 height 20
